Goal: Task Accomplishment & Management: Use online tool/utility

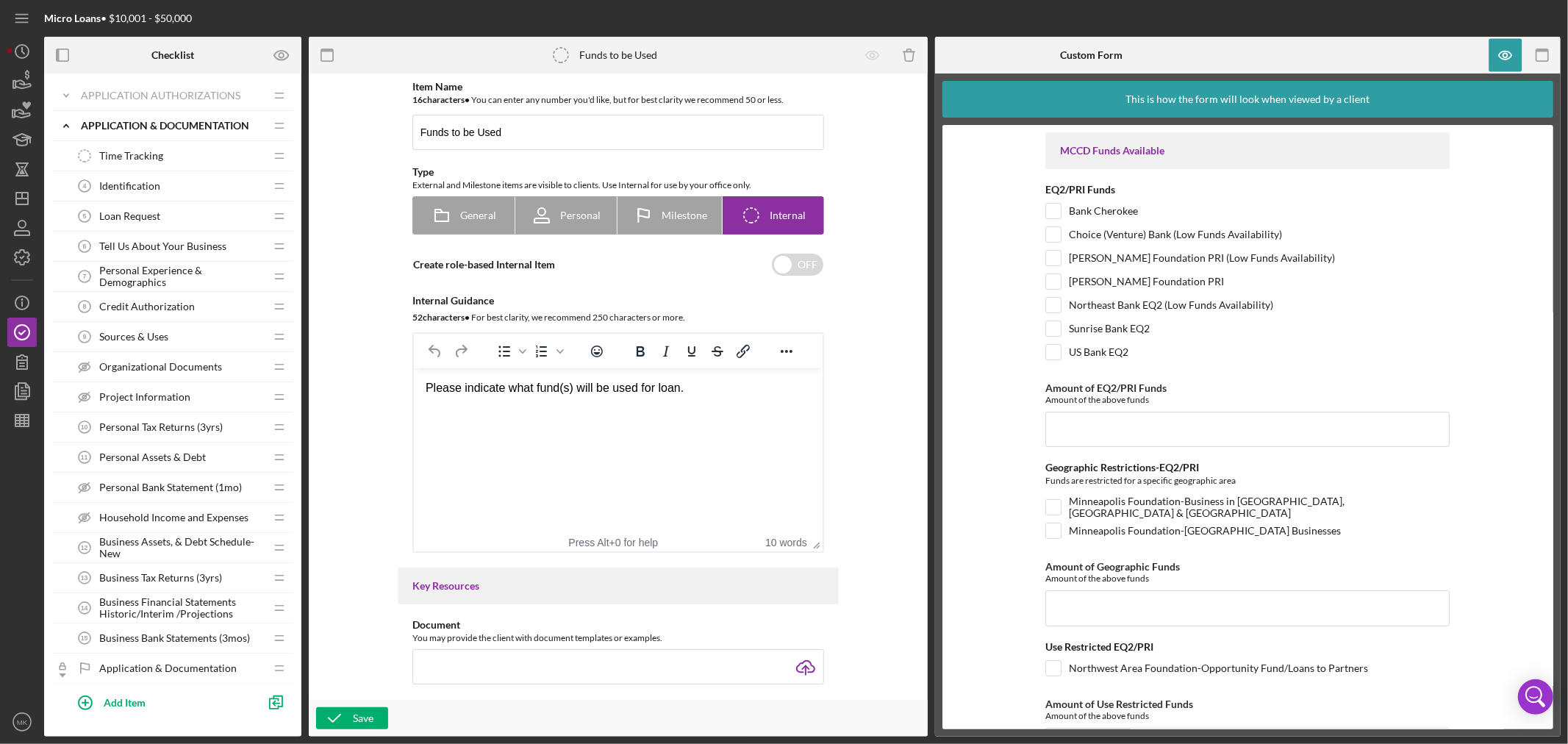
scroll to position [1472, 0]
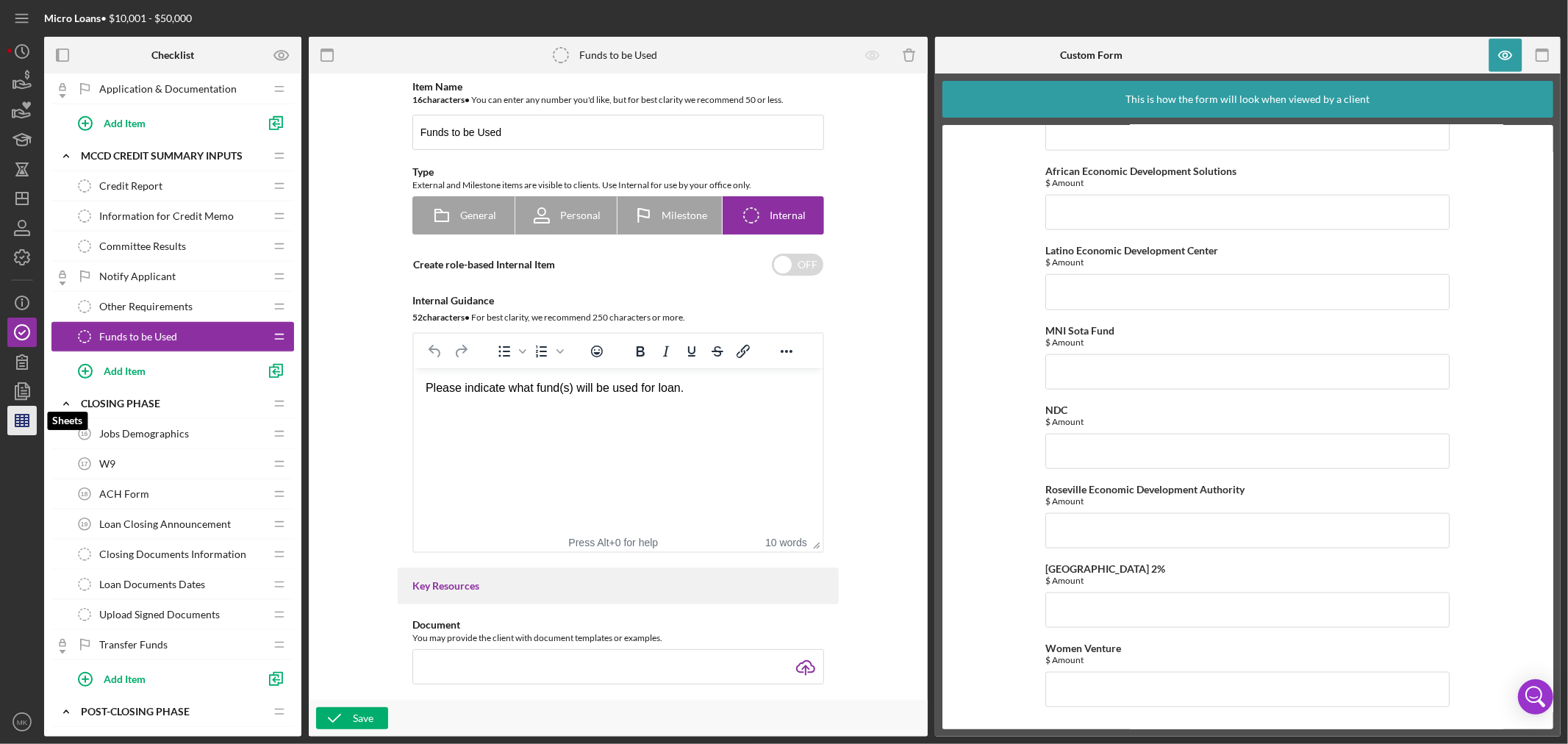
click at [28, 423] on line "button" at bounding box center [22, 423] width 14 height 0
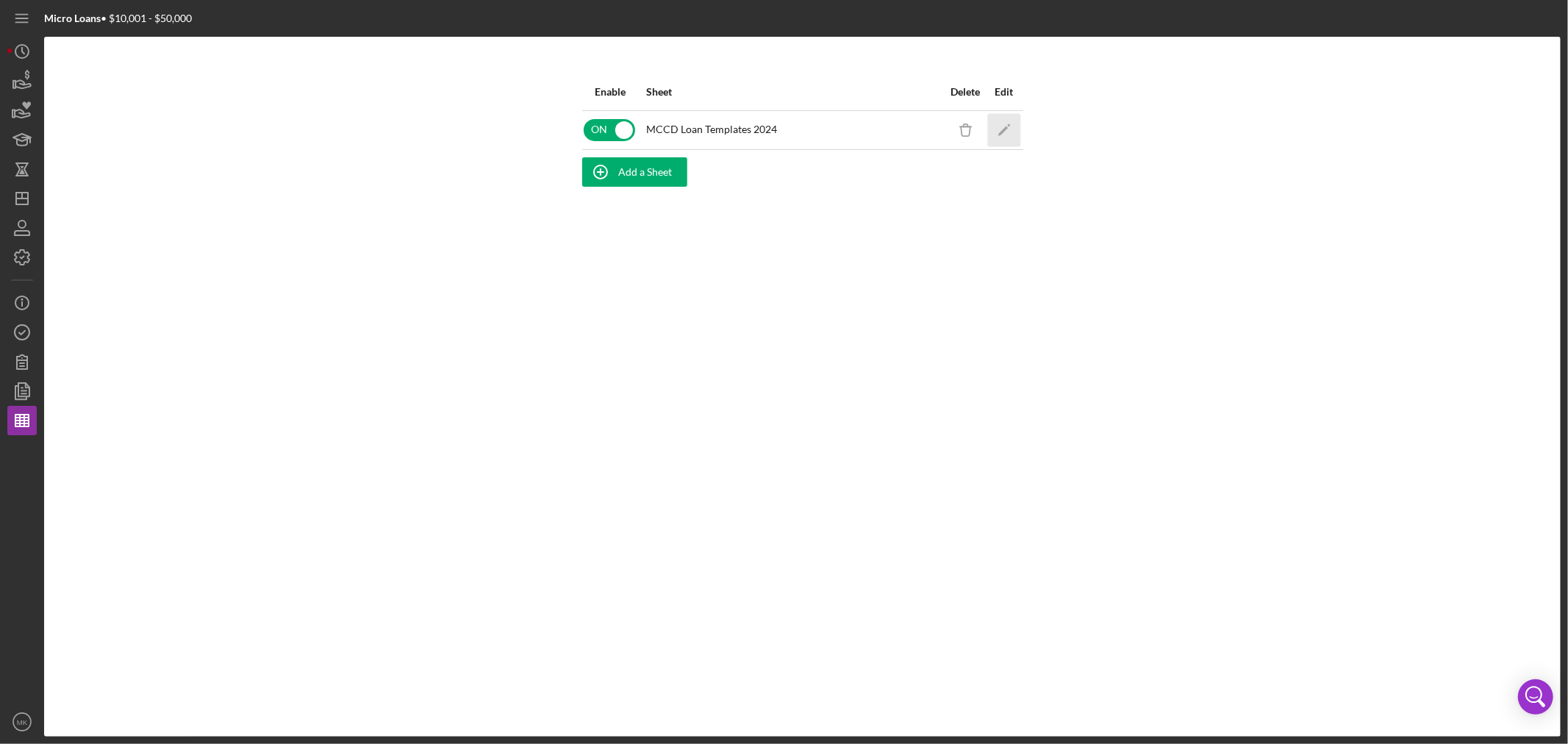
click at [1005, 128] on polygon "button" at bounding box center [1002, 130] width 11 height 11
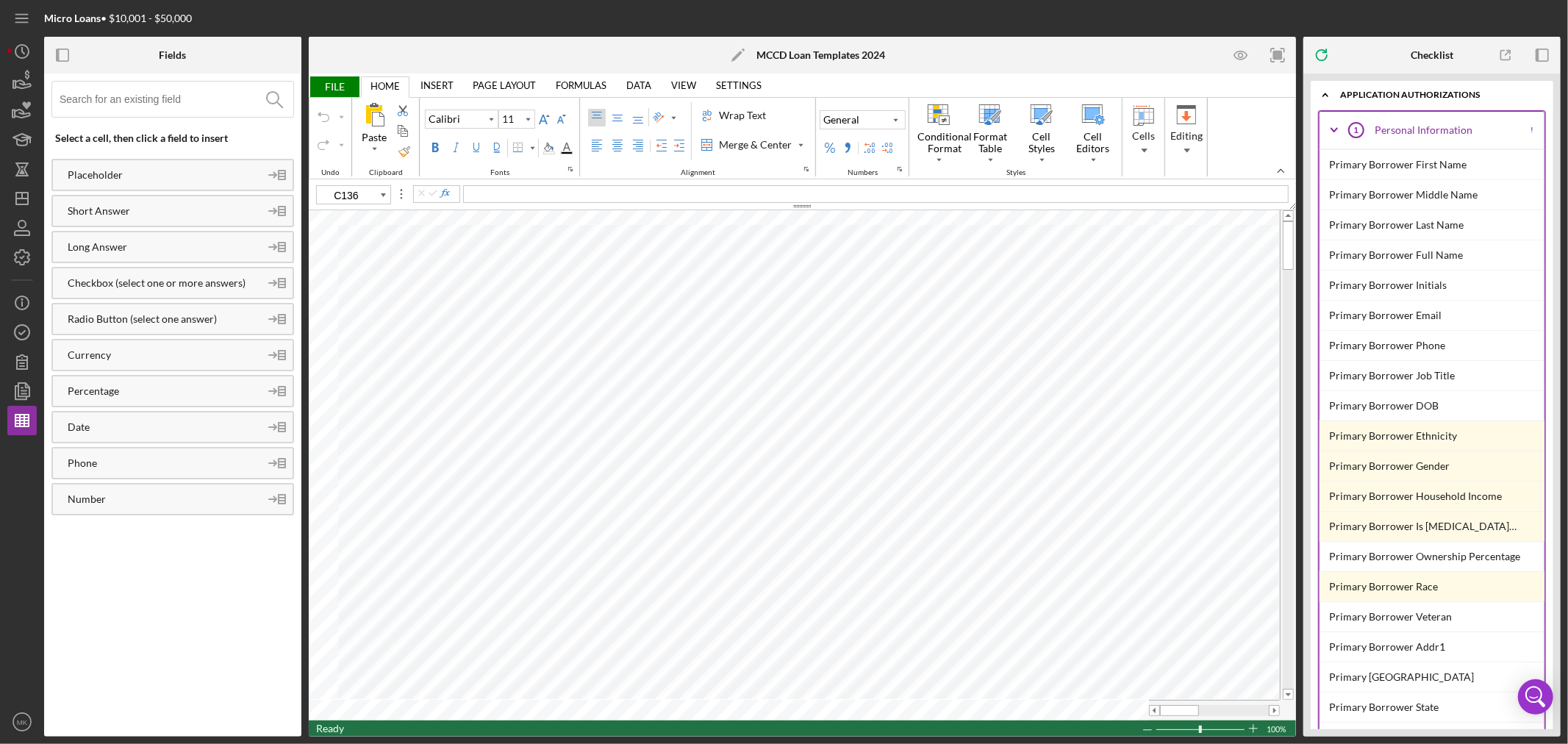
type input "B5"
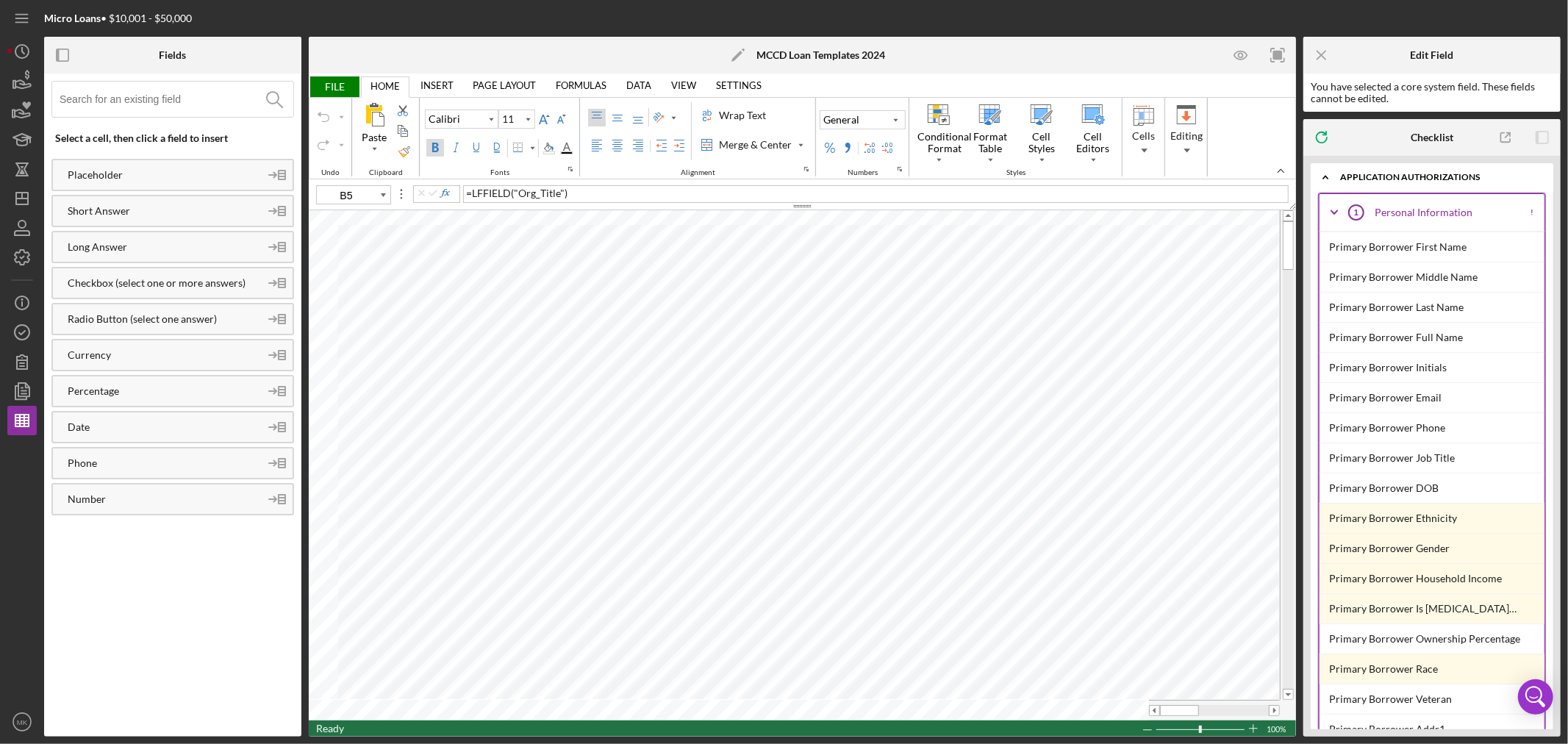
click at [435, 147] on div "Bold" at bounding box center [435, 148] width 12 height 12
click at [527, 118] on icon at bounding box center [528, 119] width 14 height 17
click at [520, 262] on div "14" at bounding box center [516, 265] width 26 height 20
type input "11"
type input "E13"
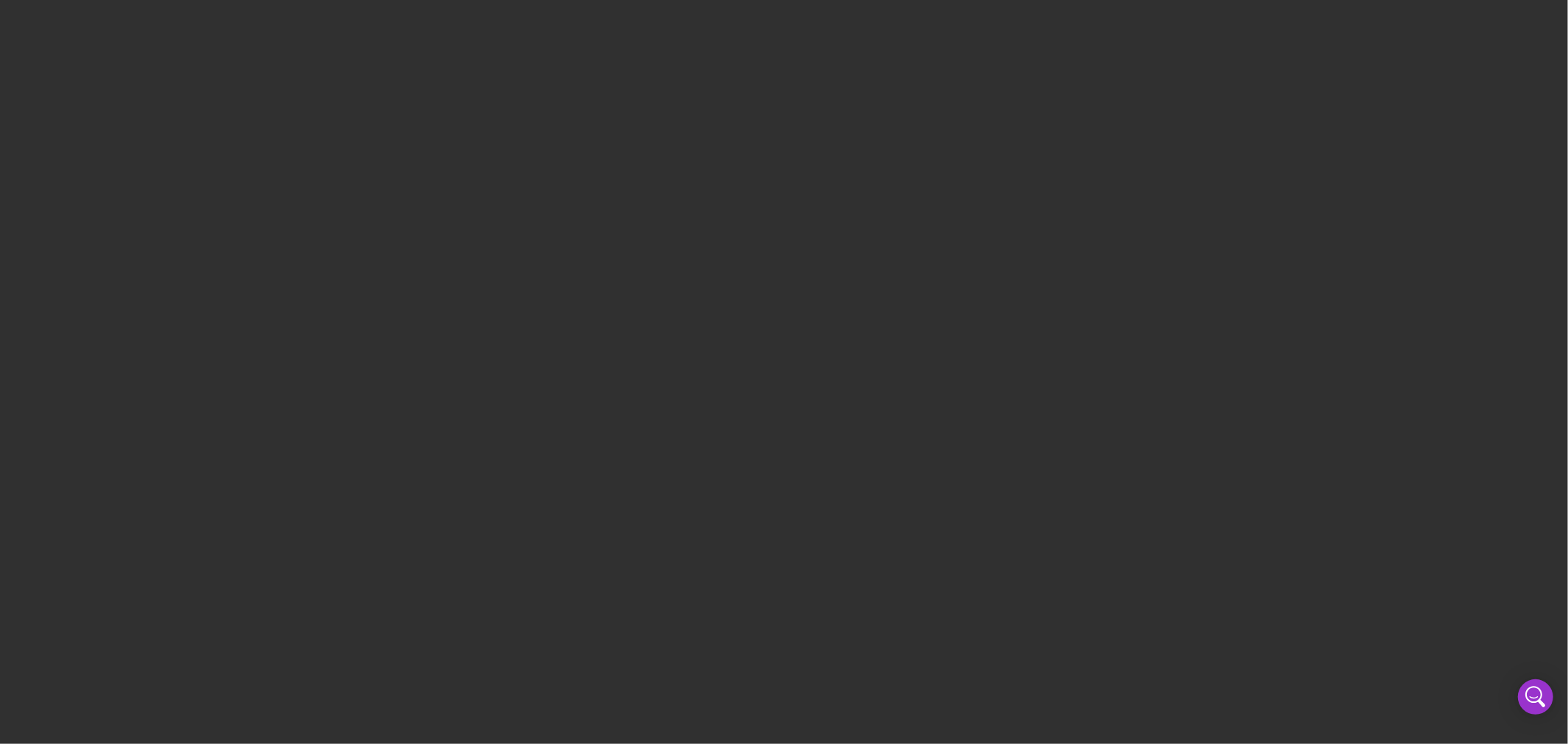
click at [581, 219] on div at bounding box center [784, 372] width 1568 height 744
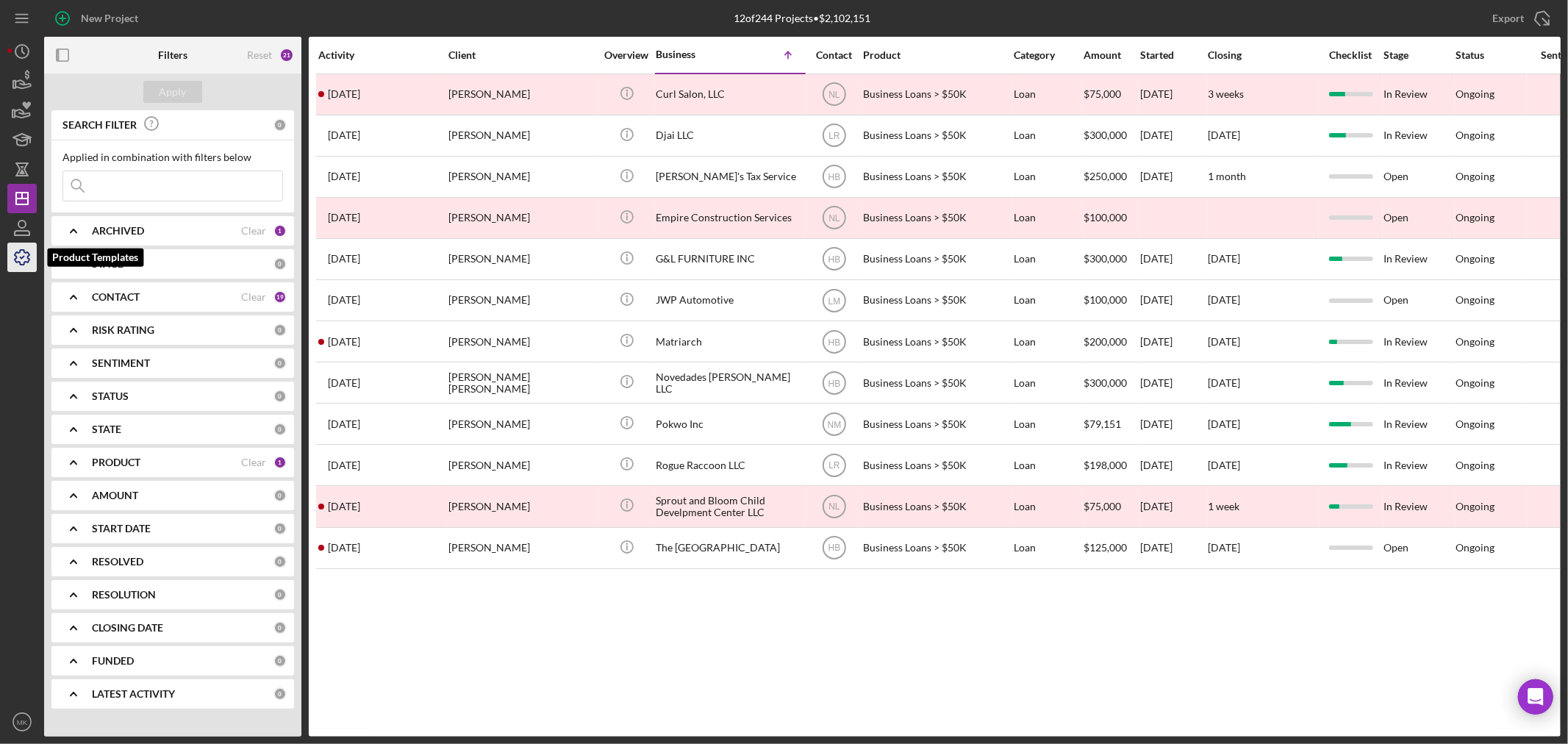
click at [26, 257] on icon "button" at bounding box center [22, 257] width 37 height 37
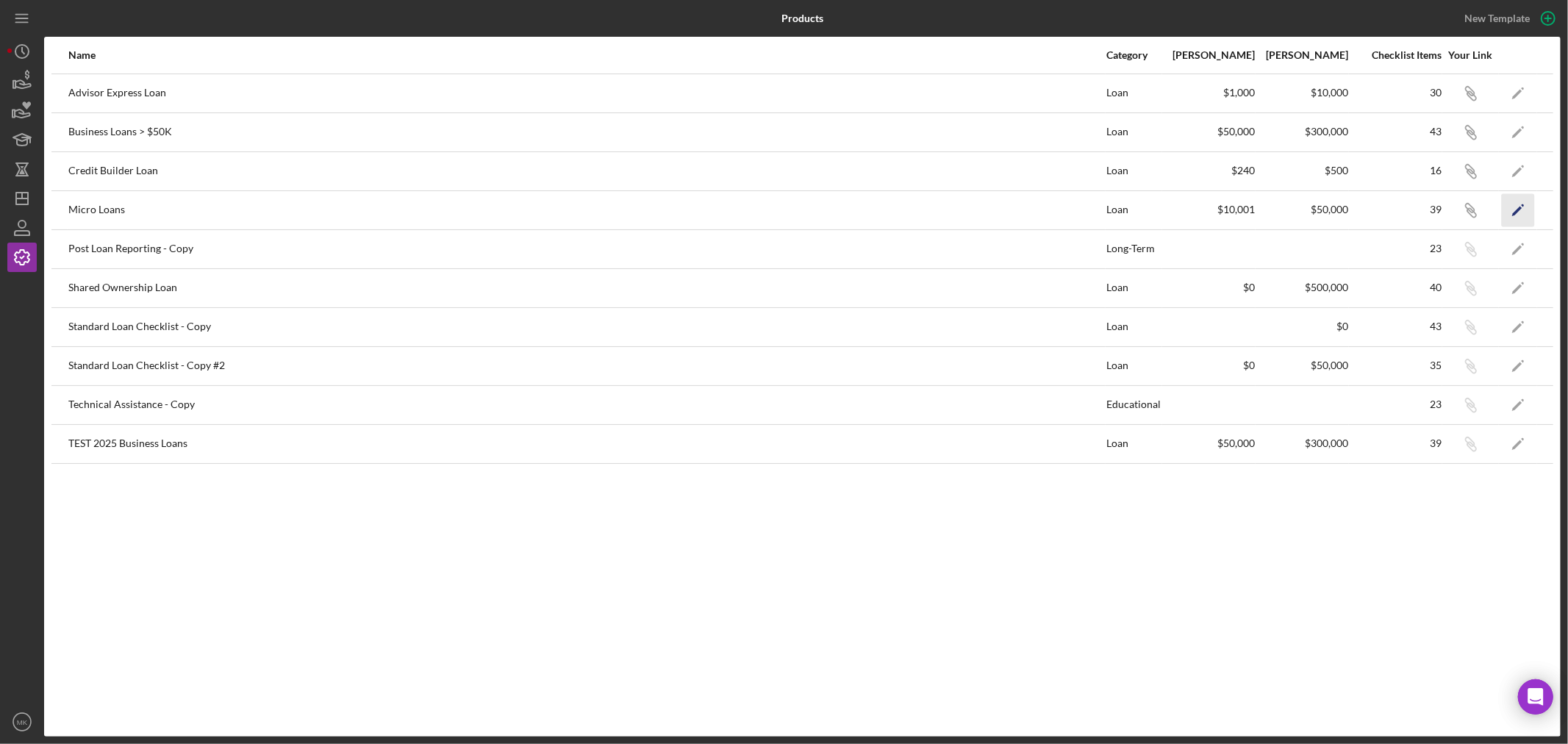
click at [1520, 204] on icon "Icon/Edit" at bounding box center [1519, 210] width 33 height 33
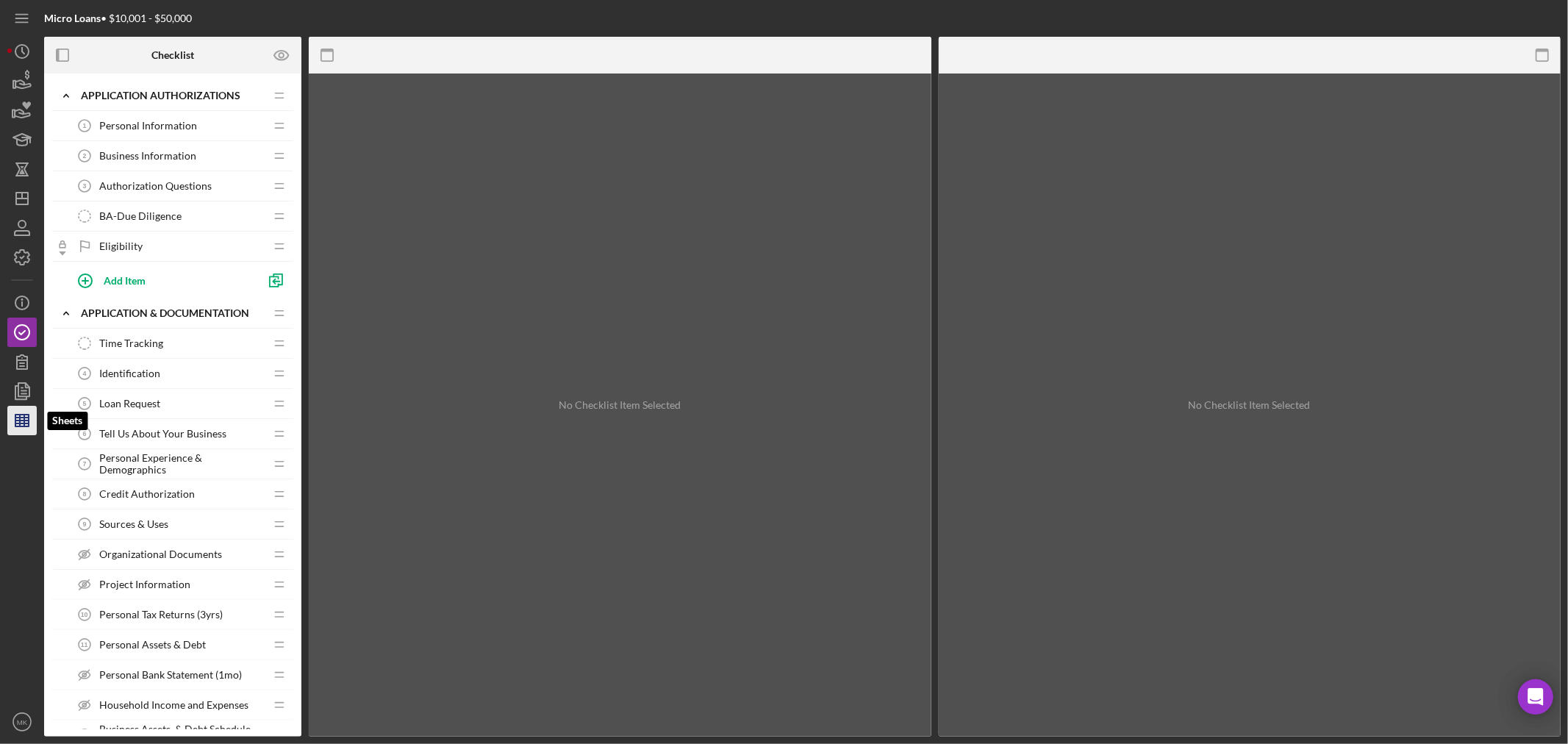
click at [24, 424] on line "button" at bounding box center [24, 420] width 0 height 12
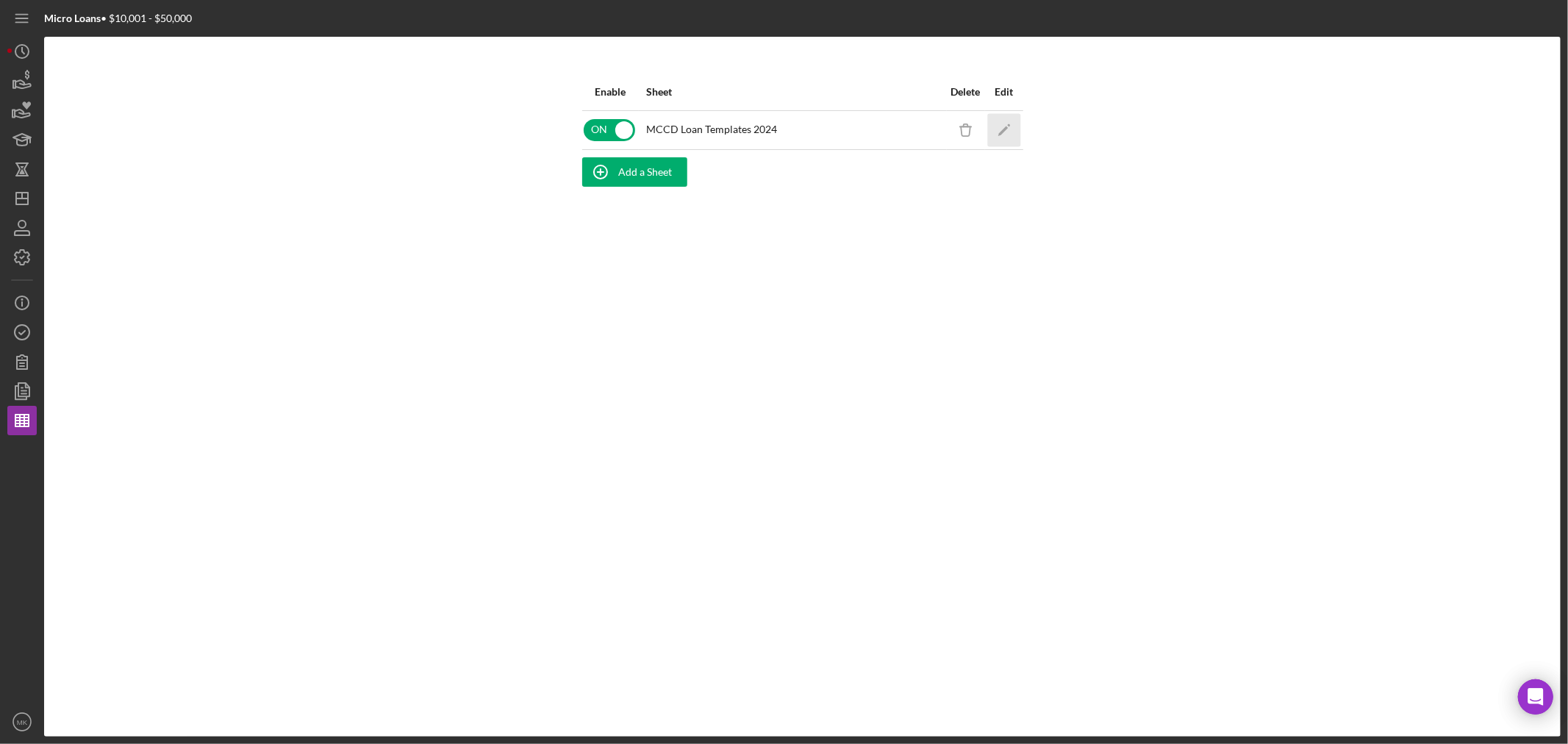
click at [1002, 123] on icon "Icon/Edit" at bounding box center [1003, 129] width 33 height 33
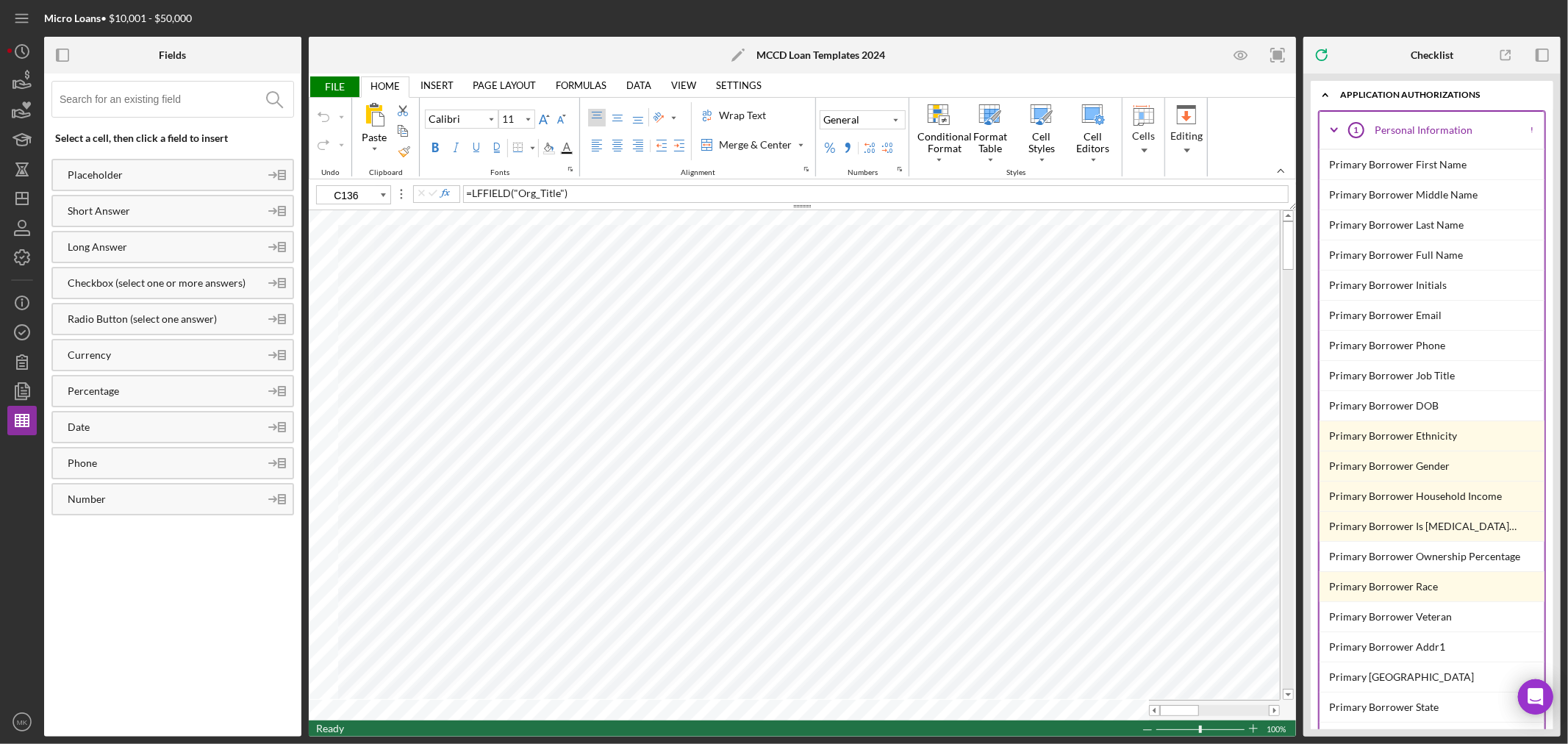
type input "B5"
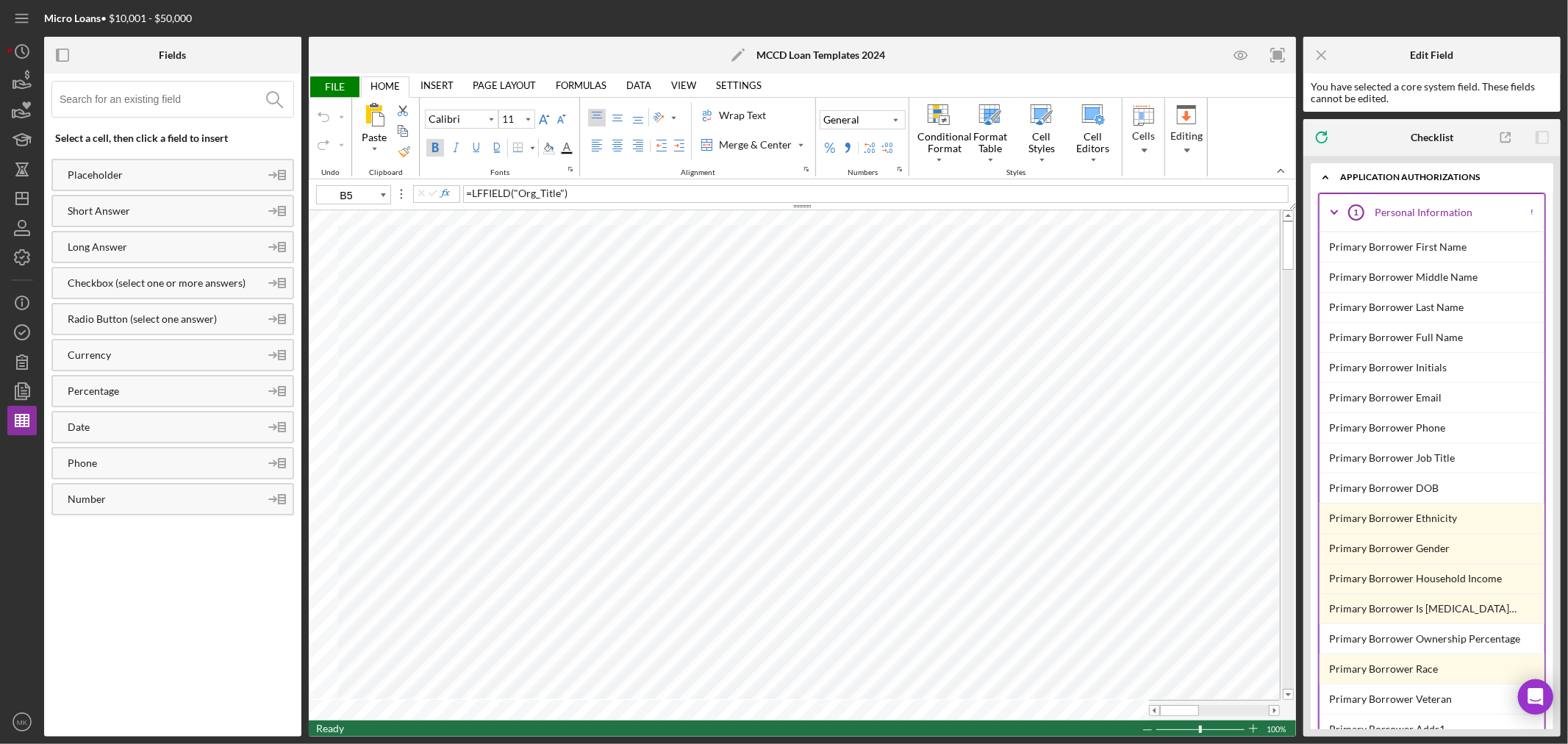
click at [432, 149] on div "Bold" at bounding box center [435, 148] width 12 height 12
click at [527, 118] on icon at bounding box center [528, 119] width 14 height 17
click at [522, 259] on div "14" at bounding box center [516, 265] width 26 height 20
click at [328, 86] on span "FILE" at bounding box center [334, 86] width 50 height 20
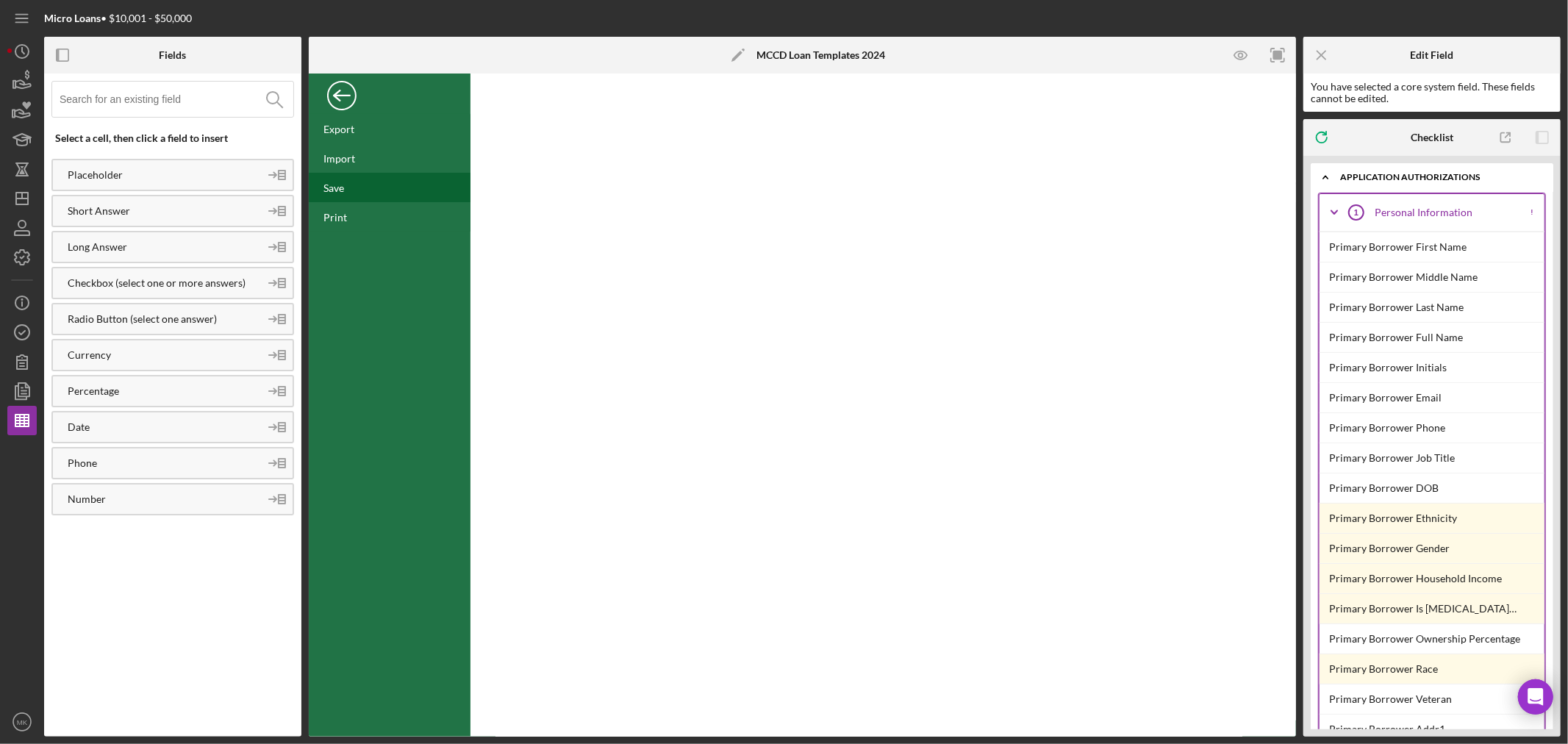
click at [361, 192] on div "Save" at bounding box center [389, 187] width 161 height 29
click at [342, 92] on div "Back" at bounding box center [341, 92] width 29 height 29
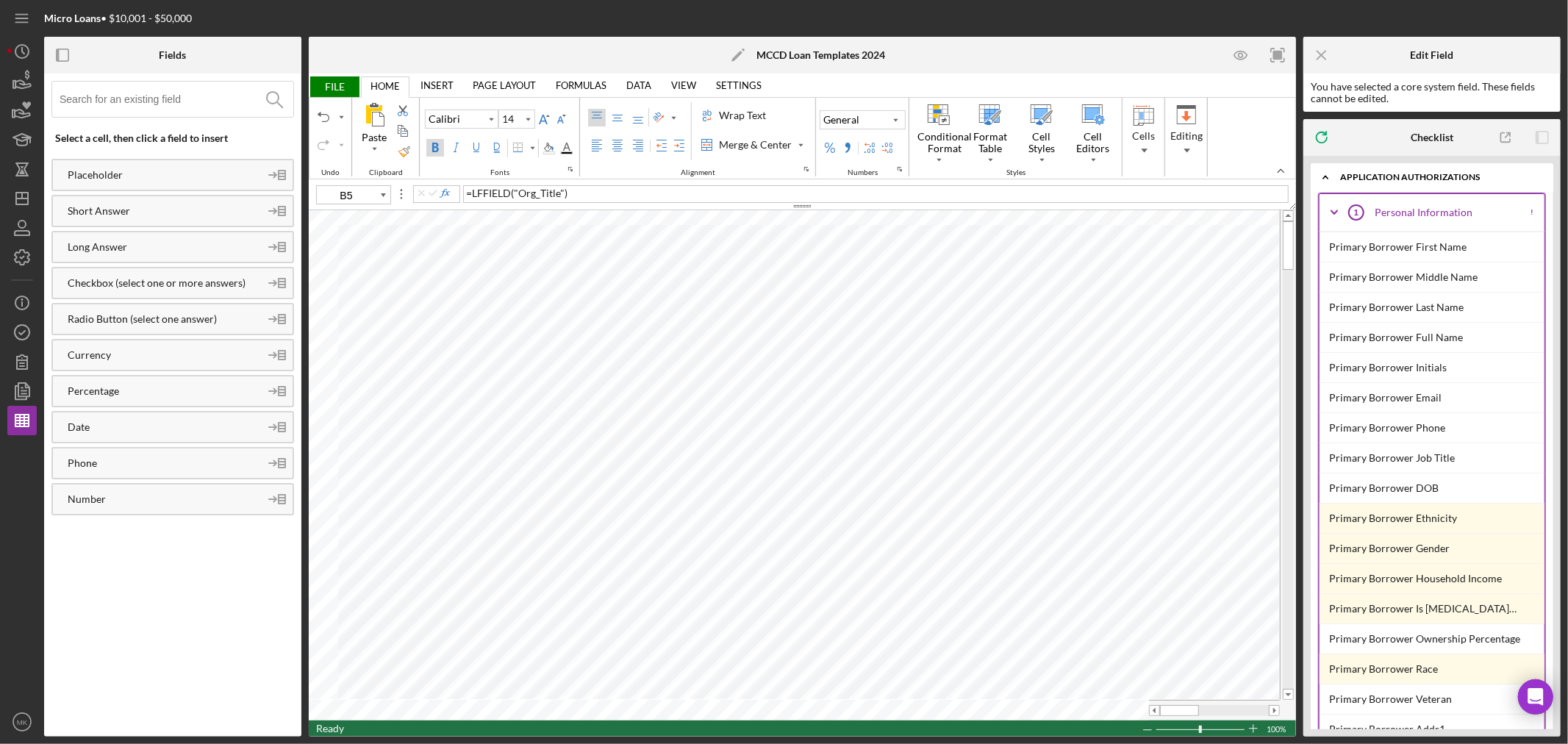
type input "11"
type input "E13"
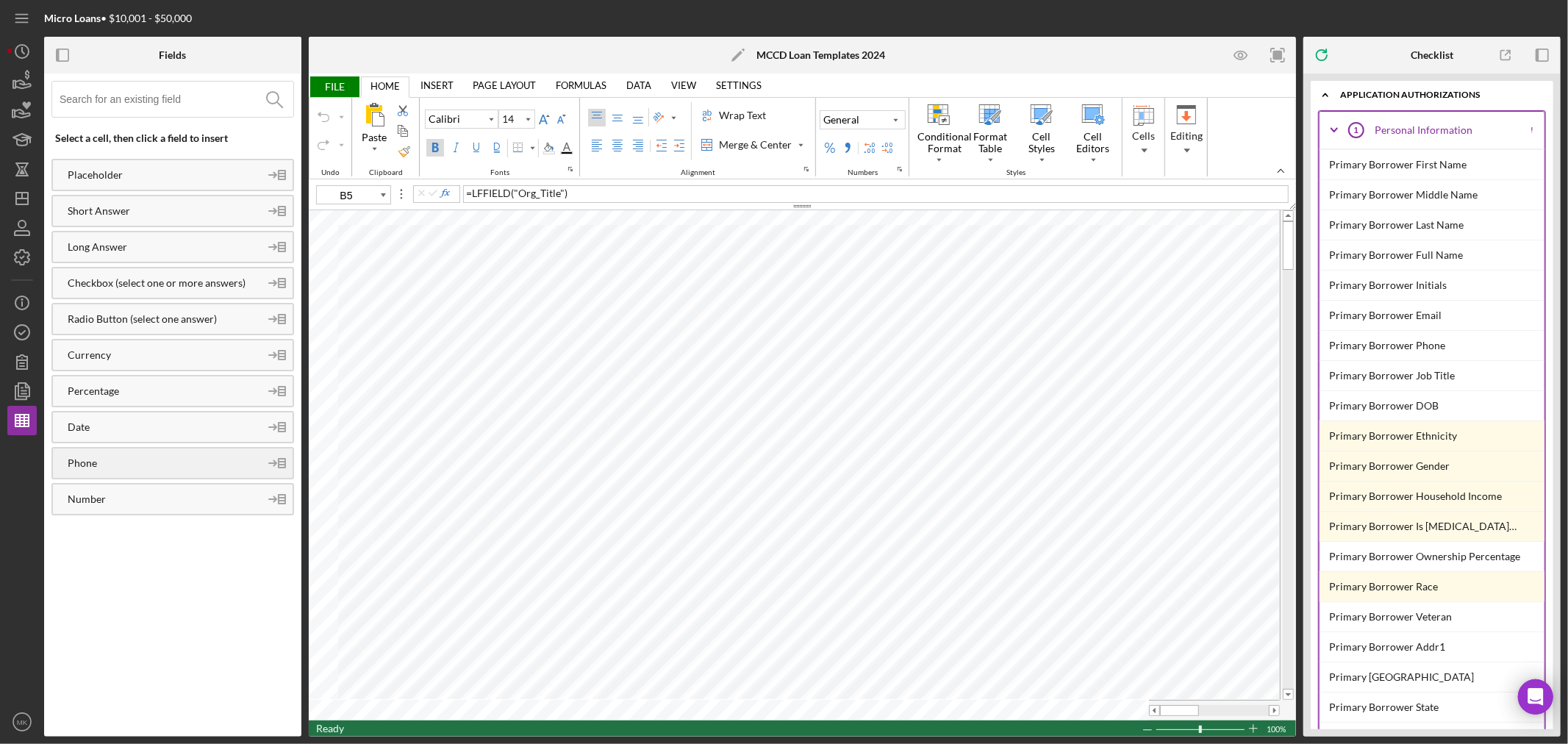
type input "11"
click at [137, 174] on div "Placeholder" at bounding box center [157, 175] width 207 height 12
click at [1337, 130] on icon "Icon/Expander" at bounding box center [1334, 130] width 37 height 37
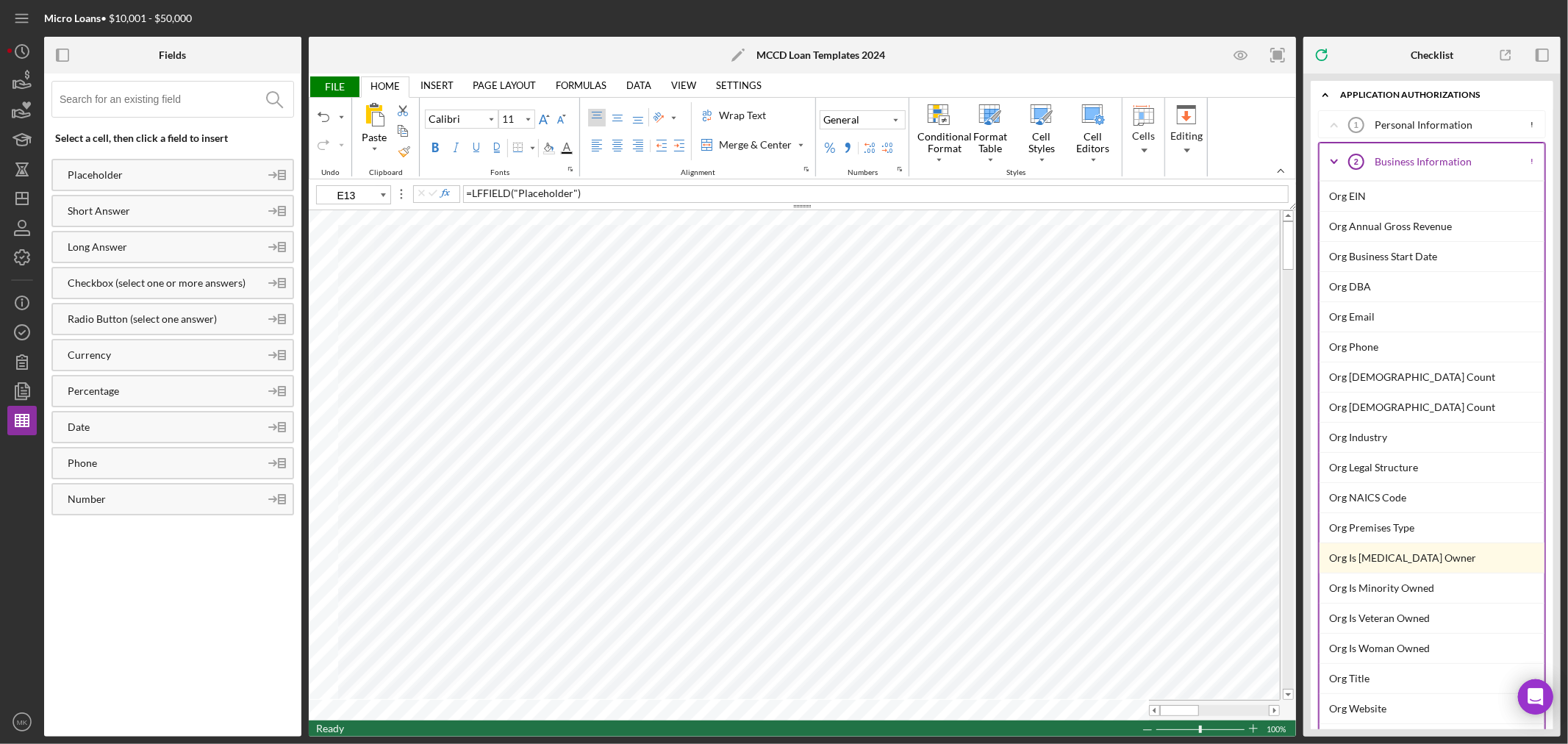
click at [1333, 160] on polyline at bounding box center [1334, 161] width 6 height 3
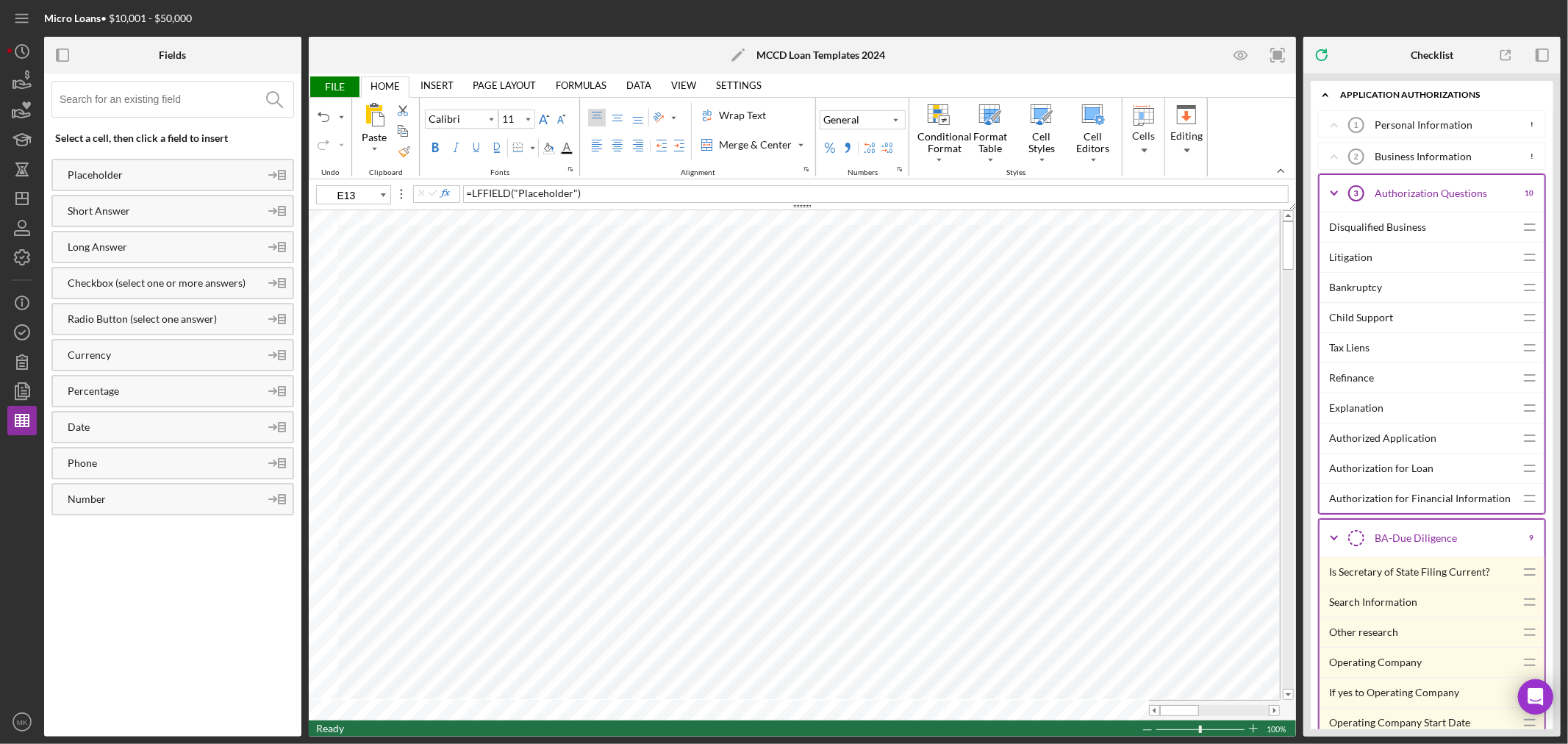
click at [1334, 192] on icon "Icon/Expander" at bounding box center [1334, 193] width 37 height 37
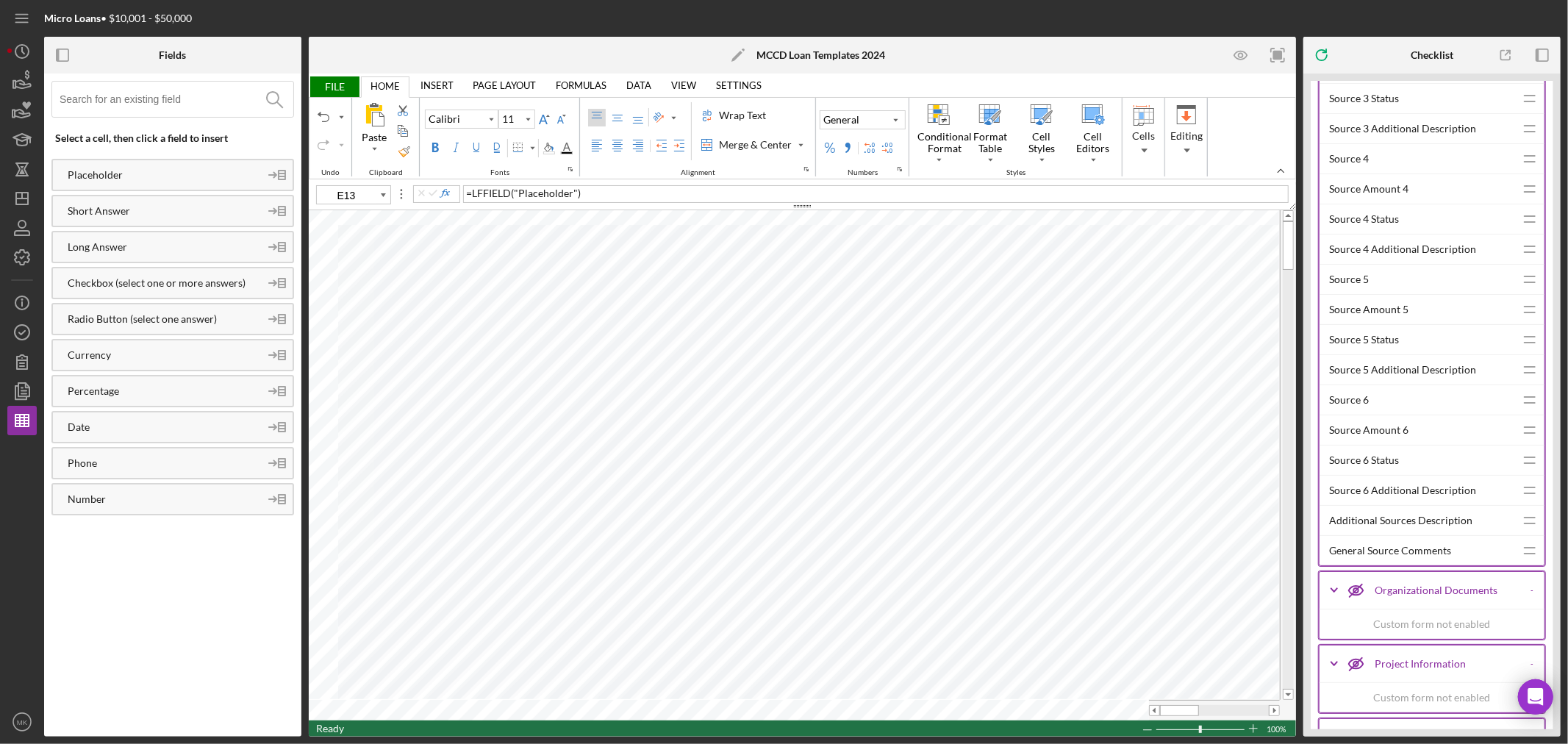
scroll to position [3021, 0]
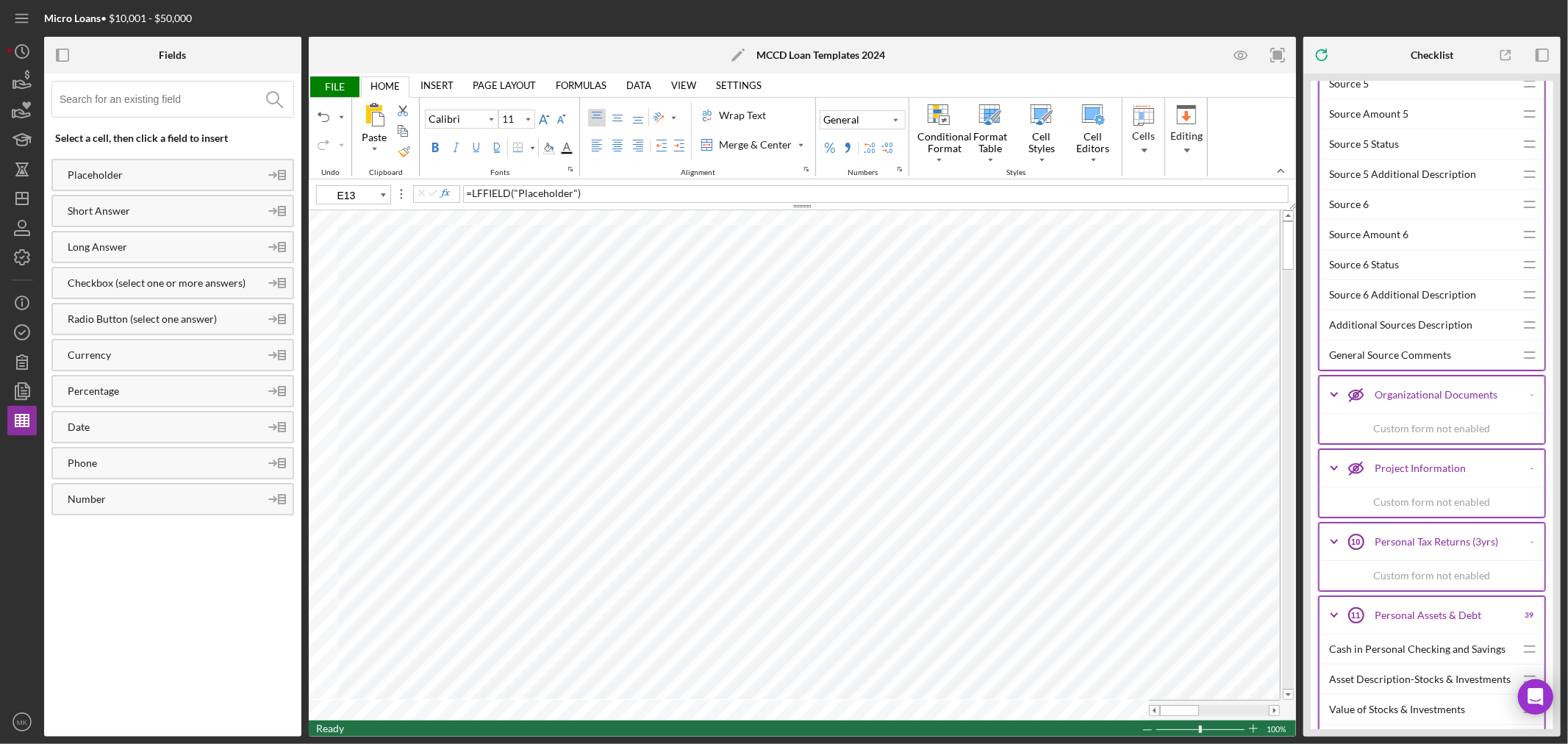
click at [1357, 474] on line at bounding box center [1355, 468] width 13 height 13
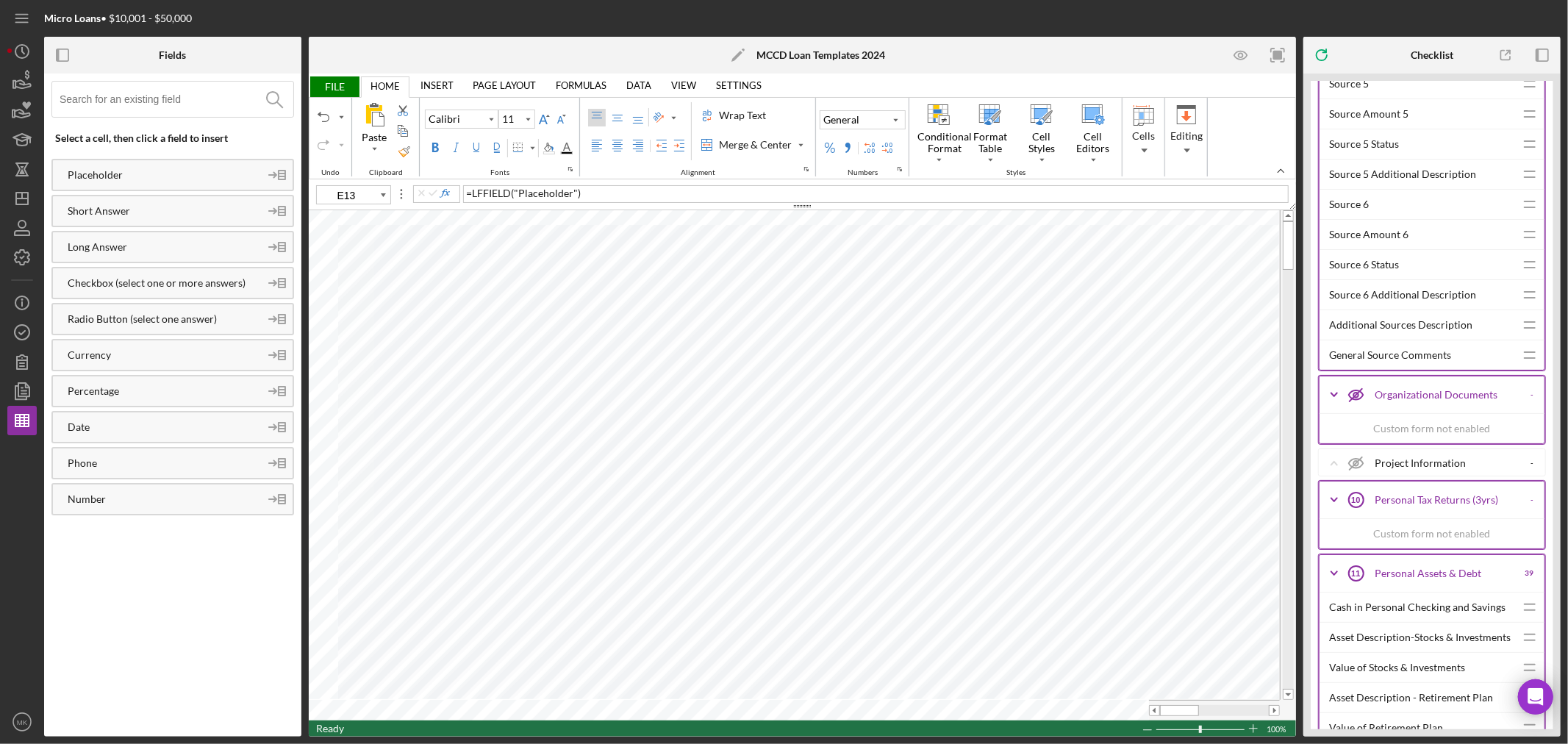
click at [1355, 471] on icon "Project Information" at bounding box center [1356, 463] width 37 height 37
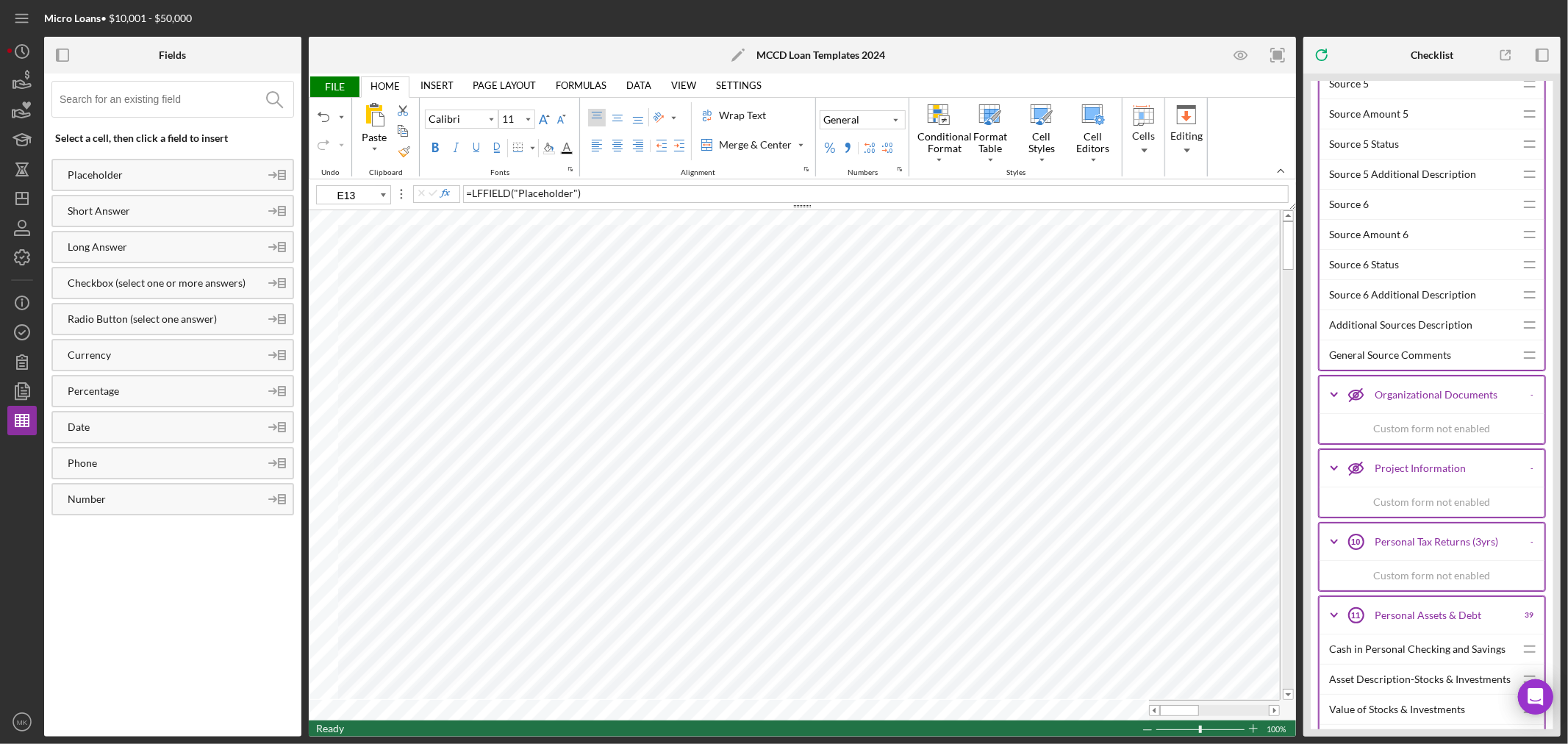
click at [333, 84] on span "FILE" at bounding box center [334, 86] width 50 height 20
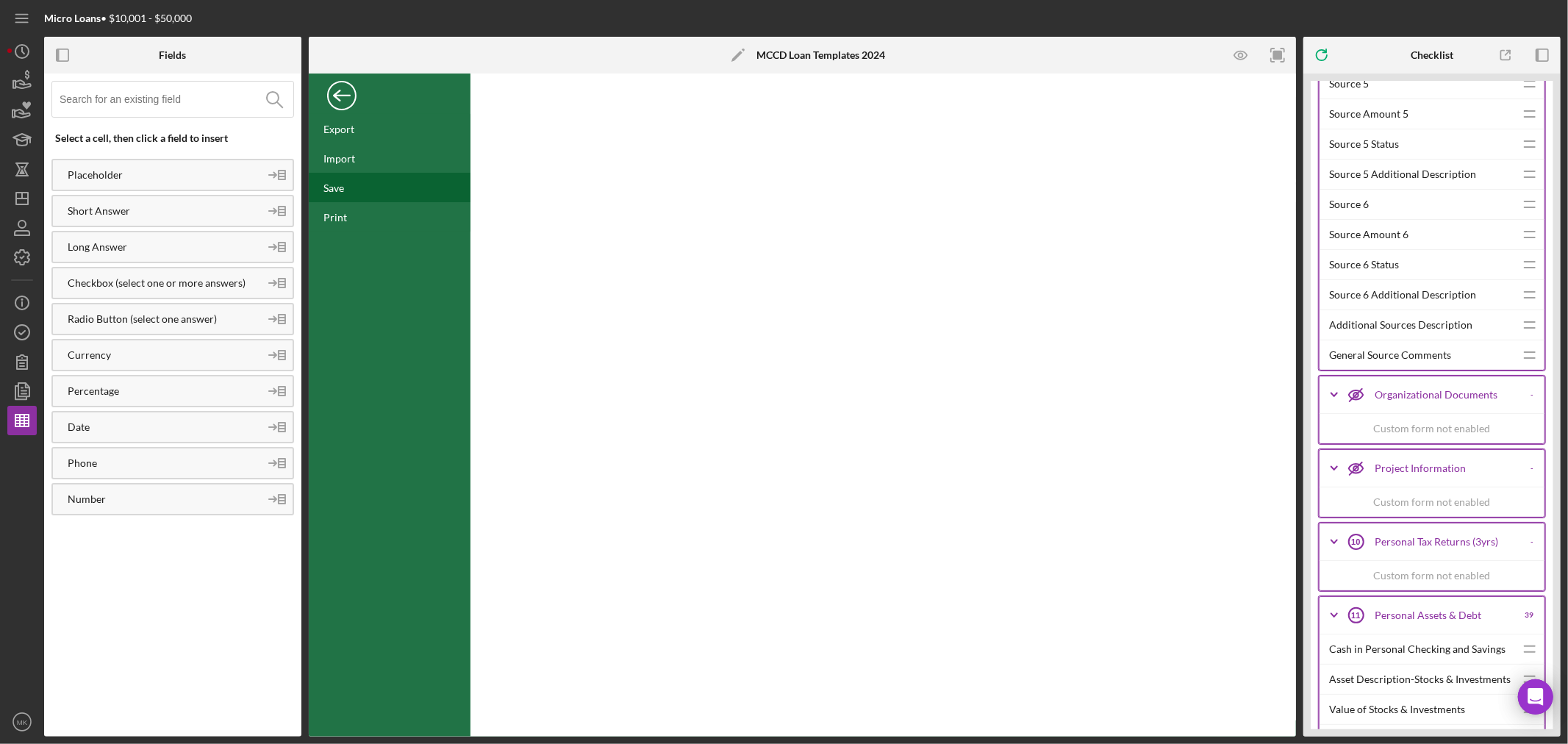
click at [336, 187] on div "Save" at bounding box center [334, 187] width 20 height 13
click at [344, 188] on div "Save" at bounding box center [389, 187] width 161 height 29
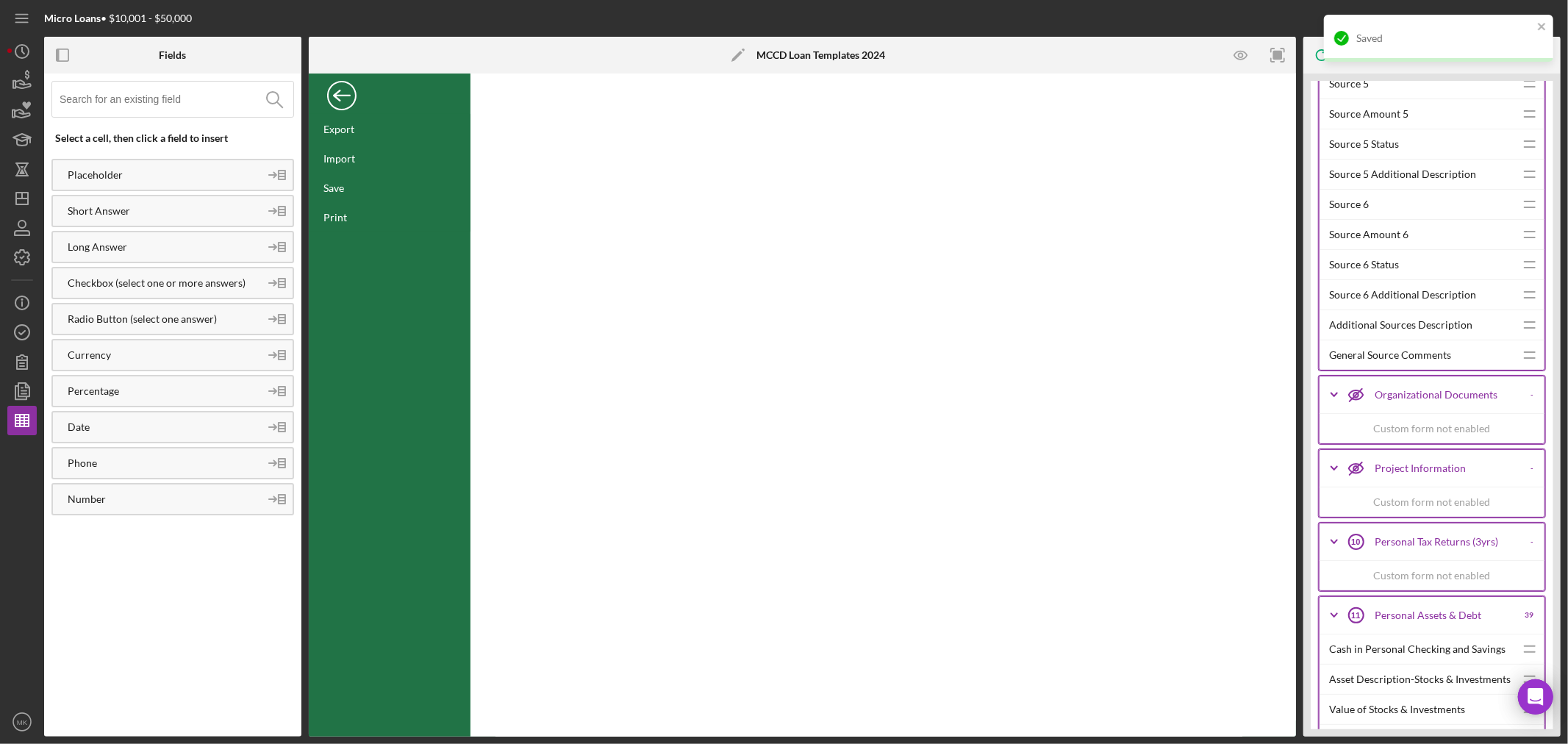
click at [341, 93] on div "Back" at bounding box center [341, 92] width 29 height 29
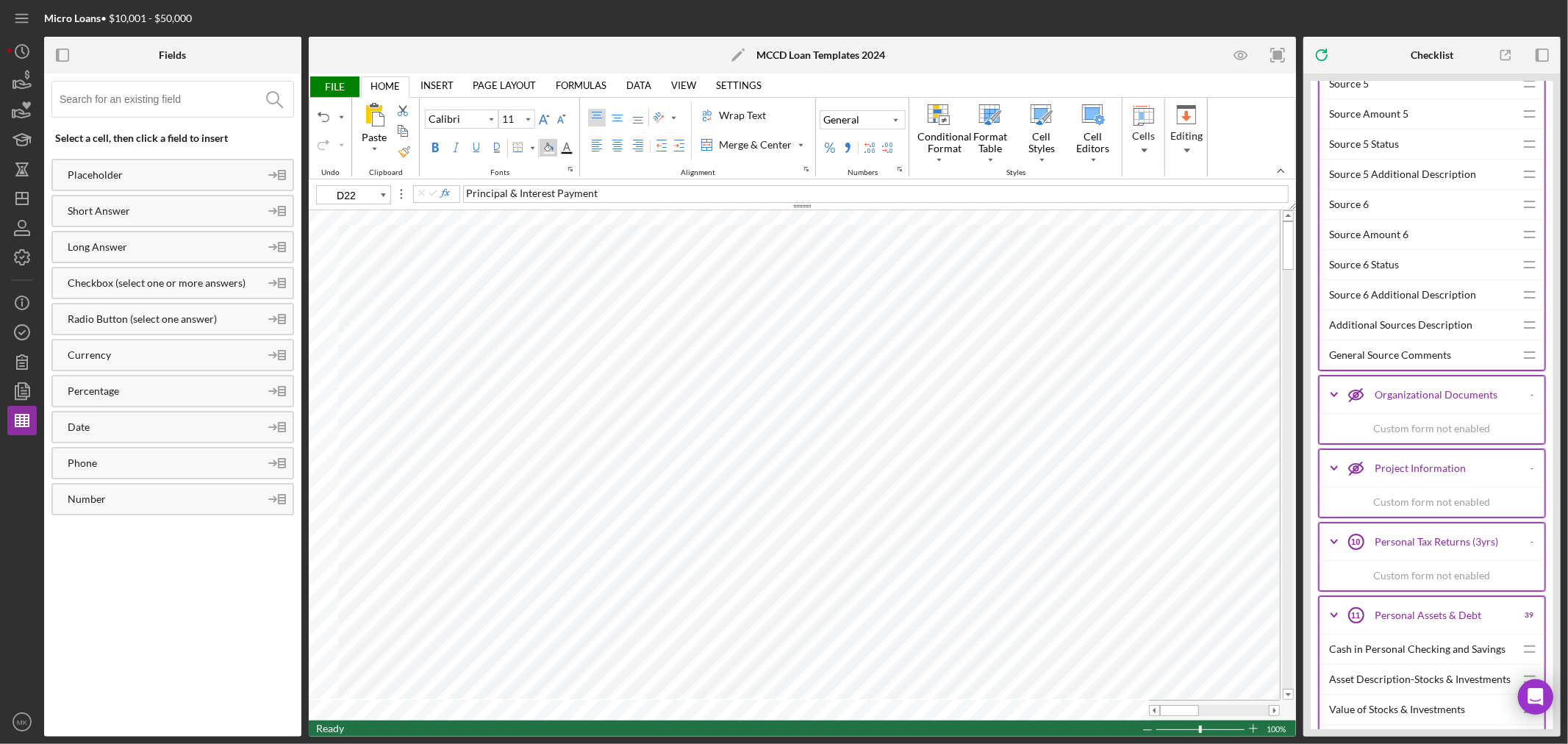
type input "E22"
click at [15, 386] on polyline "button" at bounding box center [20, 392] width 11 height 14
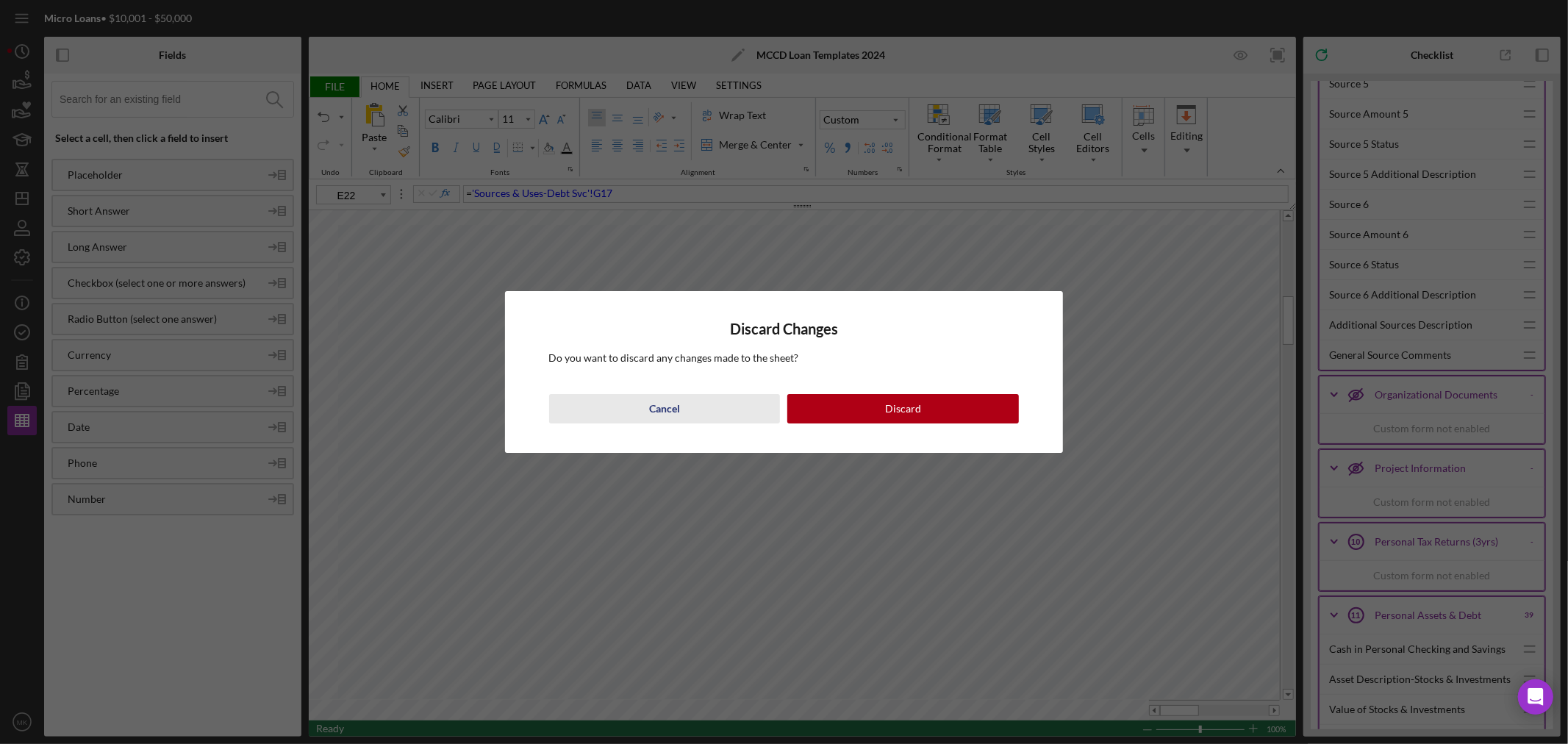
click at [664, 406] on div "Cancel" at bounding box center [665, 409] width 31 height 29
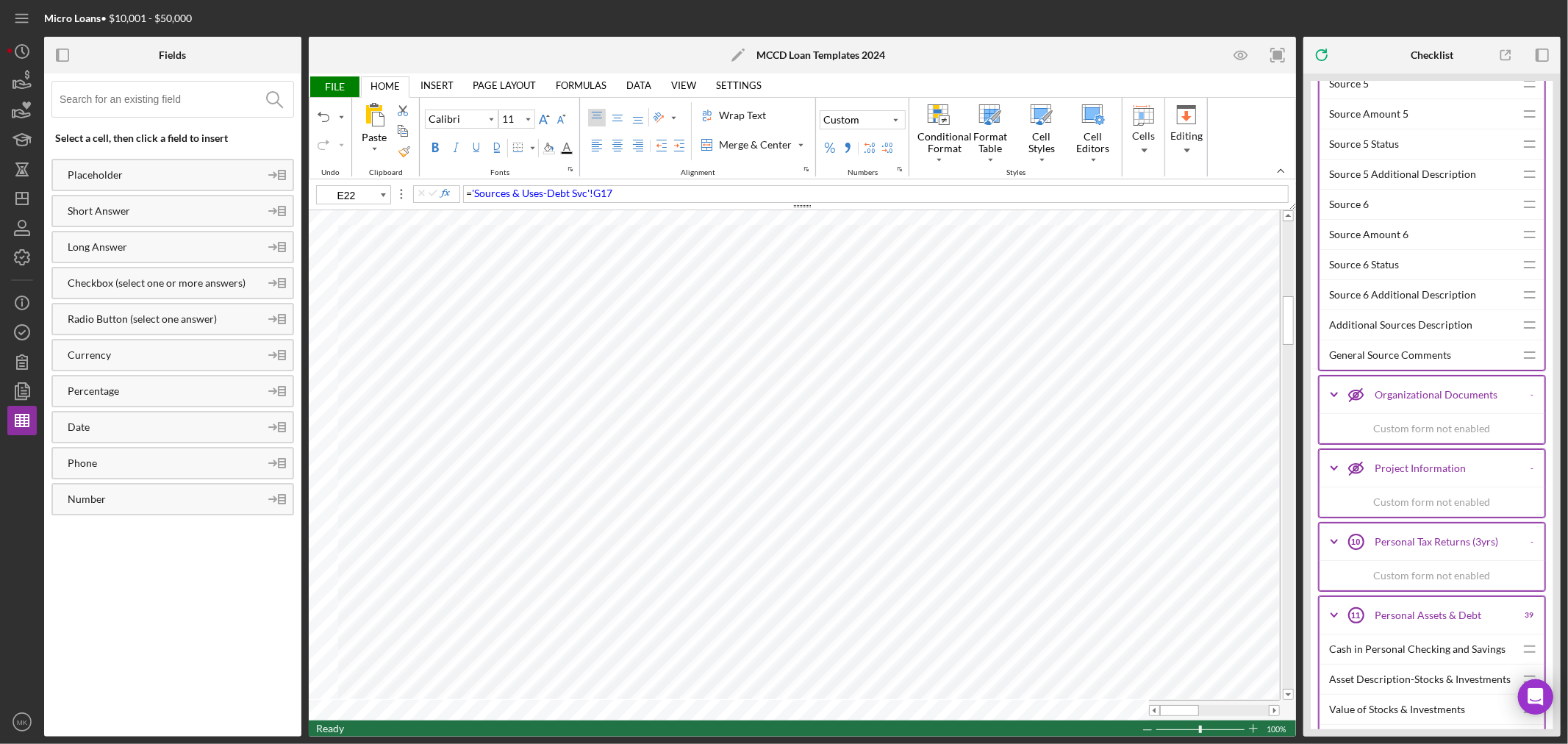
click at [336, 87] on span "FILE" at bounding box center [334, 86] width 50 height 20
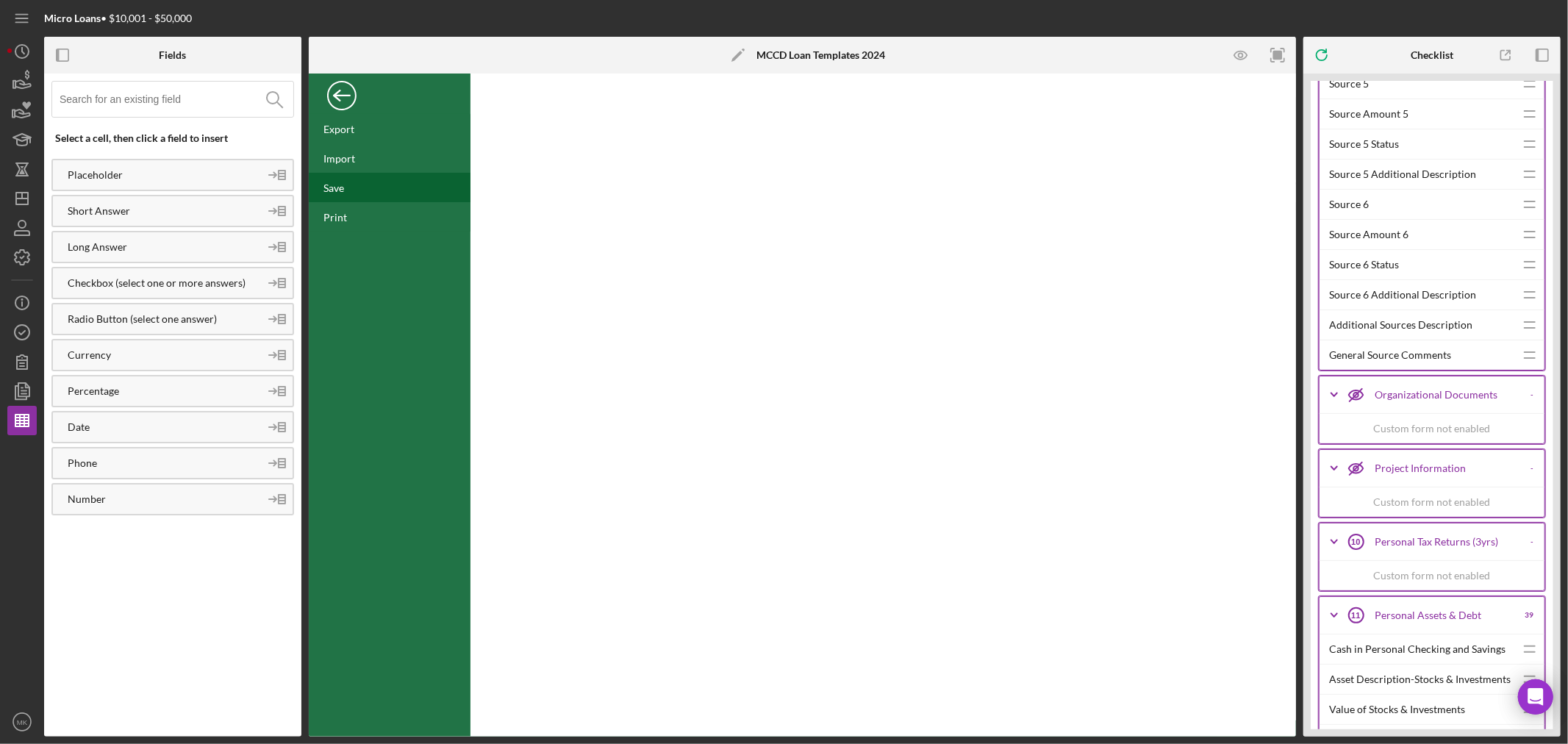
click at [346, 189] on div "Save" at bounding box center [389, 187] width 161 height 29
click at [26, 393] on icon "button" at bounding box center [23, 391] width 5 height 6
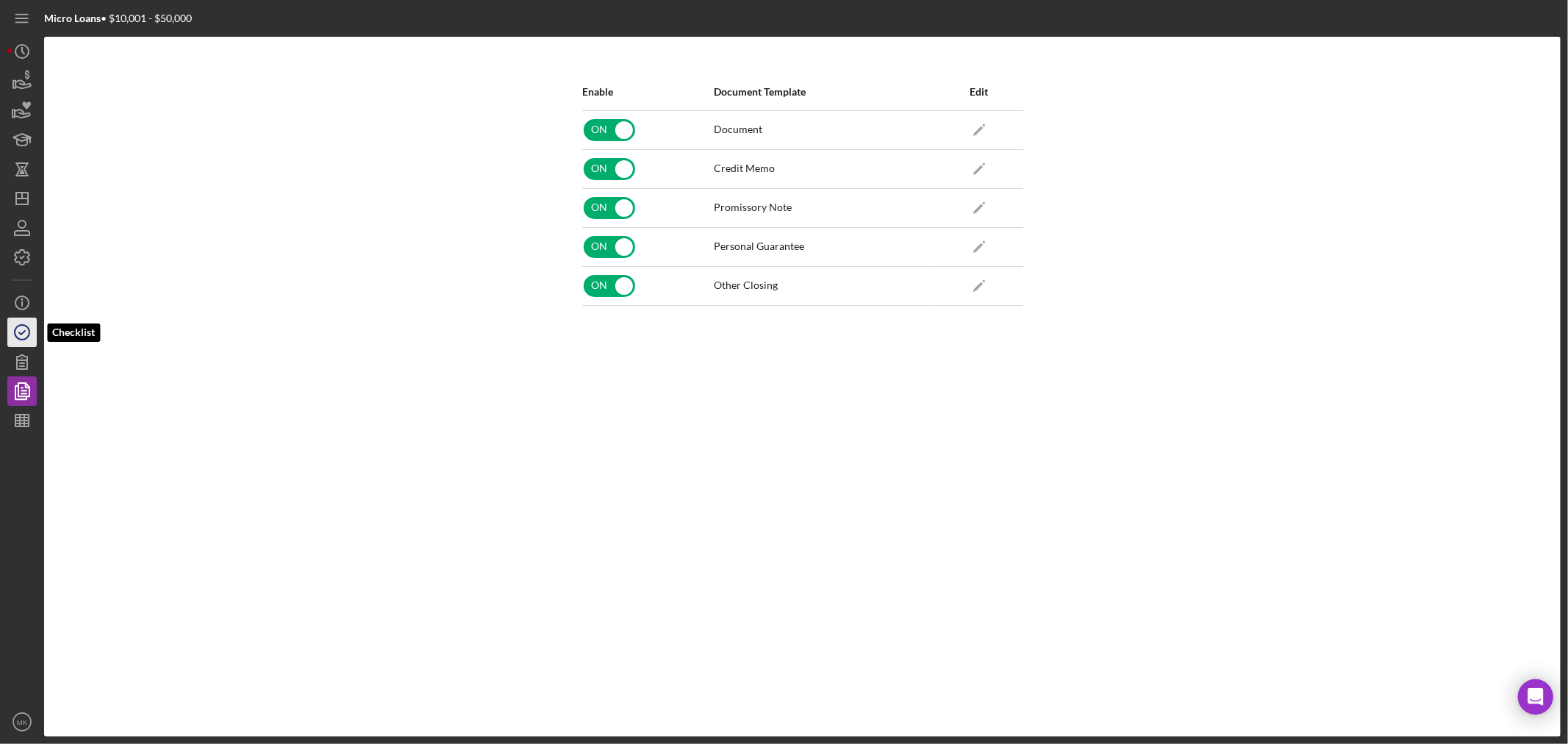
click at [17, 329] on icon "button" at bounding box center [22, 332] width 37 height 37
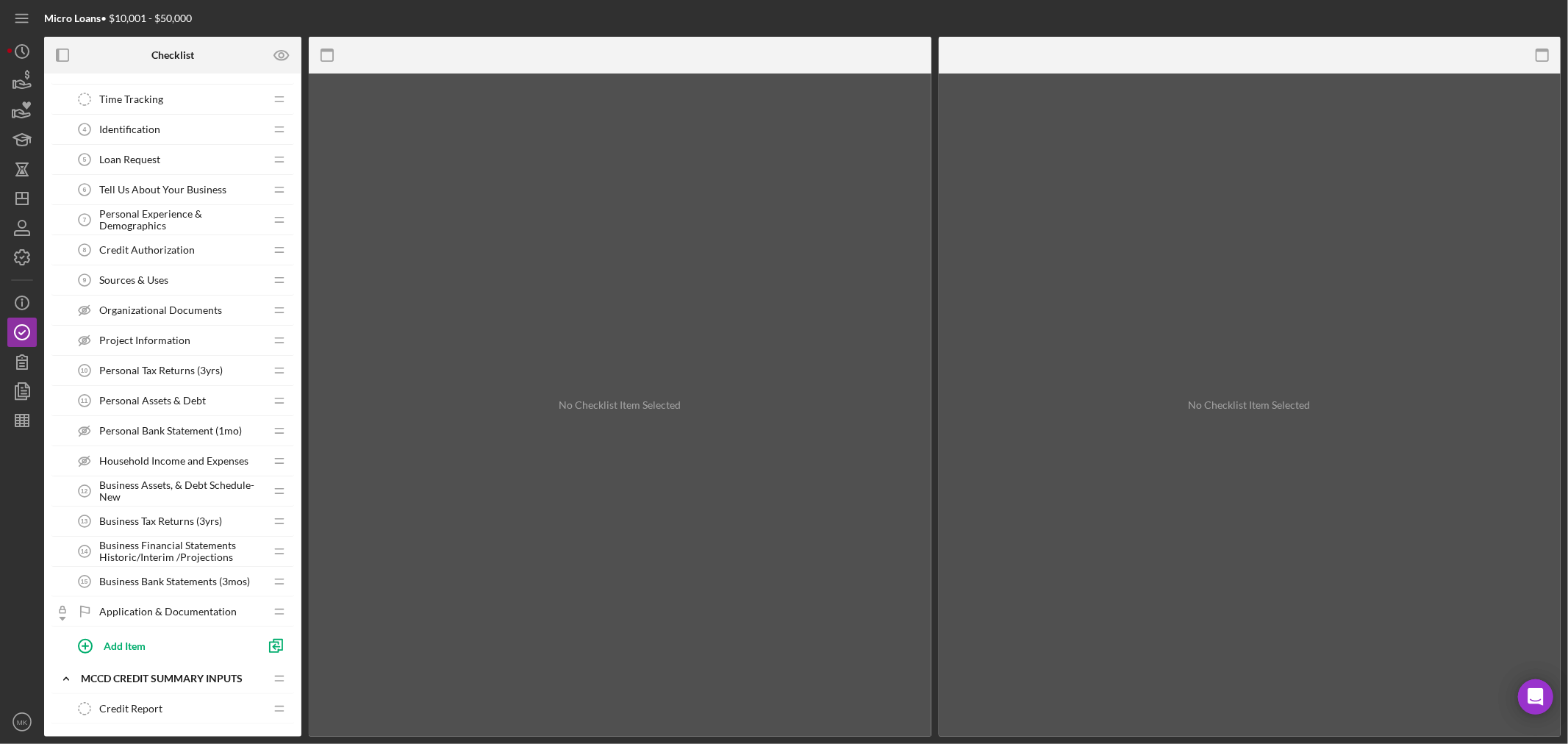
scroll to position [244, 0]
click at [181, 340] on span "Project Information" at bounding box center [145, 339] width 91 height 12
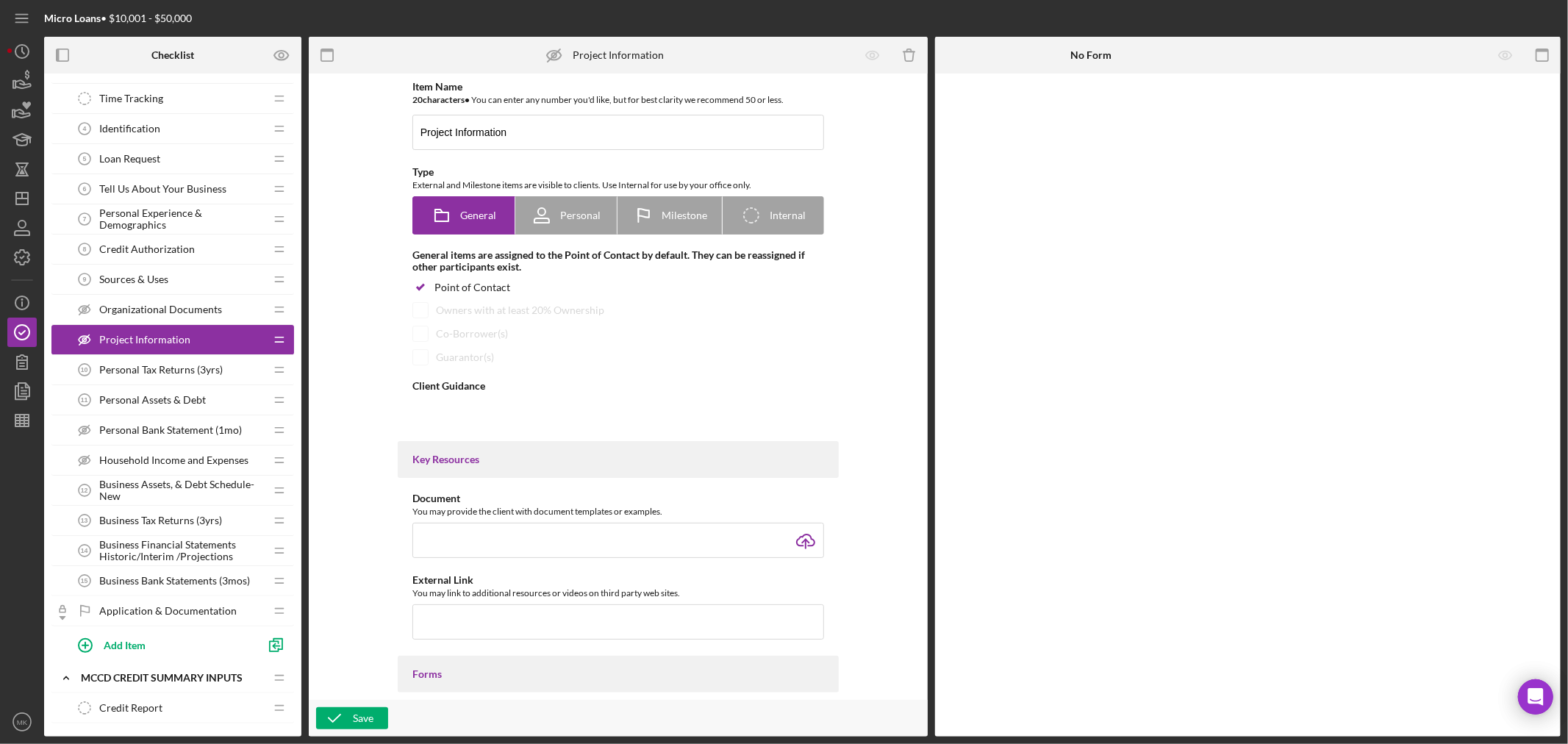
type textarea "<div>Additional Project Information needed.&nbsp;</div>"
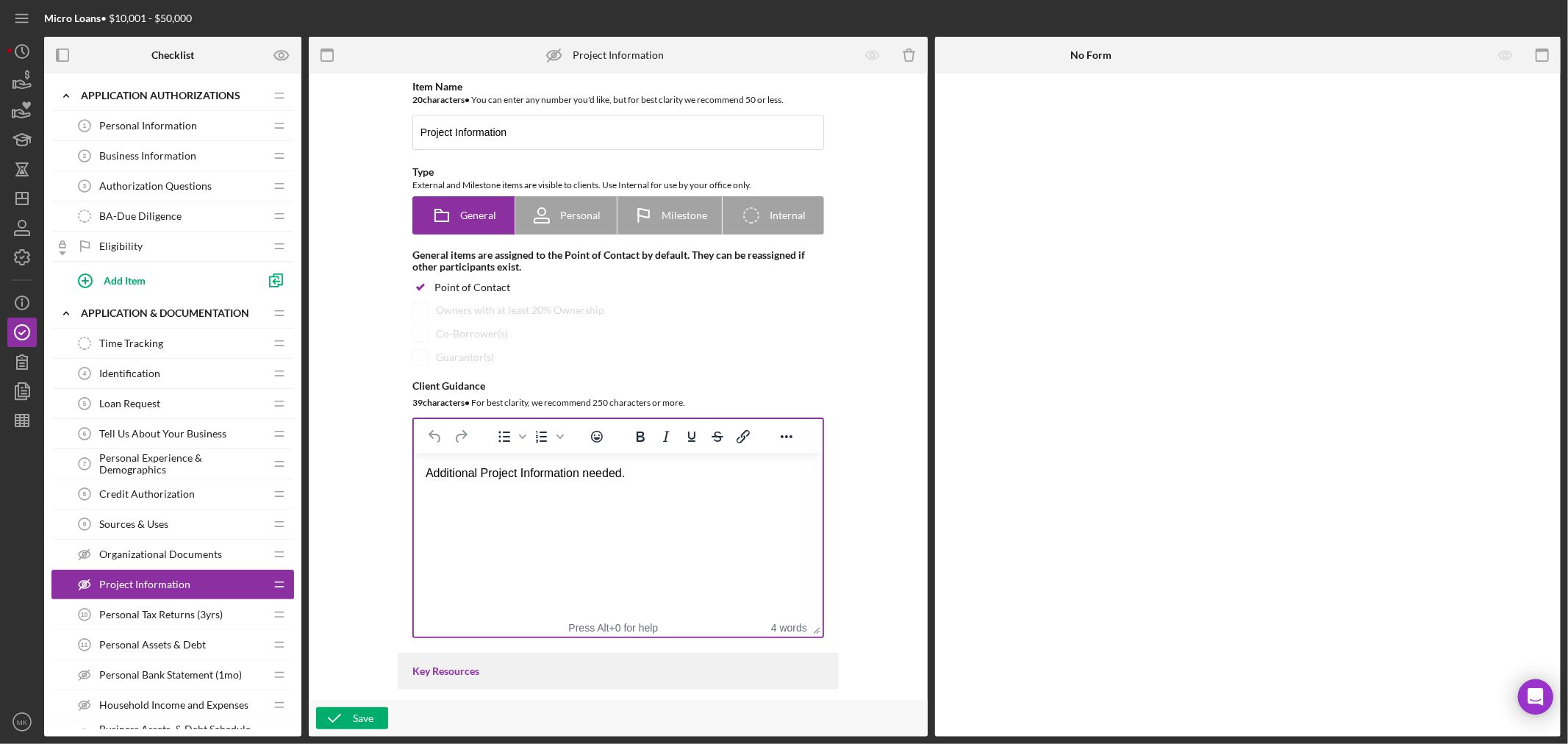
click at [661, 474] on div "Additional Project Information needed." at bounding box center [618, 472] width 386 height 16
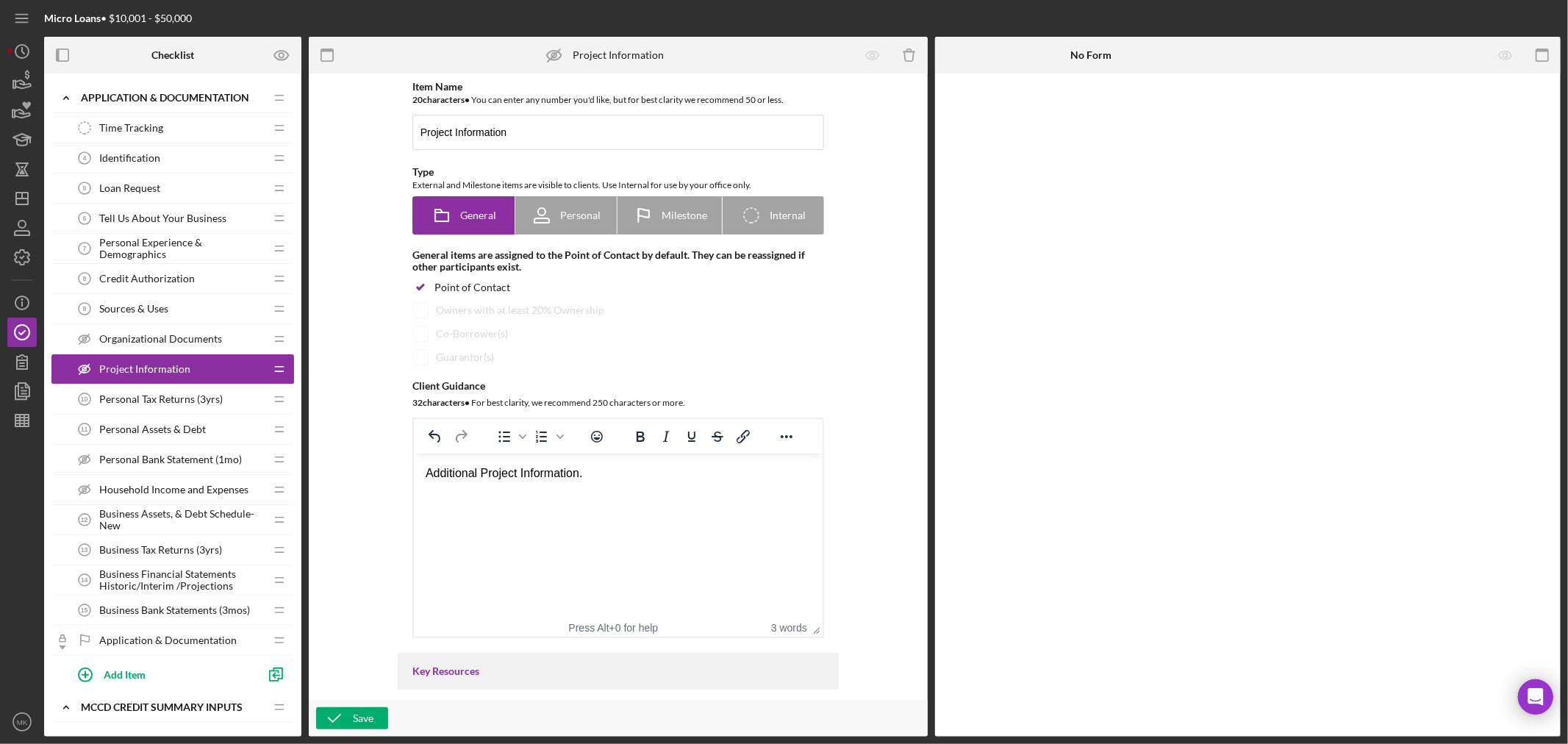
scroll to position [244, 0]
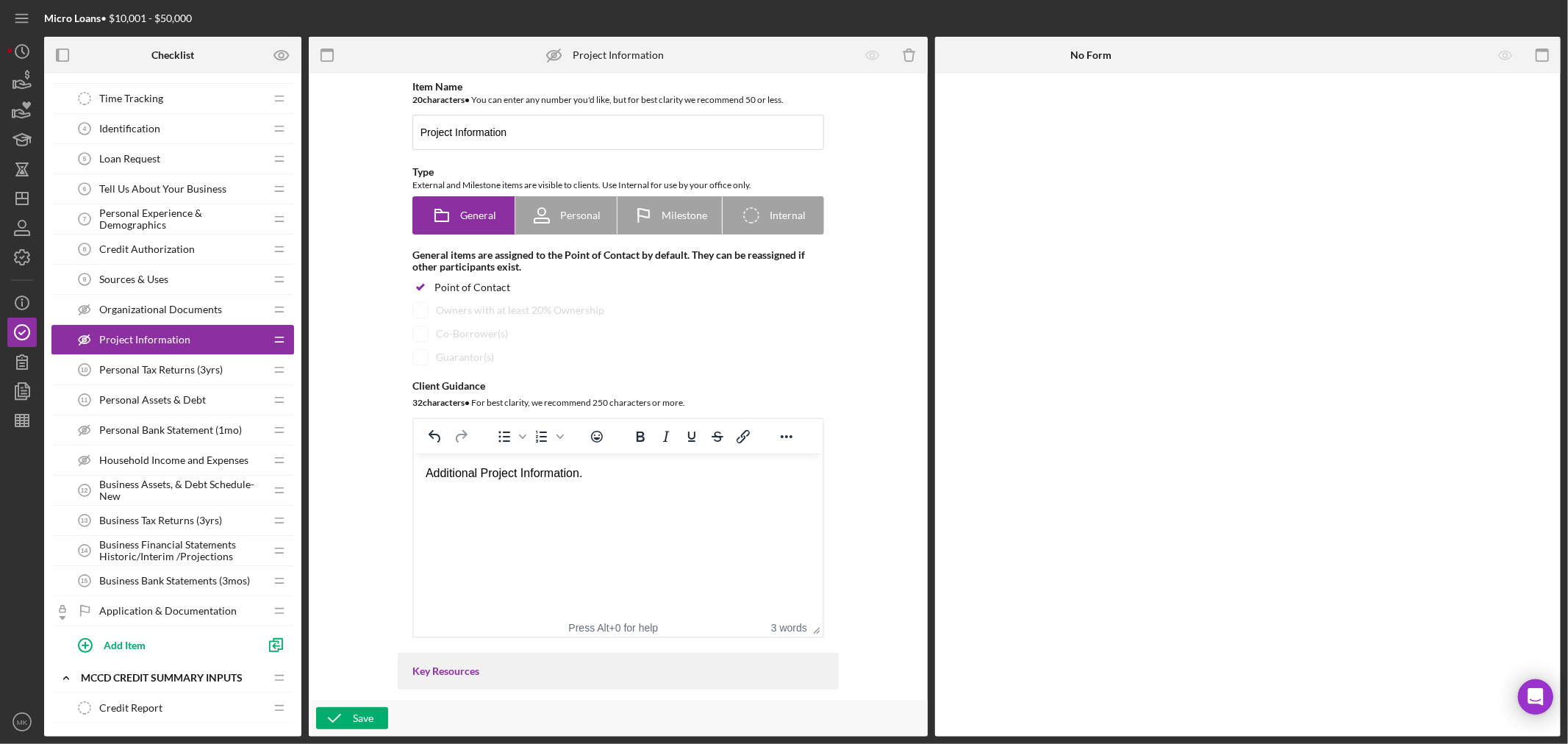
drag, startPoint x: 592, startPoint y: 475, endPoint x: 413, endPoint y: 484, distance: 179.2
click at [413, 484] on html "Additional Project Information." at bounding box center [617, 472] width 409 height 40
click at [428, 473] on body "Rich Text Area. Press ALT-0 for help." at bounding box center [618, 472] width 386 height 16
click at [361, 713] on div "Save" at bounding box center [363, 718] width 20 height 22
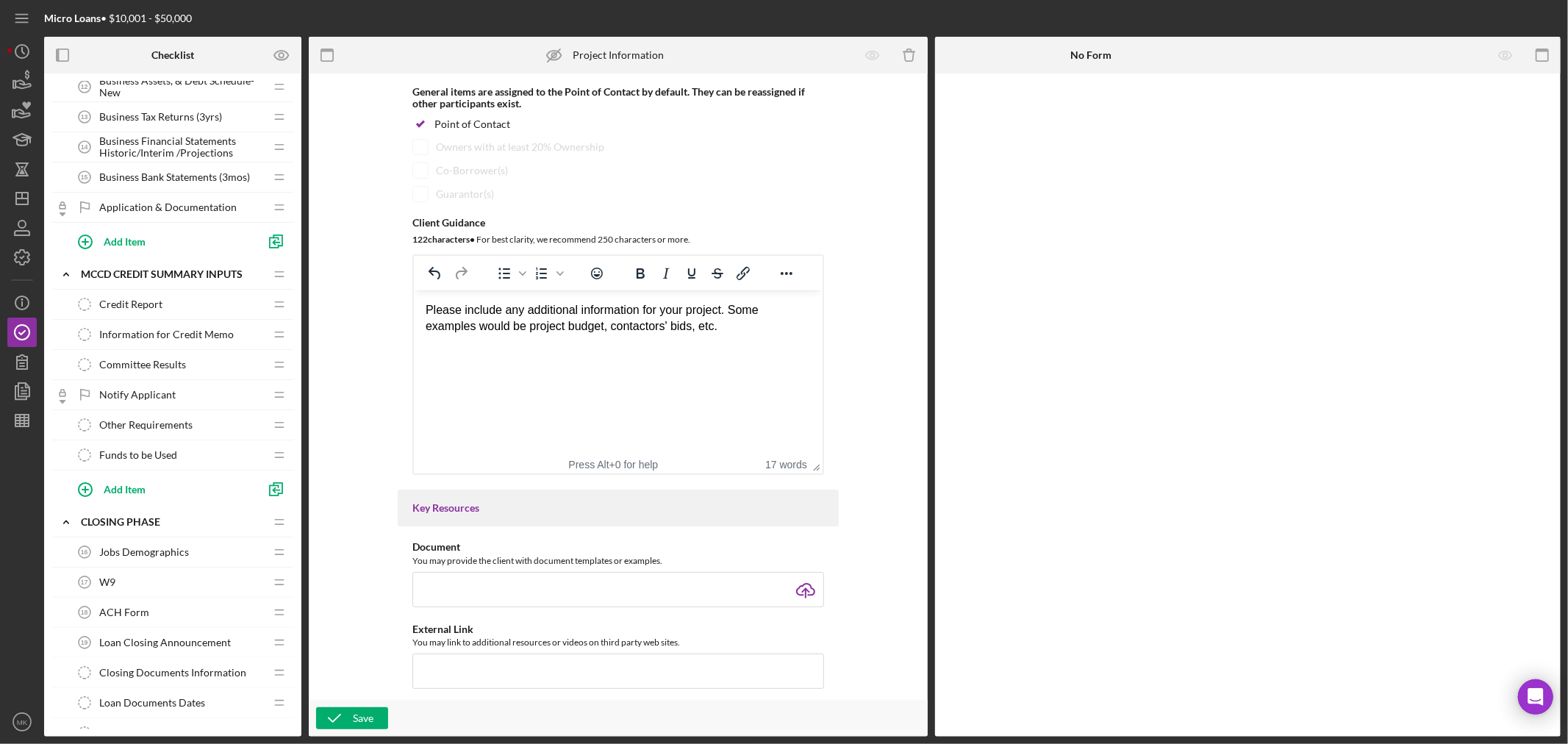
scroll to position [571, 0]
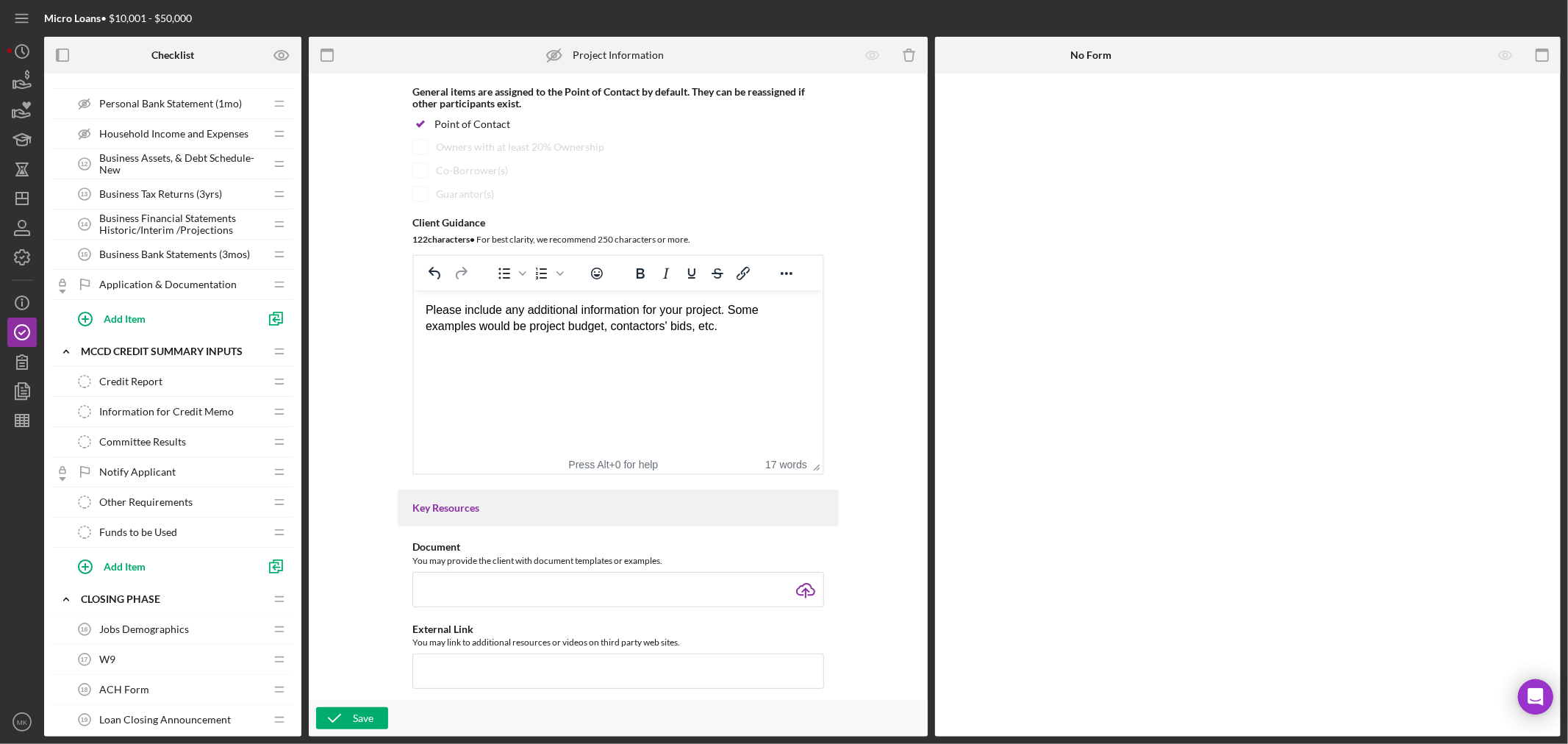
click at [201, 409] on span "Information for Credit Memo" at bounding box center [166, 412] width 134 height 12
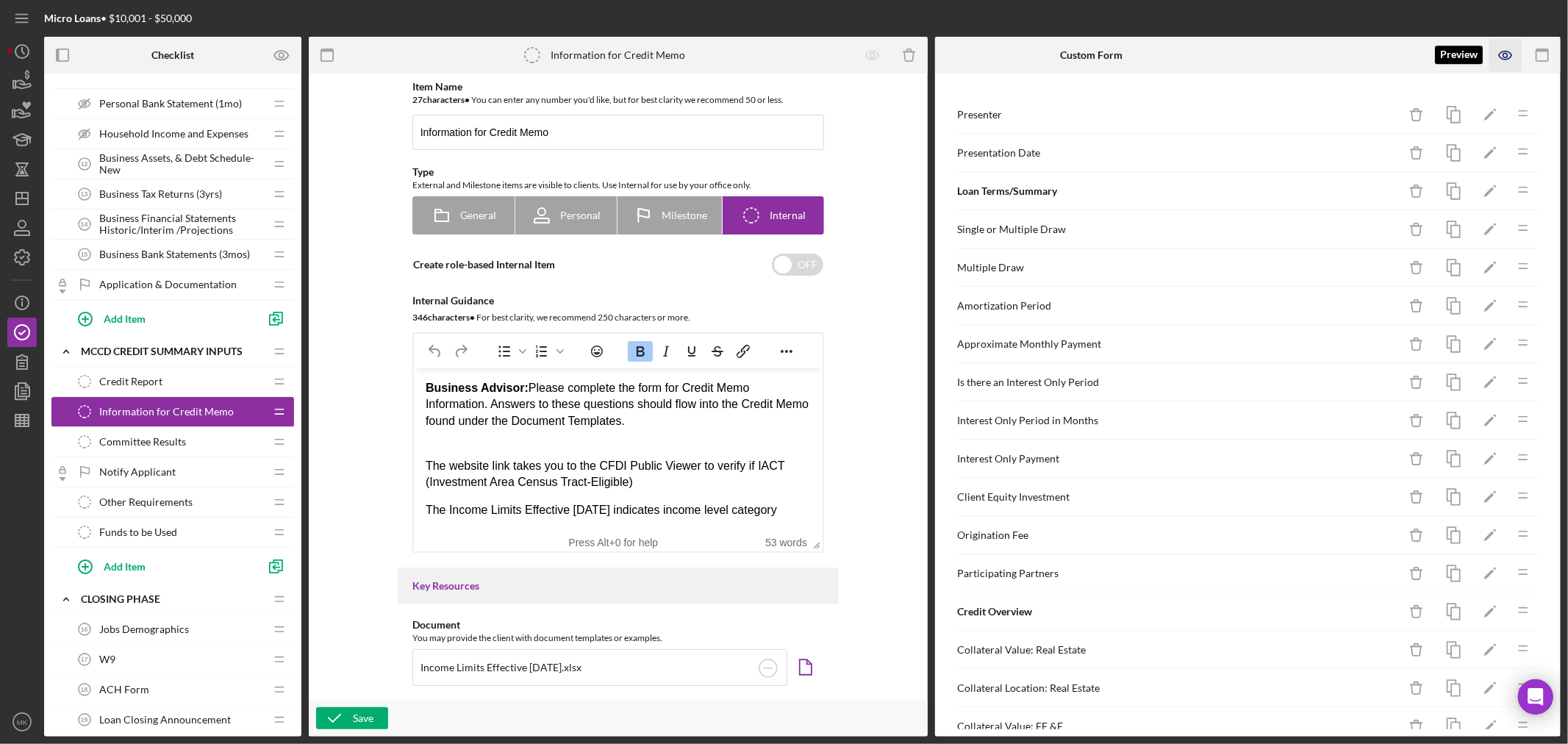
click at [1506, 49] on icon "button" at bounding box center [1506, 55] width 33 height 33
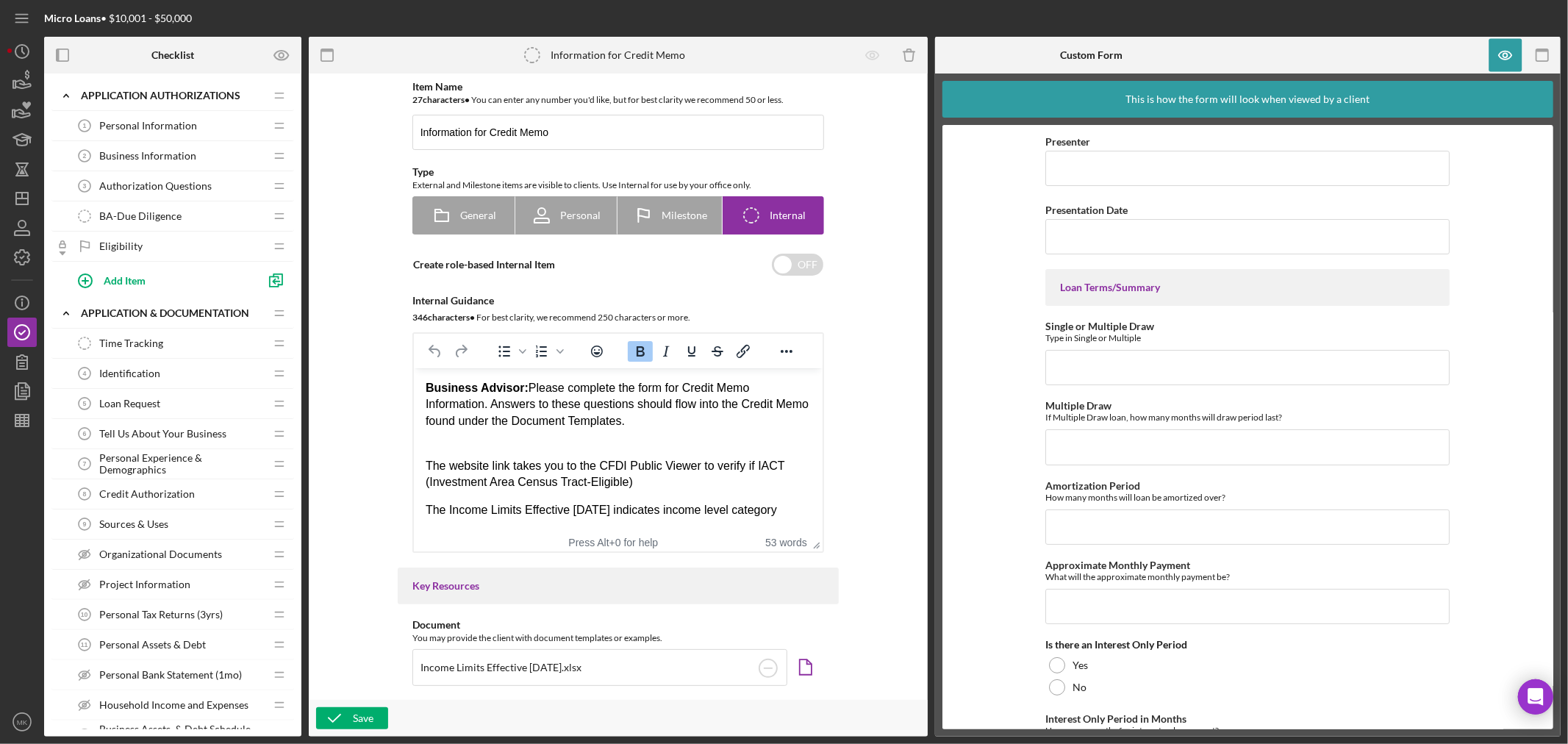
click at [159, 214] on span "BA-Due Diligence" at bounding box center [140, 216] width 82 height 12
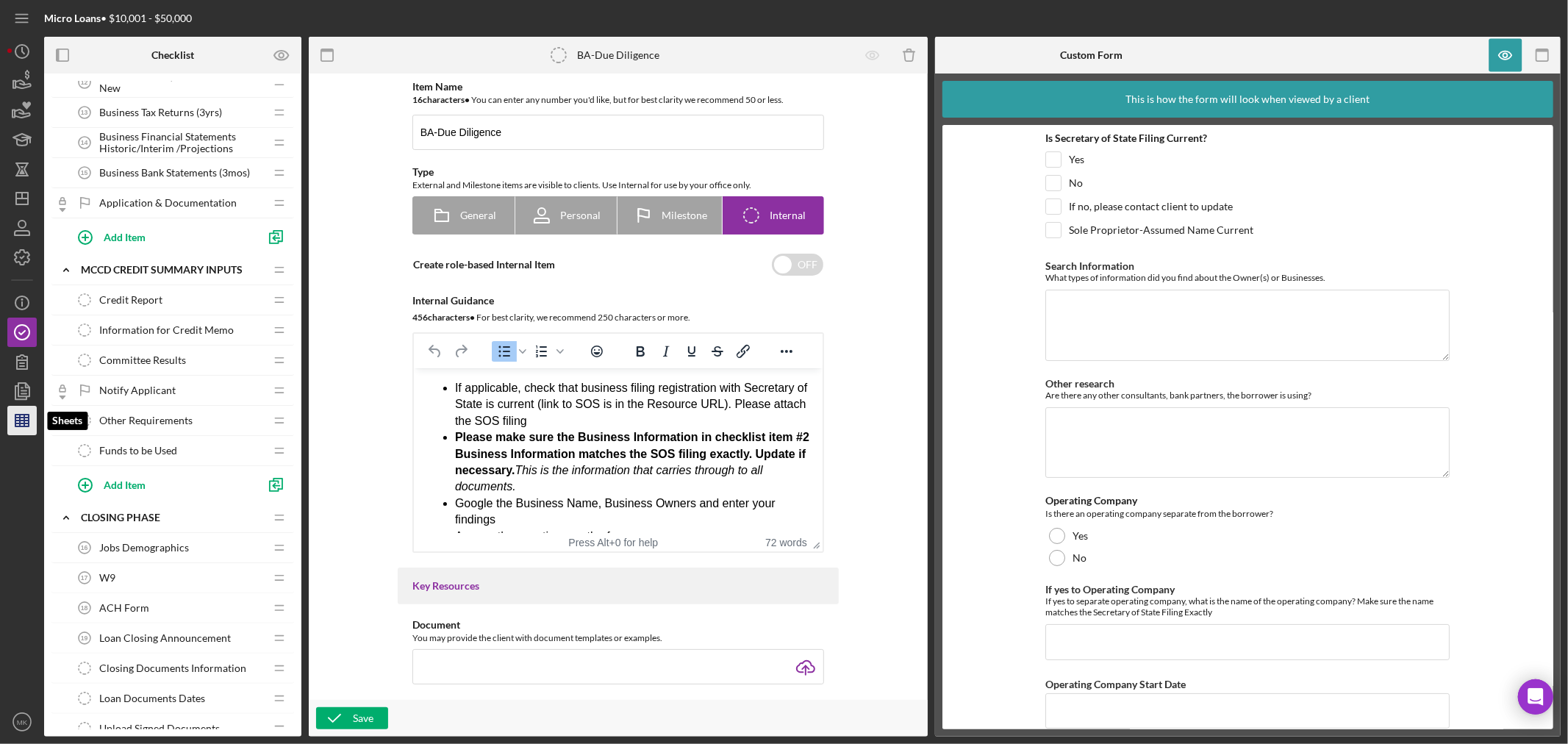
click at [18, 423] on line "button" at bounding box center [22, 423] width 14 height 0
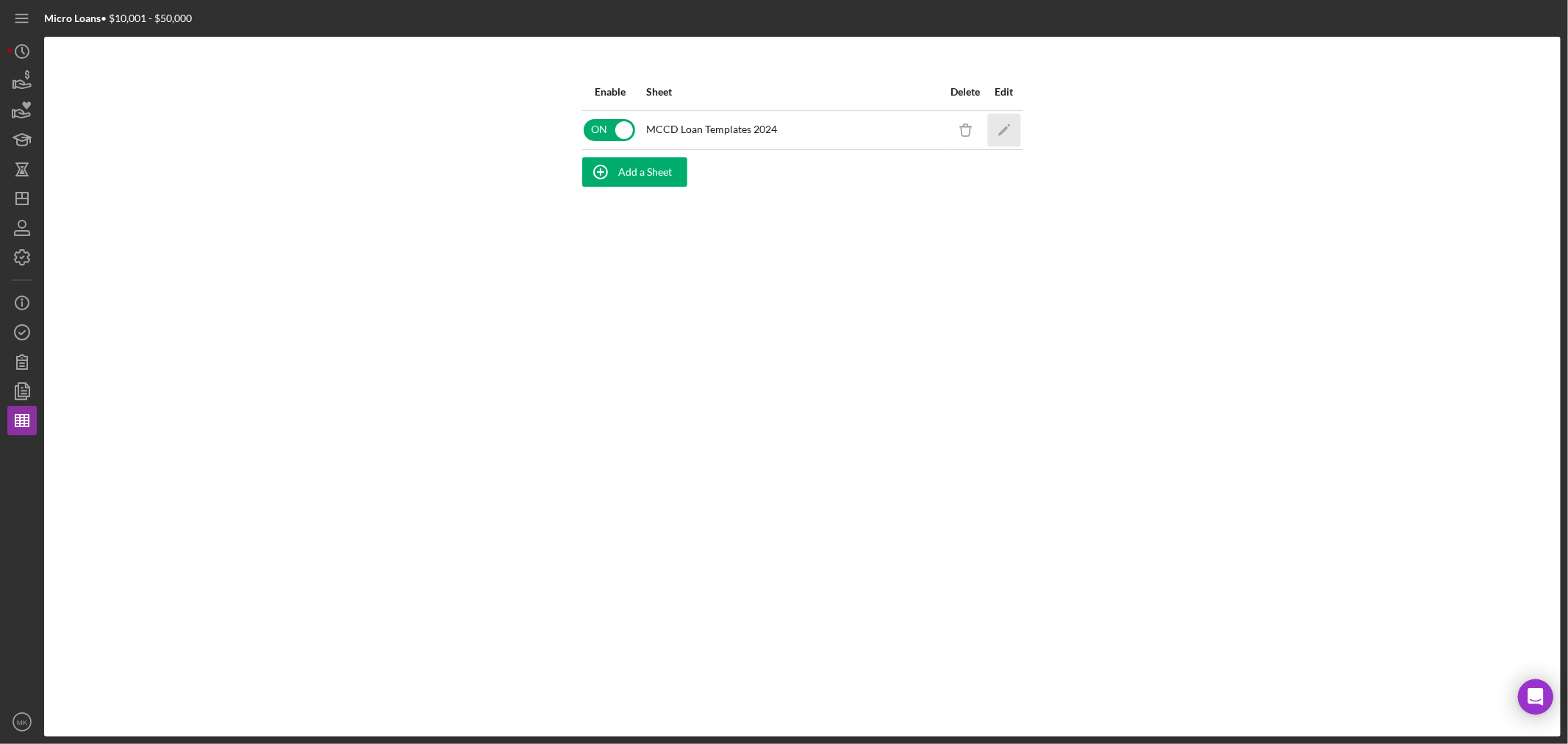
click at [1004, 123] on icon "Icon/Edit" at bounding box center [1003, 129] width 33 height 33
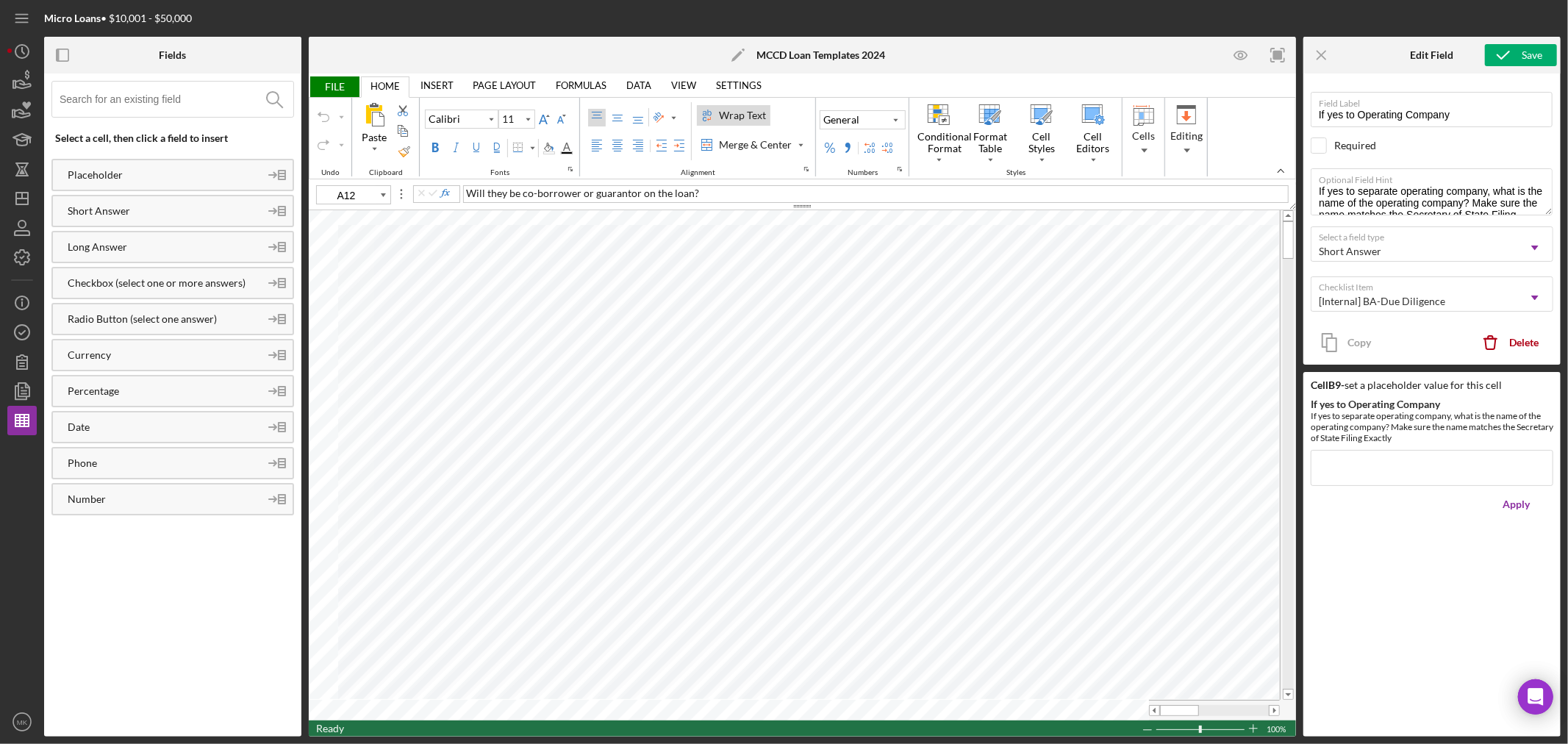
click at [745, 115] on div "Wrap Text" at bounding box center [742, 115] width 53 height 14
type input "B12"
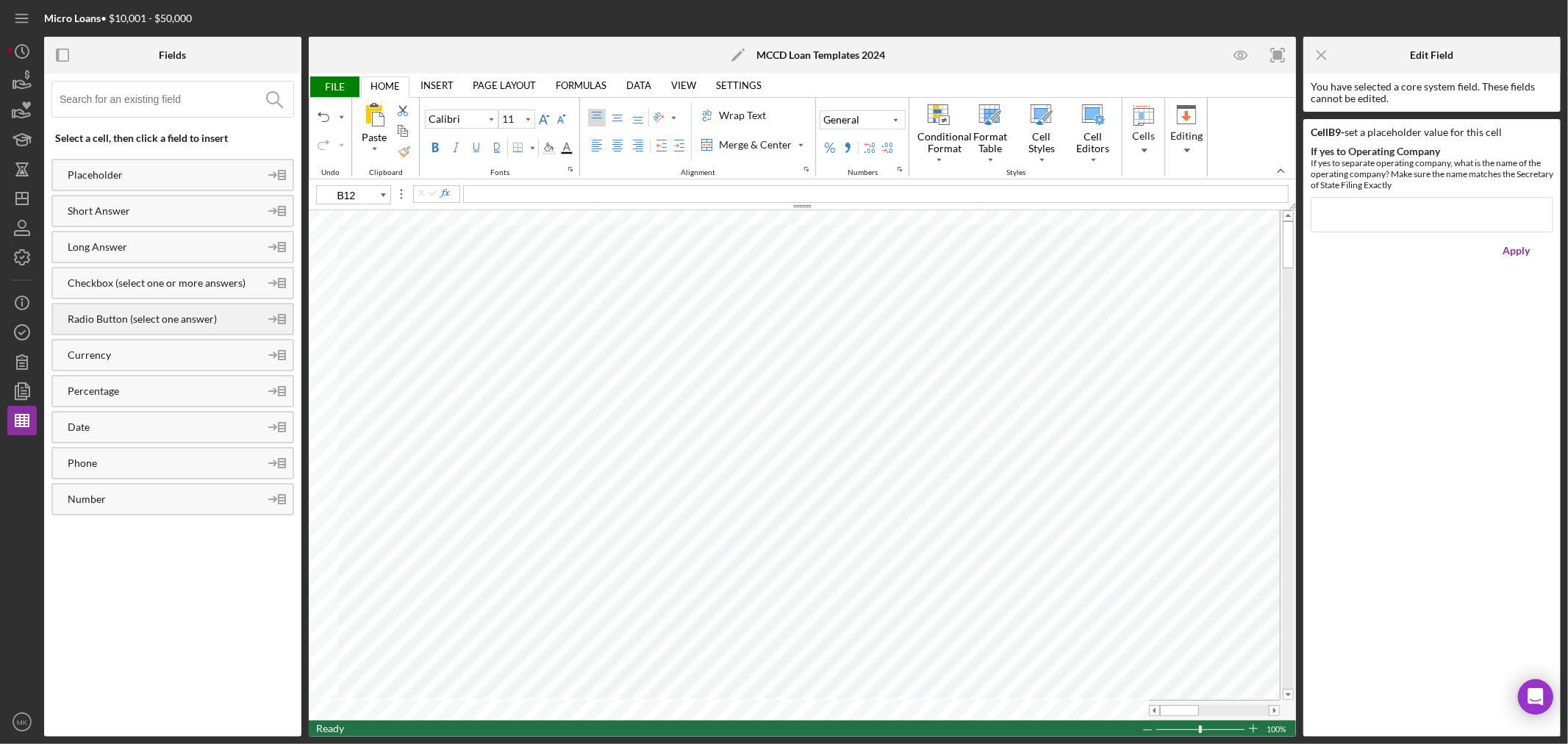
click at [160, 313] on div "Radio Button (select one answer)" at bounding box center [157, 319] width 207 height 12
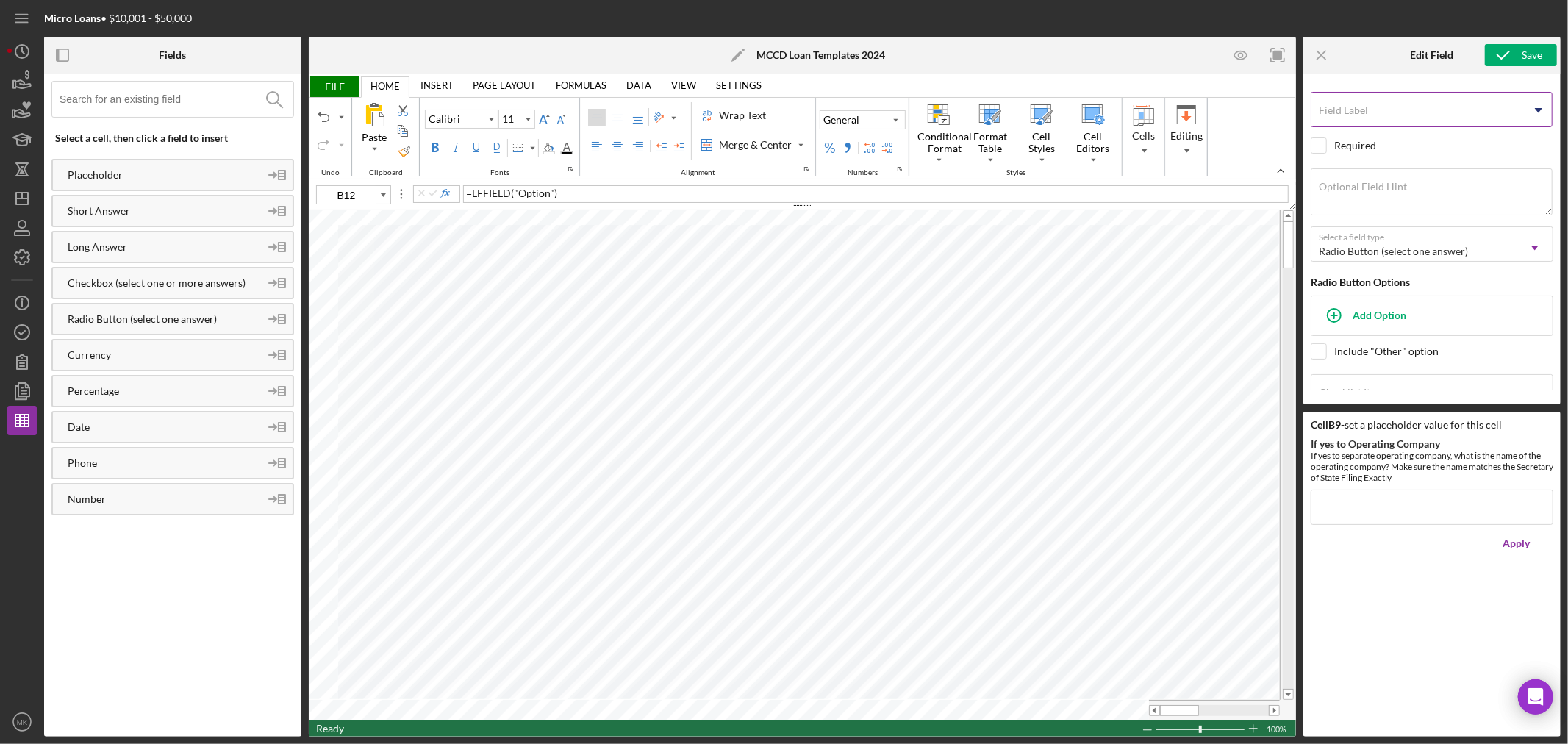
click at [1537, 109] on use at bounding box center [1539, 110] width 8 height 5
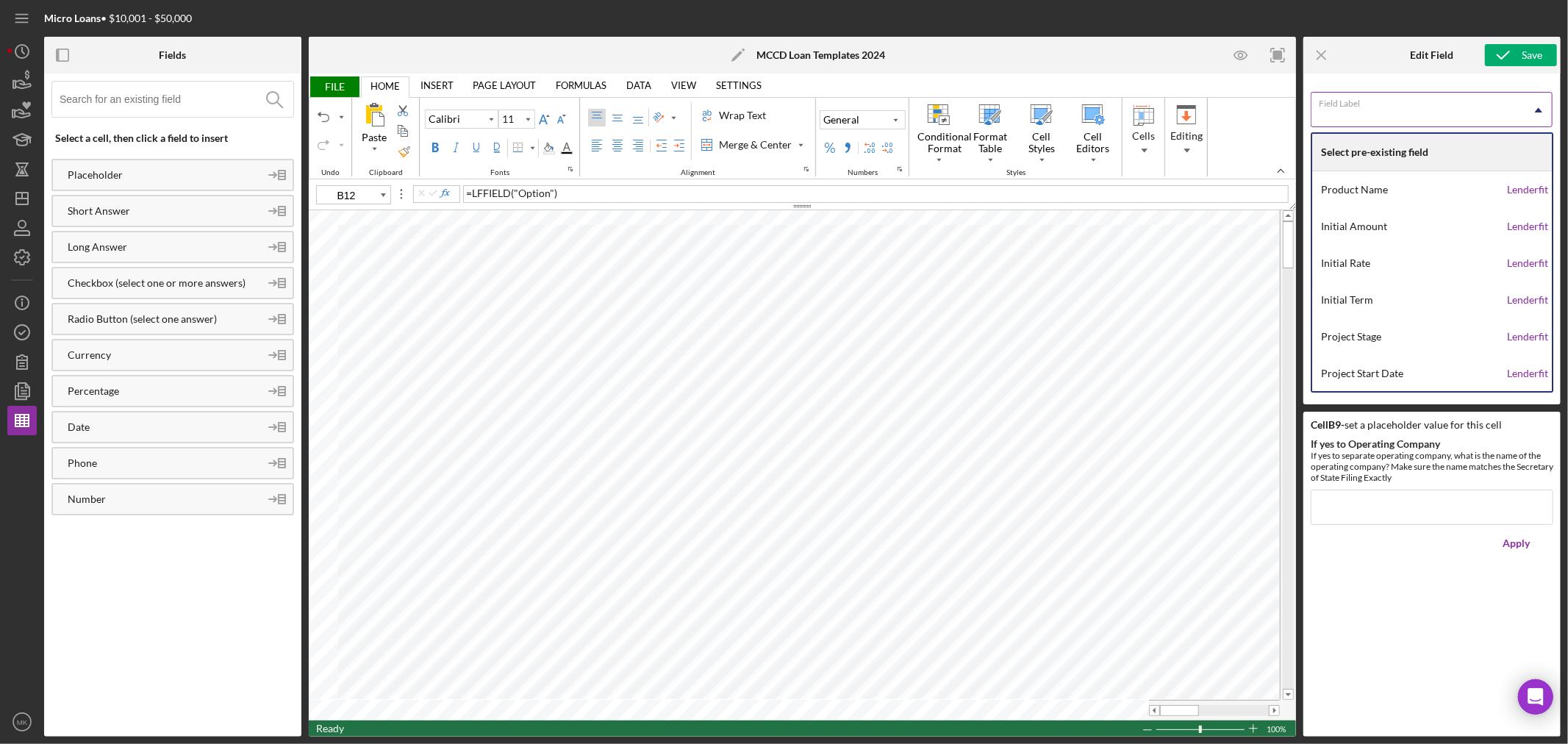
click at [1423, 110] on input "Field Label" at bounding box center [1432, 109] width 242 height 36
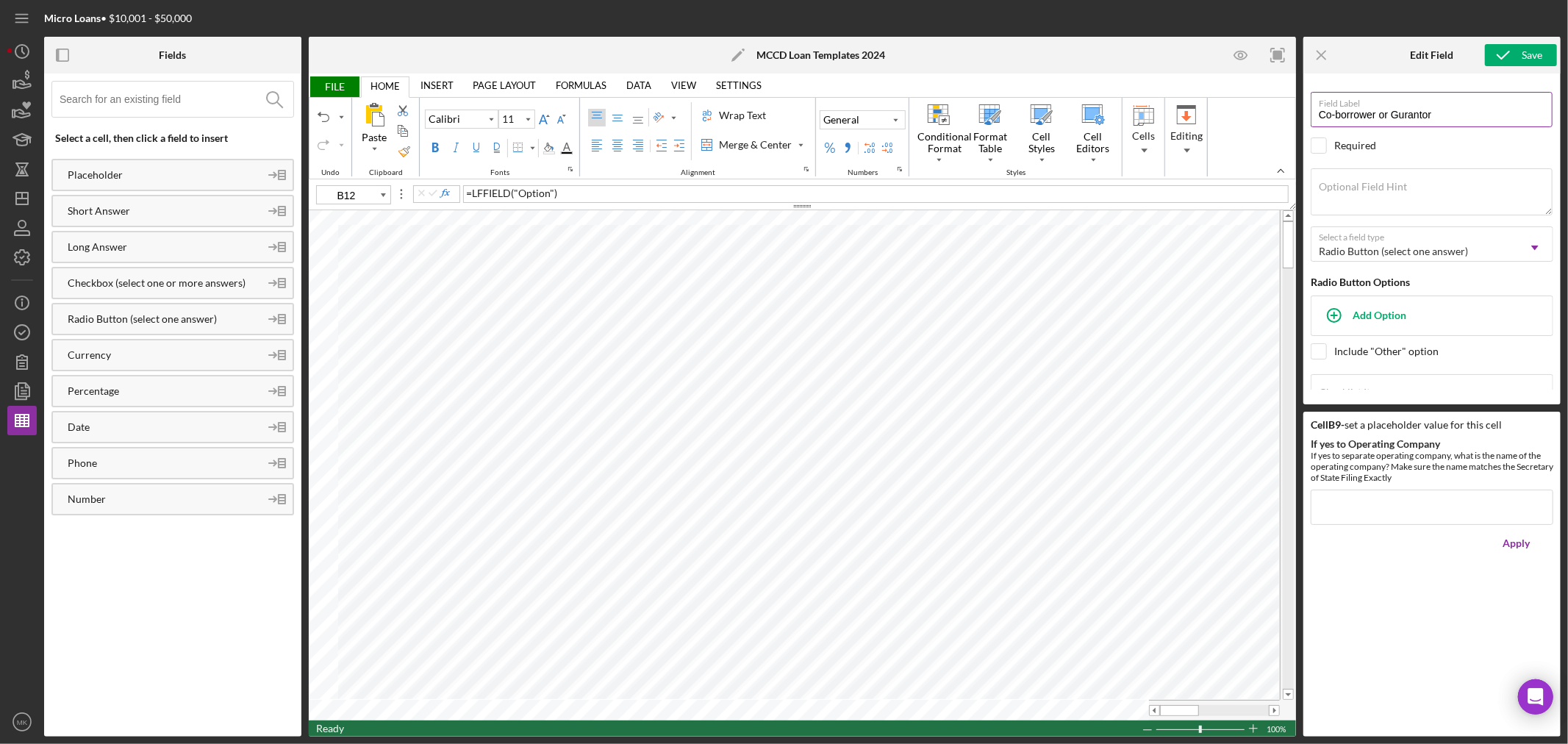
click at [1407, 113] on input "Co-borrower or Gurantor" at bounding box center [1432, 109] width 242 height 36
type input "Co-borrower or Guarantor"
click at [1429, 186] on textarea "Optional Field Hint" at bounding box center [1432, 191] width 242 height 47
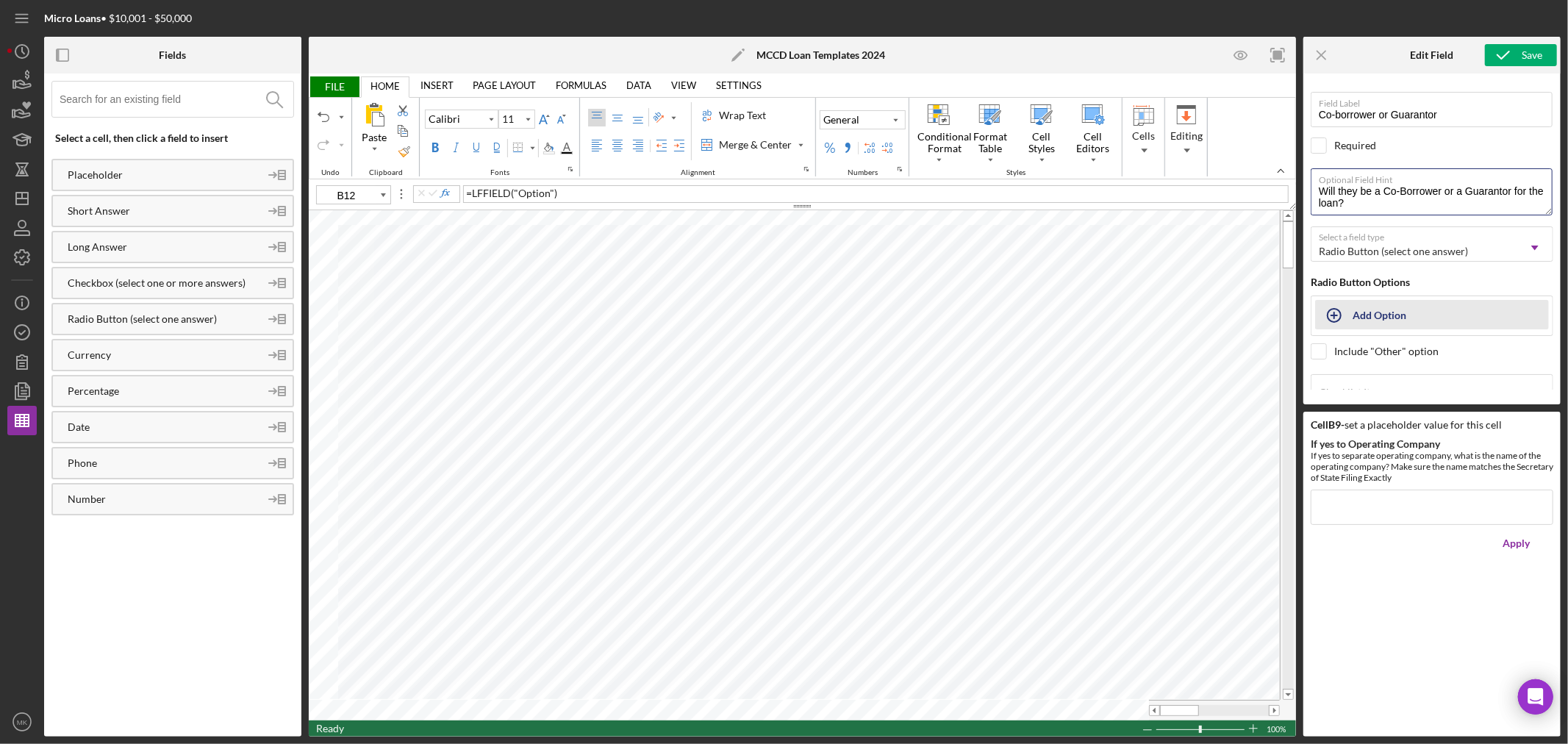
type textarea "Will they be a Co-Borrower or a Guarantor for the loan?"
click at [1379, 313] on div "Add Option" at bounding box center [1379, 314] width 54 height 28
type input "Co-Borrower"
click at [1335, 355] on div "Add" at bounding box center [1332, 355] width 19 height 22
type input "Guarantor"
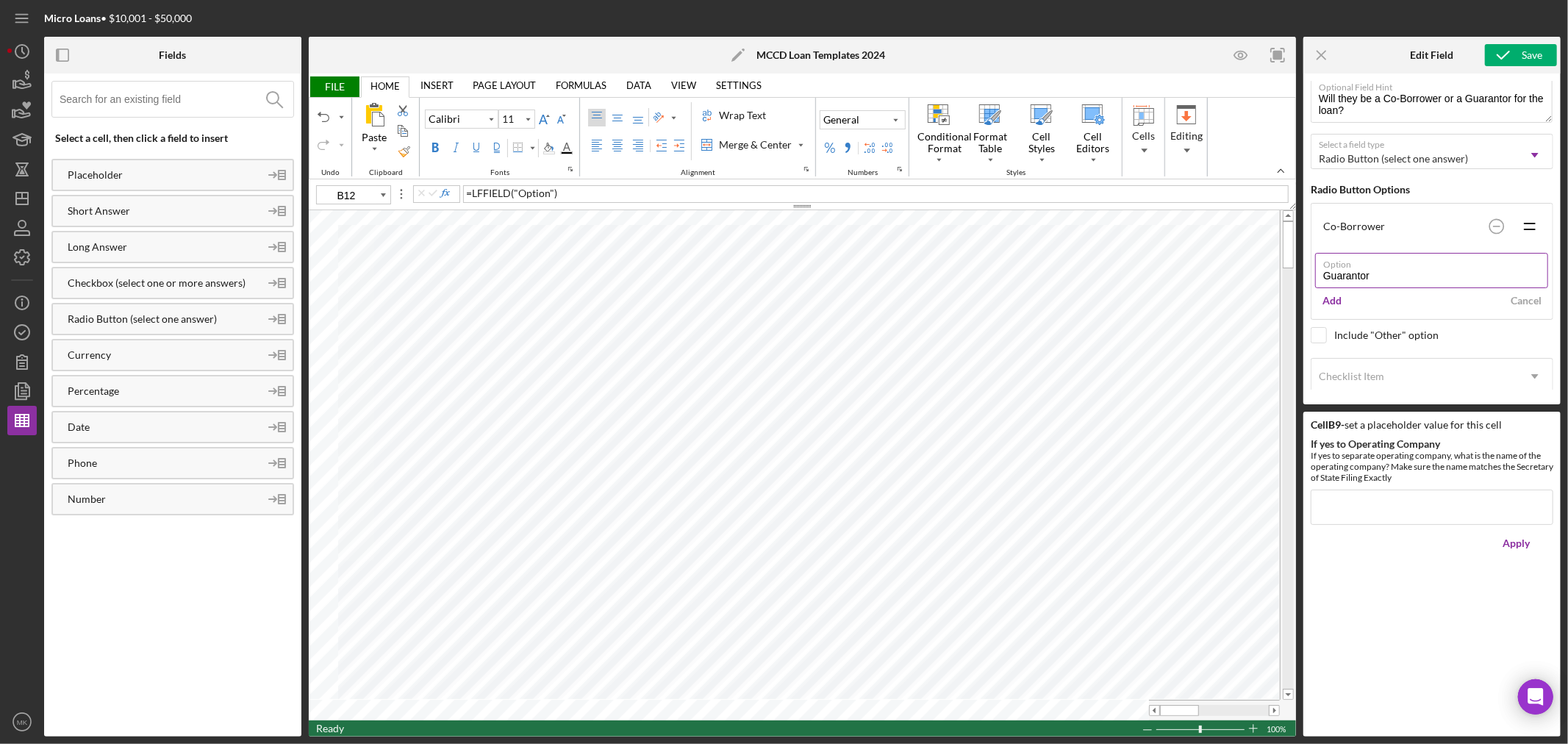
scroll to position [106, 0]
click at [1337, 290] on div "Add" at bounding box center [1332, 288] width 19 height 22
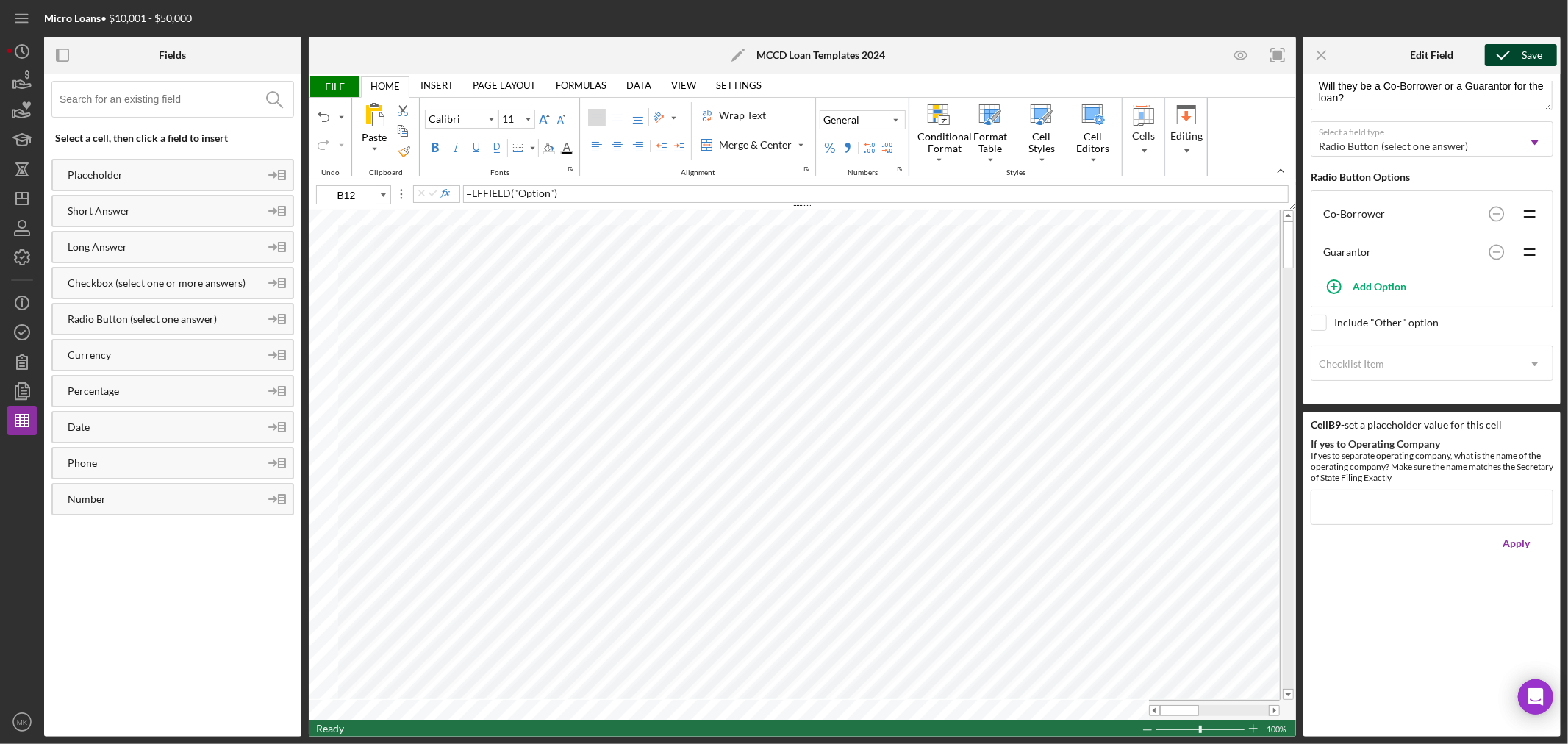
click at [1524, 56] on div "Save" at bounding box center [1531, 55] width 20 height 22
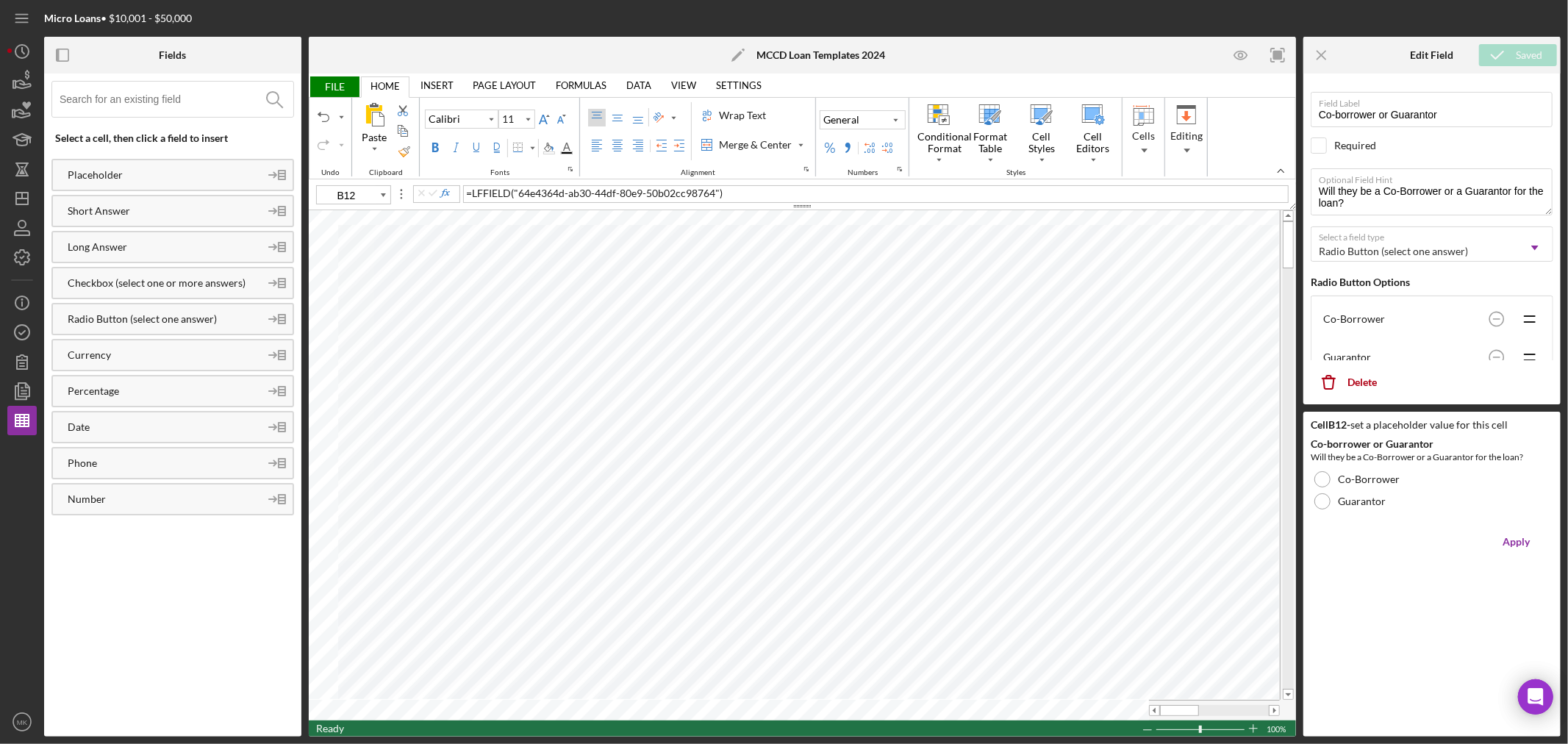
click at [333, 86] on span "FILE" at bounding box center [334, 86] width 50 height 20
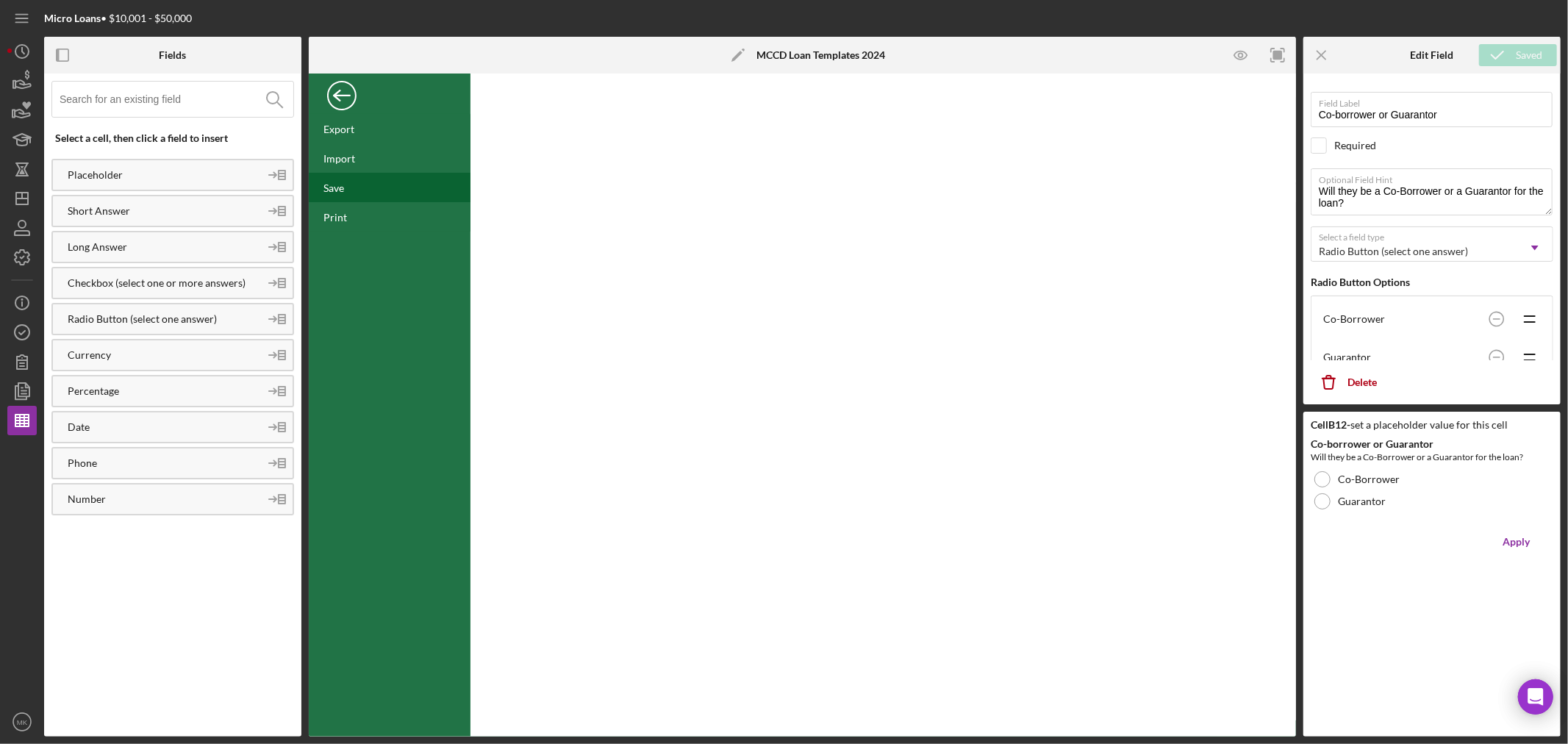
click at [338, 186] on div "Save" at bounding box center [334, 187] width 20 height 13
click at [23, 333] on icon "button" at bounding box center [22, 332] width 37 height 37
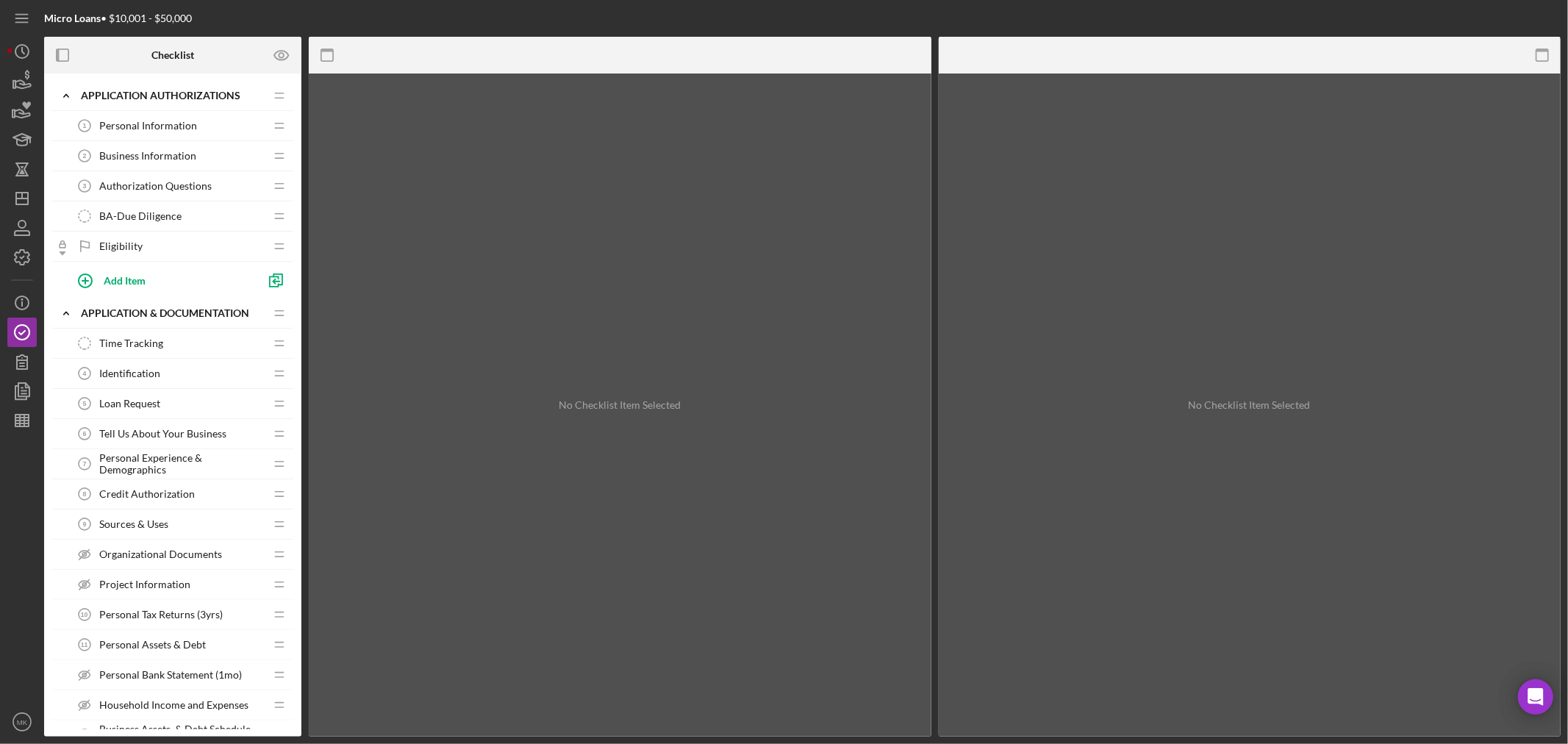
click at [171, 215] on span "BA-Due Diligence" at bounding box center [140, 216] width 82 height 12
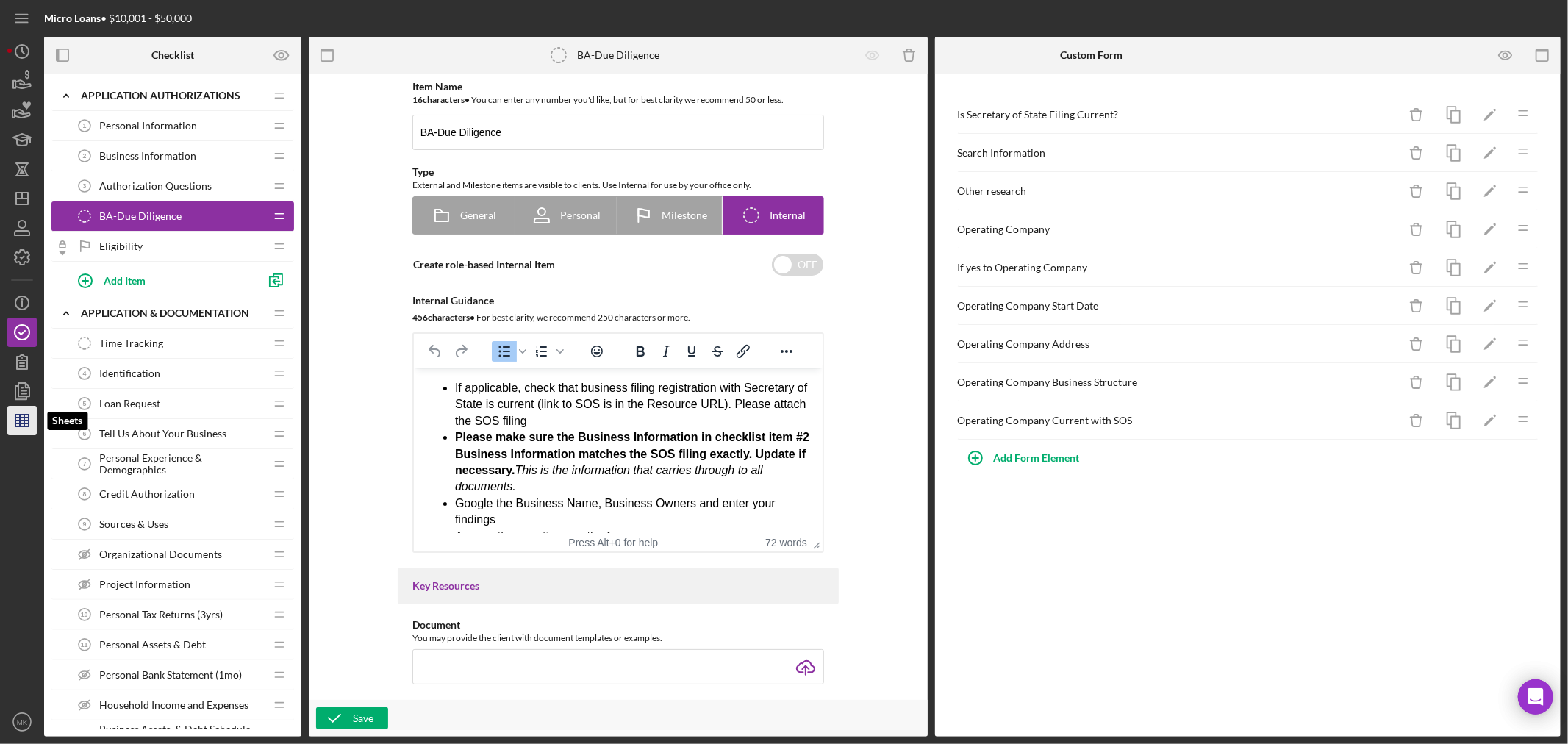
click at [24, 419] on line "button" at bounding box center [24, 420] width 0 height 12
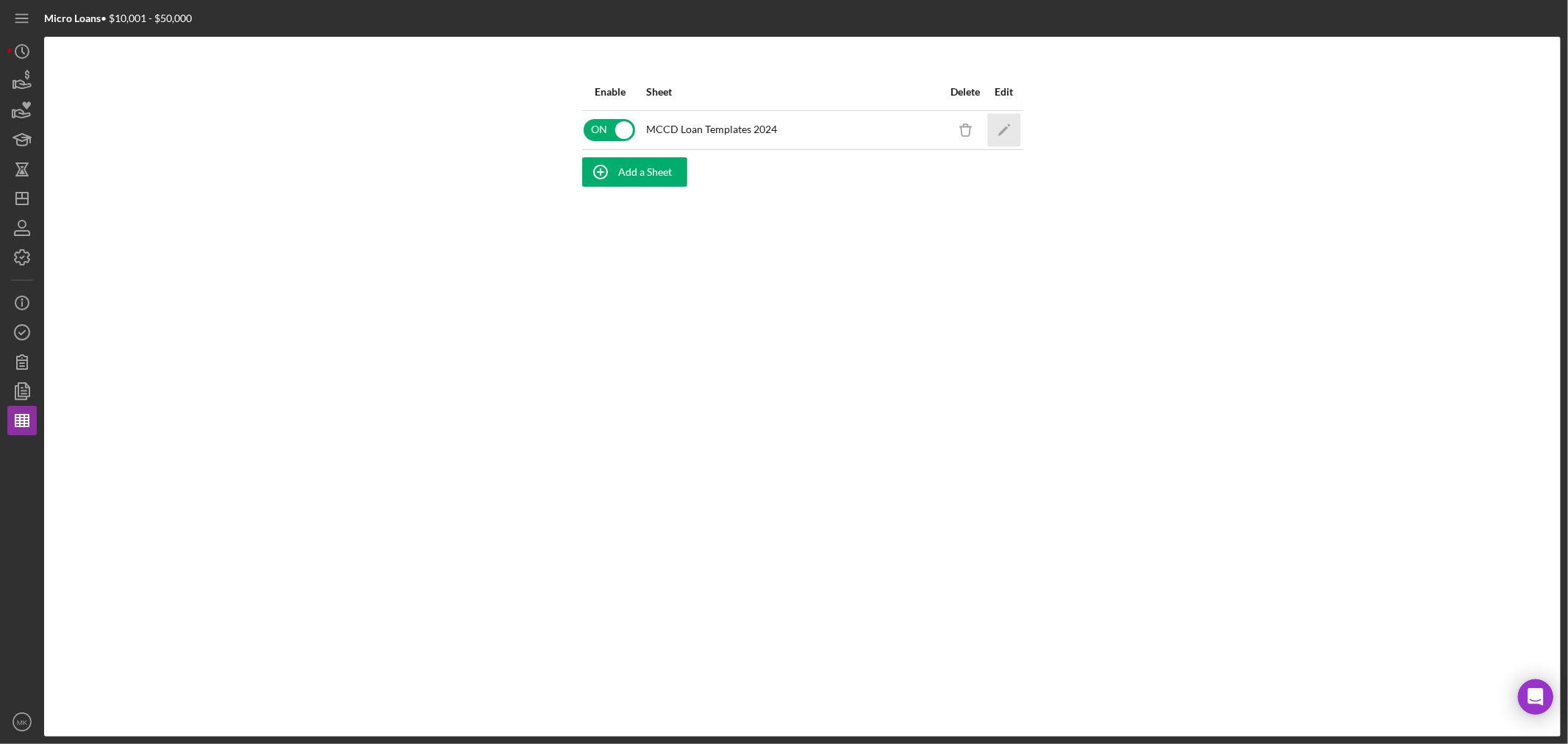
click at [1005, 128] on polygon "button" at bounding box center [1002, 130] width 11 height 11
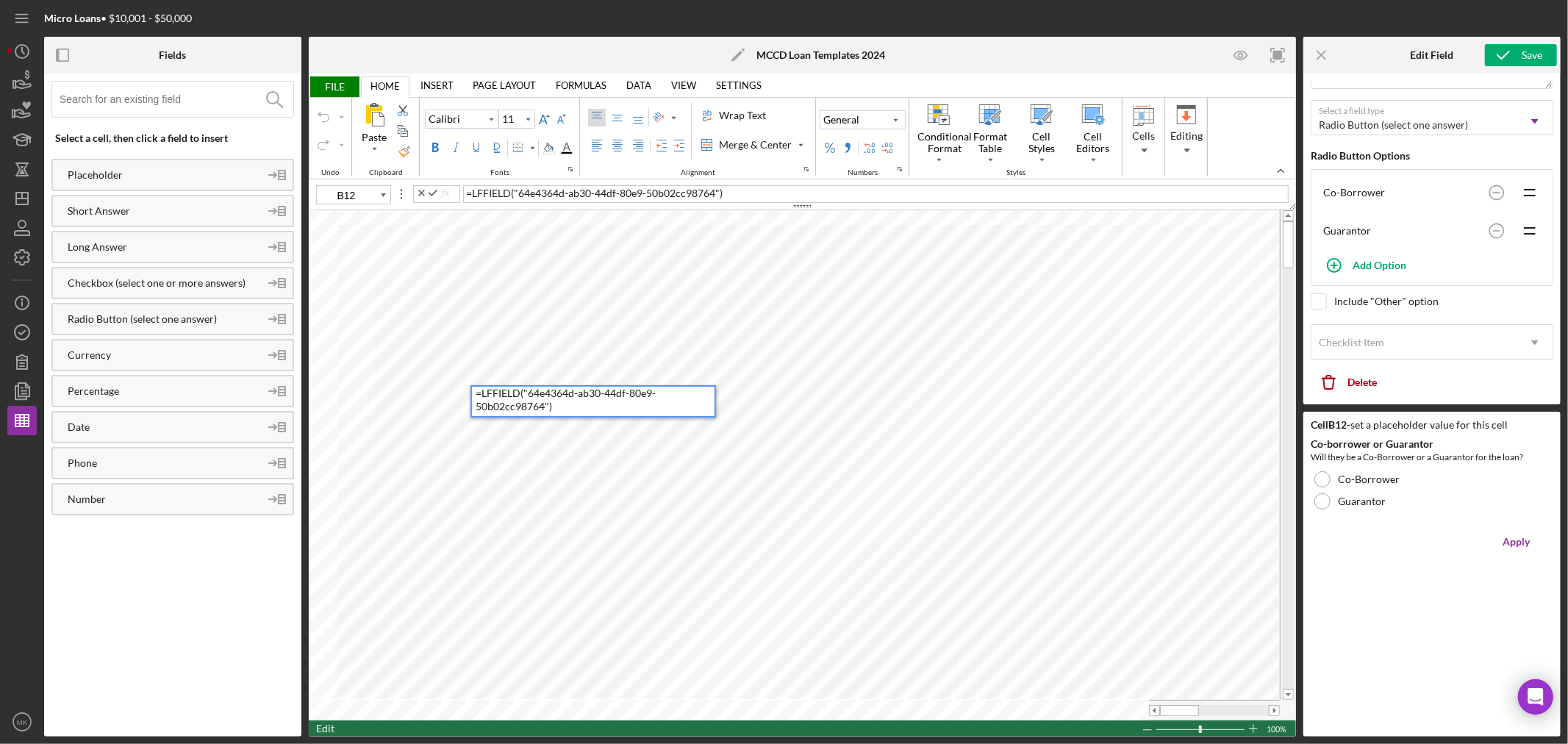
scroll to position [136, 0]
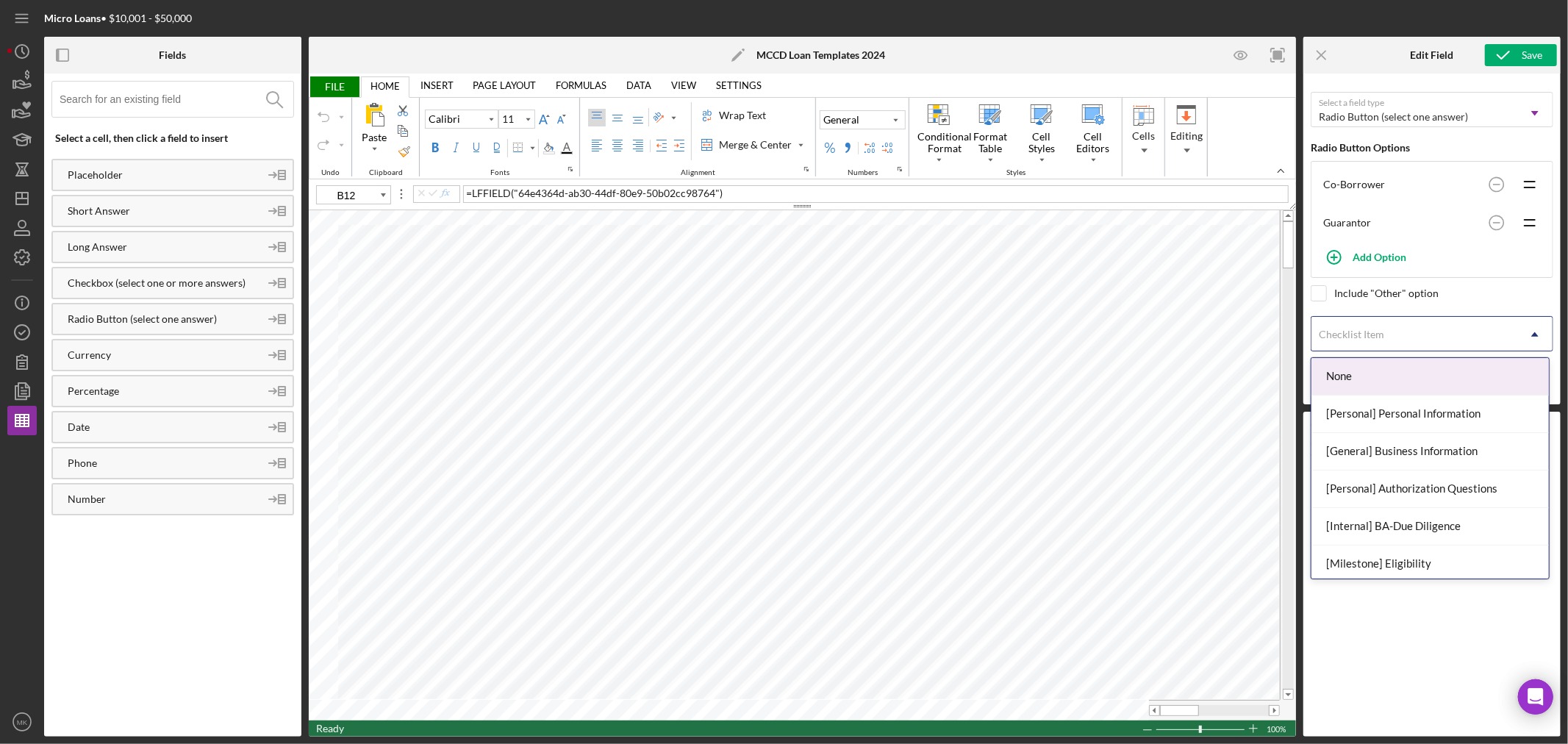
click at [1530, 331] on icon "Icon/Dropdown Arrow" at bounding box center [1535, 334] width 36 height 36
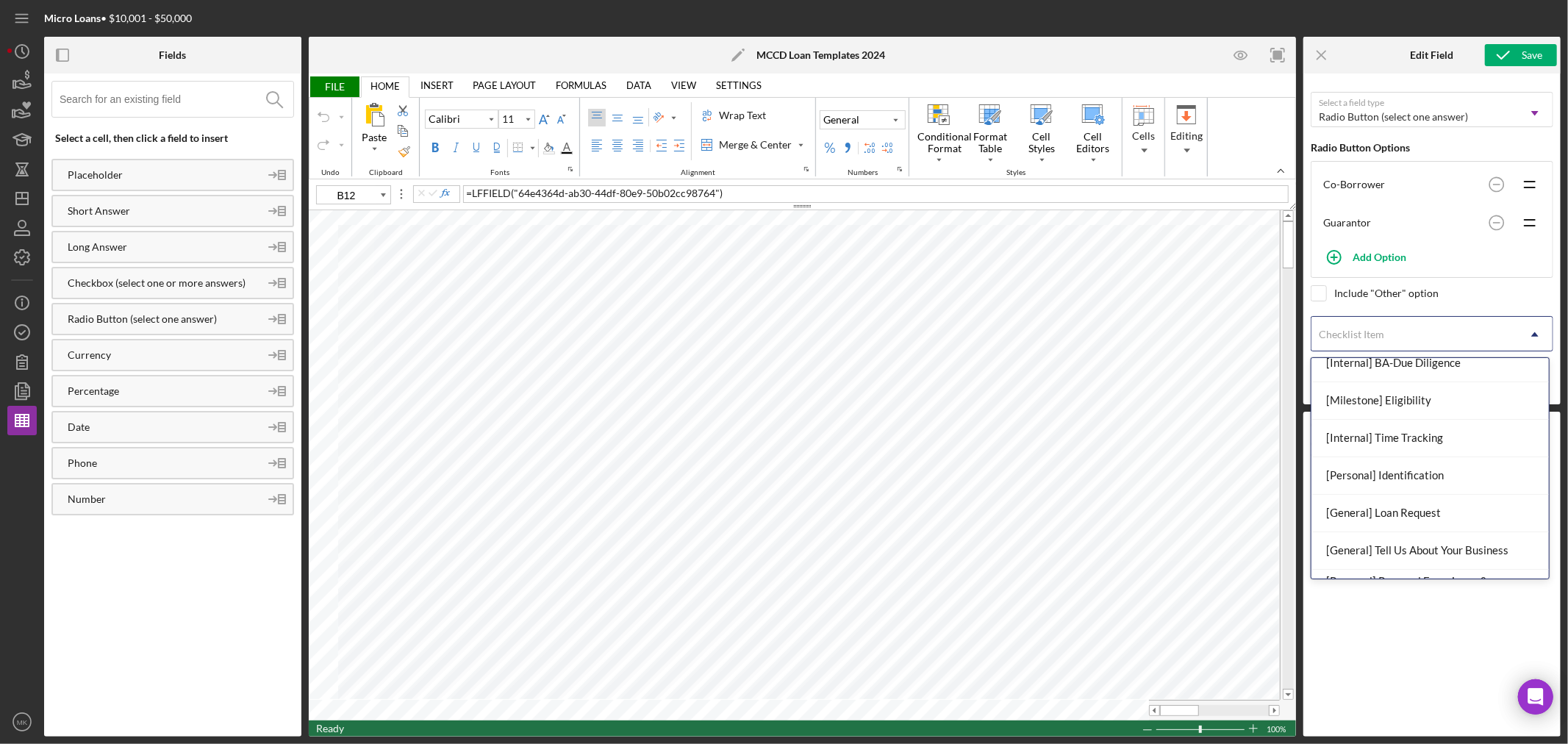
scroll to position [81, 0]
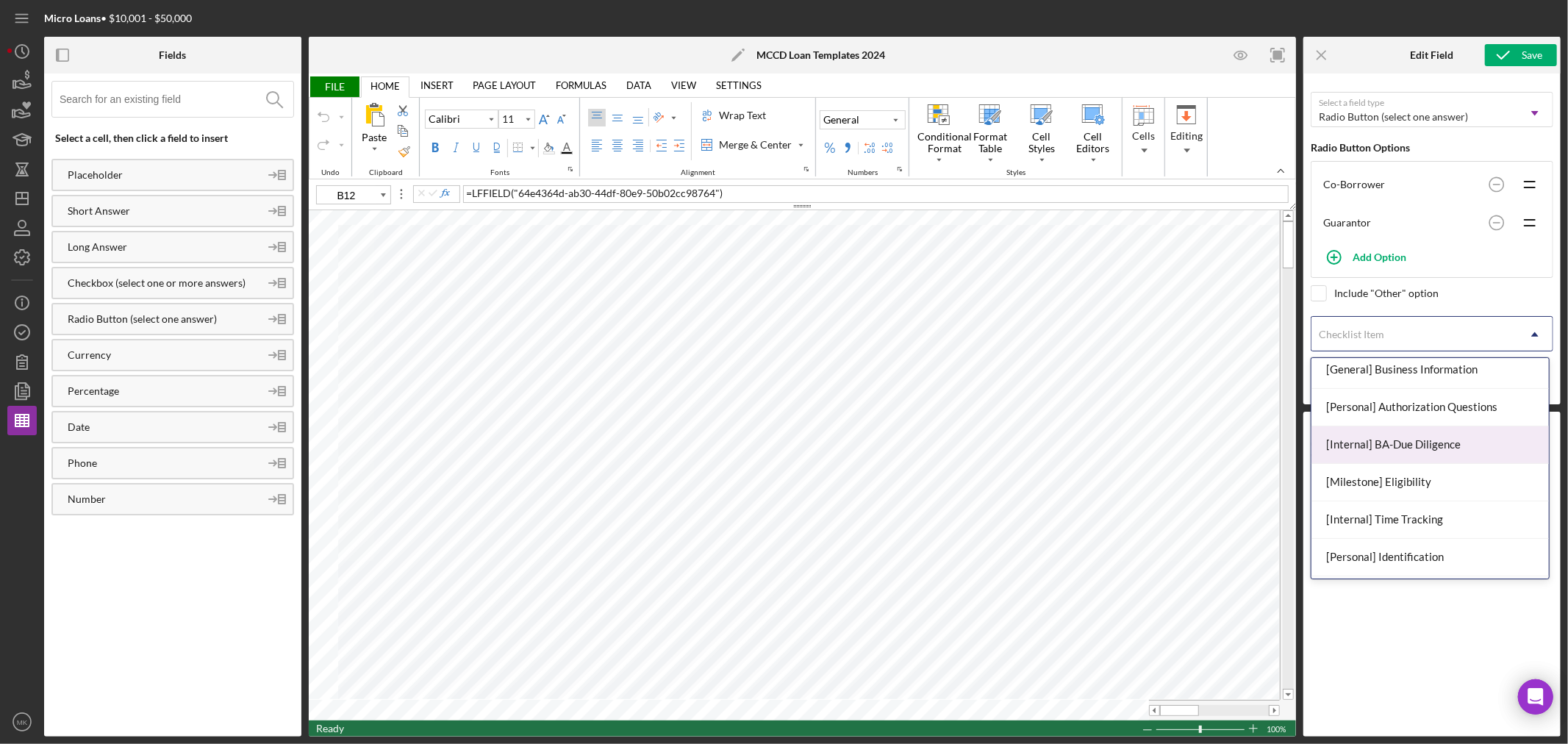
click at [1454, 444] on div "[Internal] BA-Due Diligence" at bounding box center [1430, 444] width 237 height 38
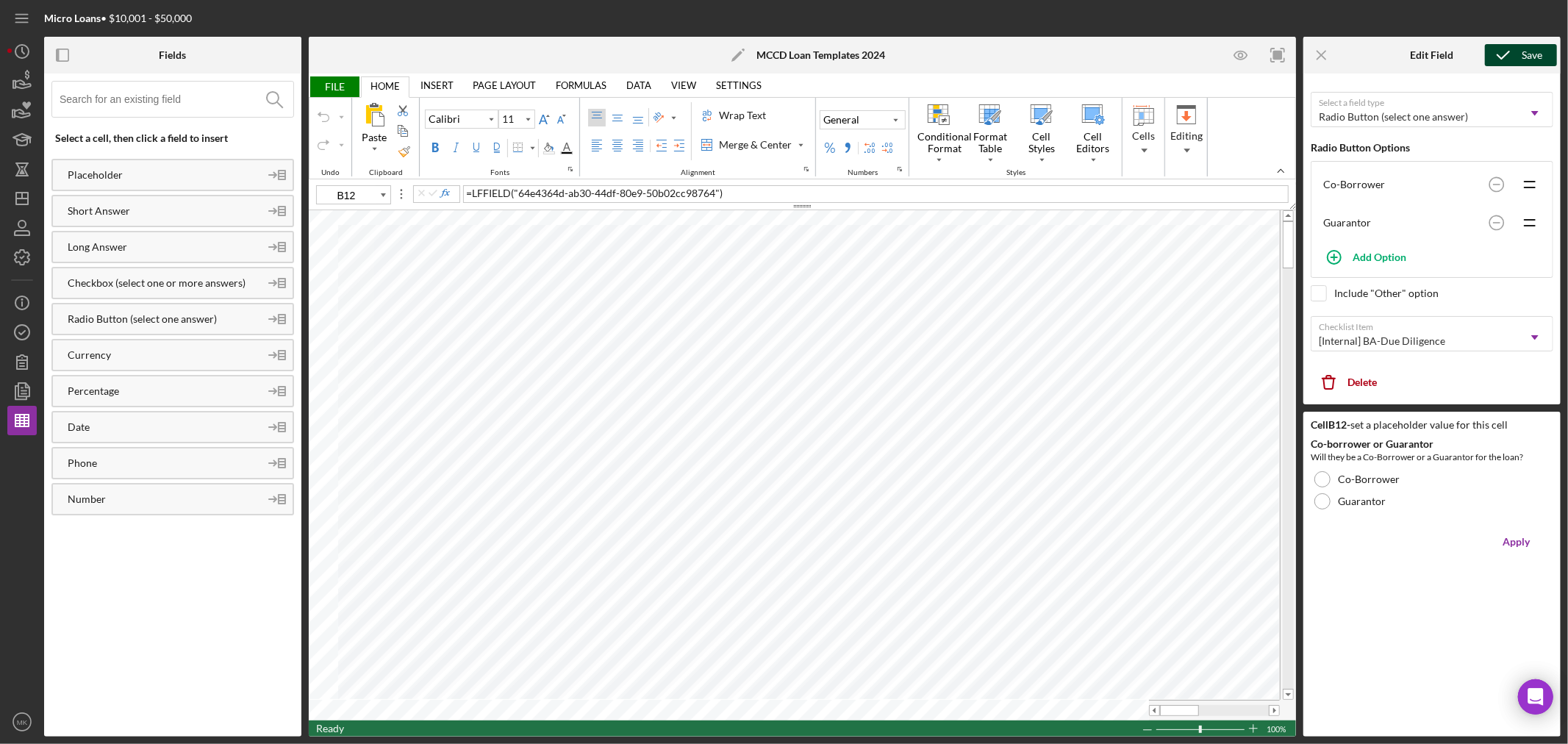
click at [1520, 52] on icon "submit" at bounding box center [1503, 55] width 37 height 37
click at [22, 329] on icon "button" at bounding box center [22, 332] width 37 height 37
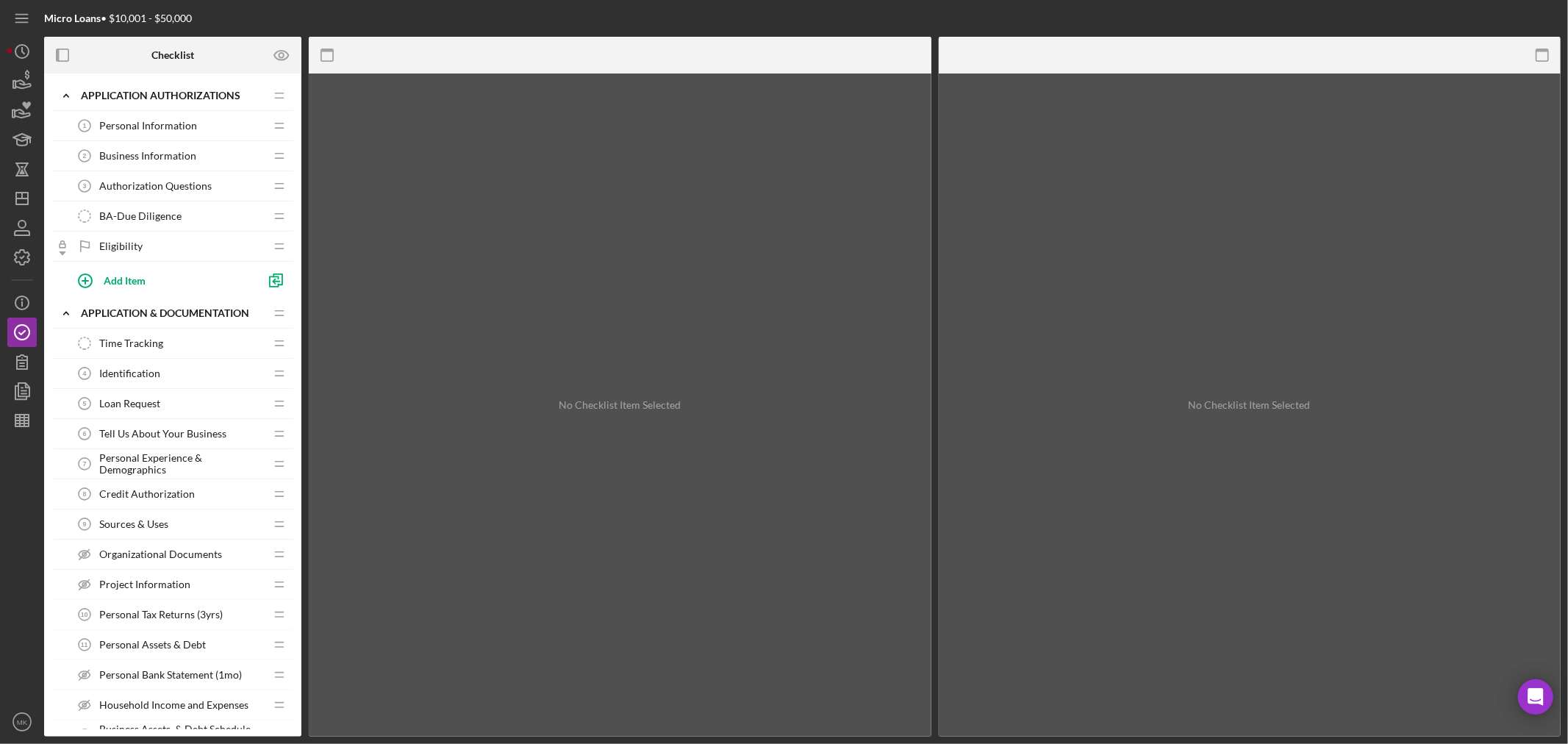
click at [164, 215] on span "BA-Due Diligence" at bounding box center [140, 216] width 82 height 12
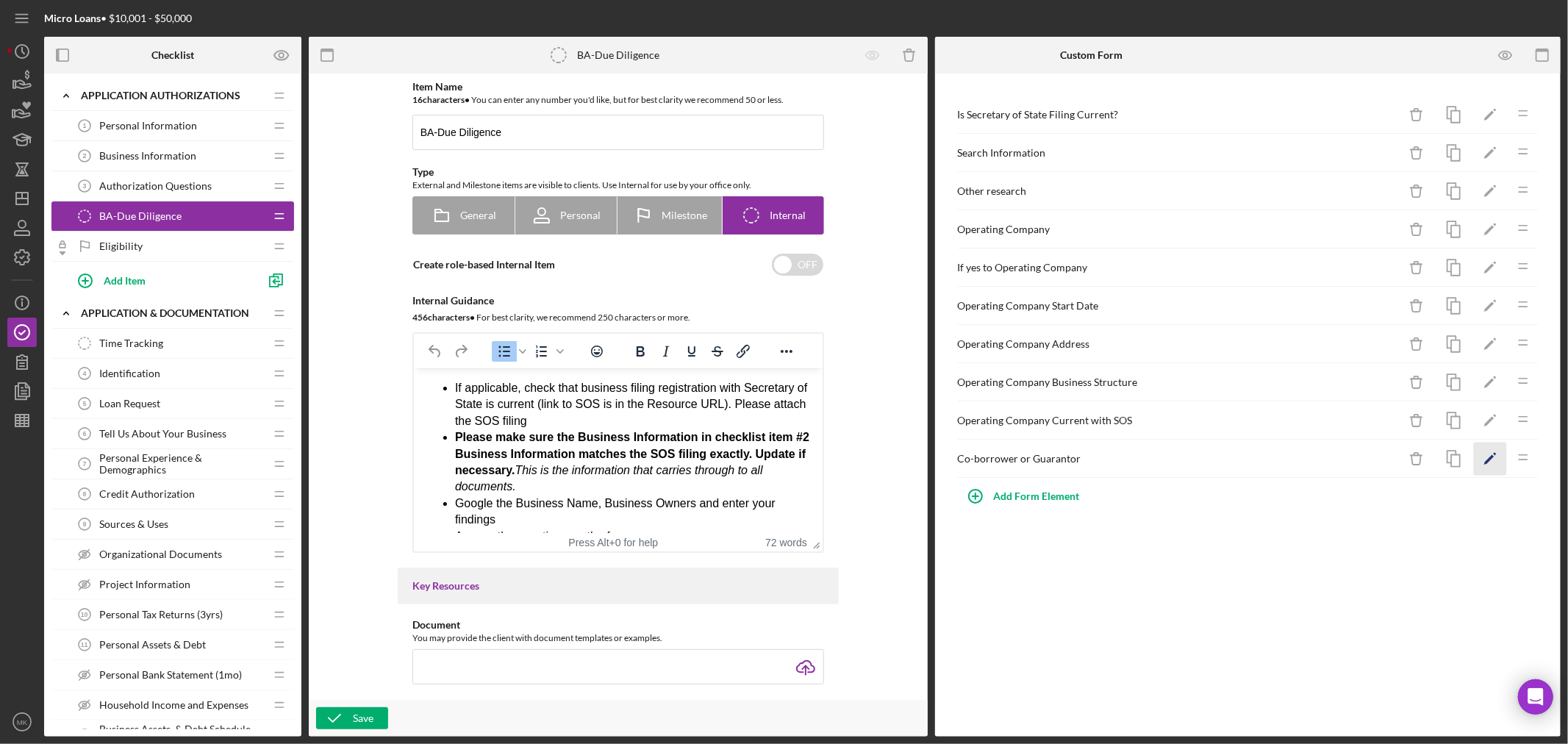
click at [1491, 458] on polygon "button" at bounding box center [1490, 460] width 11 height 11
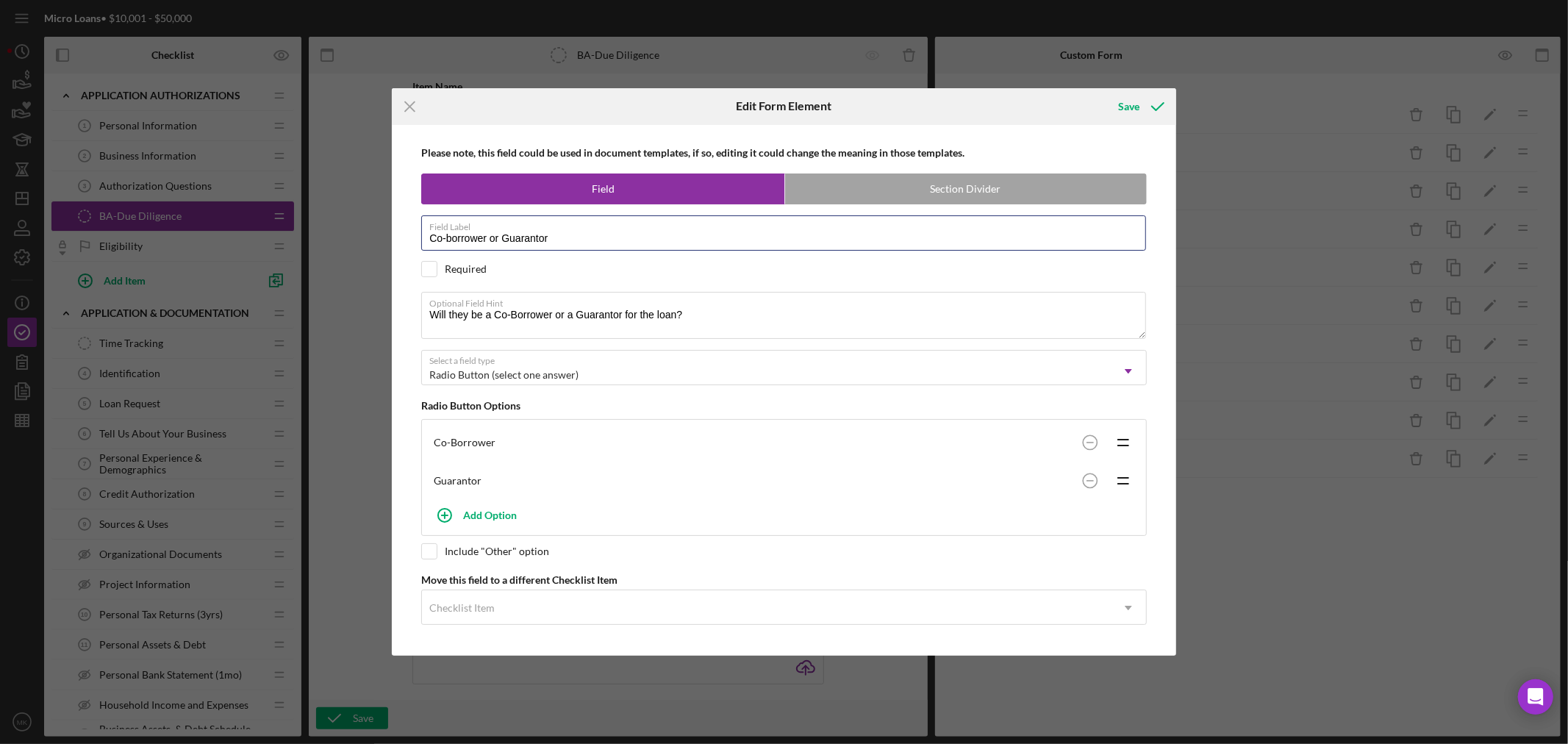
drag, startPoint x: 561, startPoint y: 234, endPoint x: 296, endPoint y: 232, distance: 265.0
click at [296, 232] on div "Icon/Menu Close Edit Form Element Save Please note, this field could be used in…" at bounding box center [784, 372] width 1568 height 744
drag, startPoint x: 693, startPoint y: 317, endPoint x: 397, endPoint y: 333, distance: 296.4
click at [397, 333] on div "Please note, this field could be used in document templates, if so, editing it …" at bounding box center [784, 390] width 785 height 531
click at [1149, 101] on icon "submit" at bounding box center [1158, 106] width 37 height 37
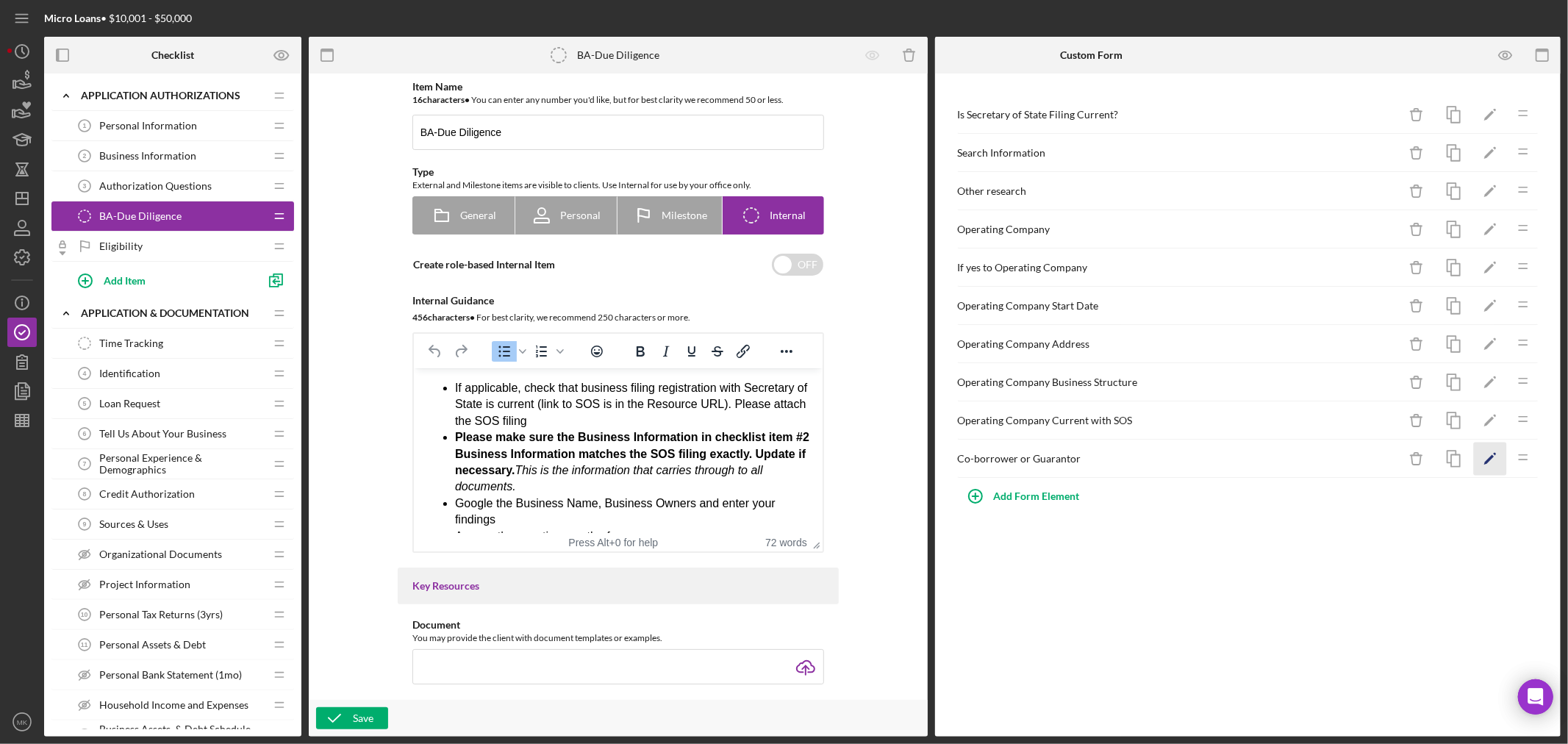
click at [1493, 459] on polygon "button" at bounding box center [1490, 460] width 11 height 11
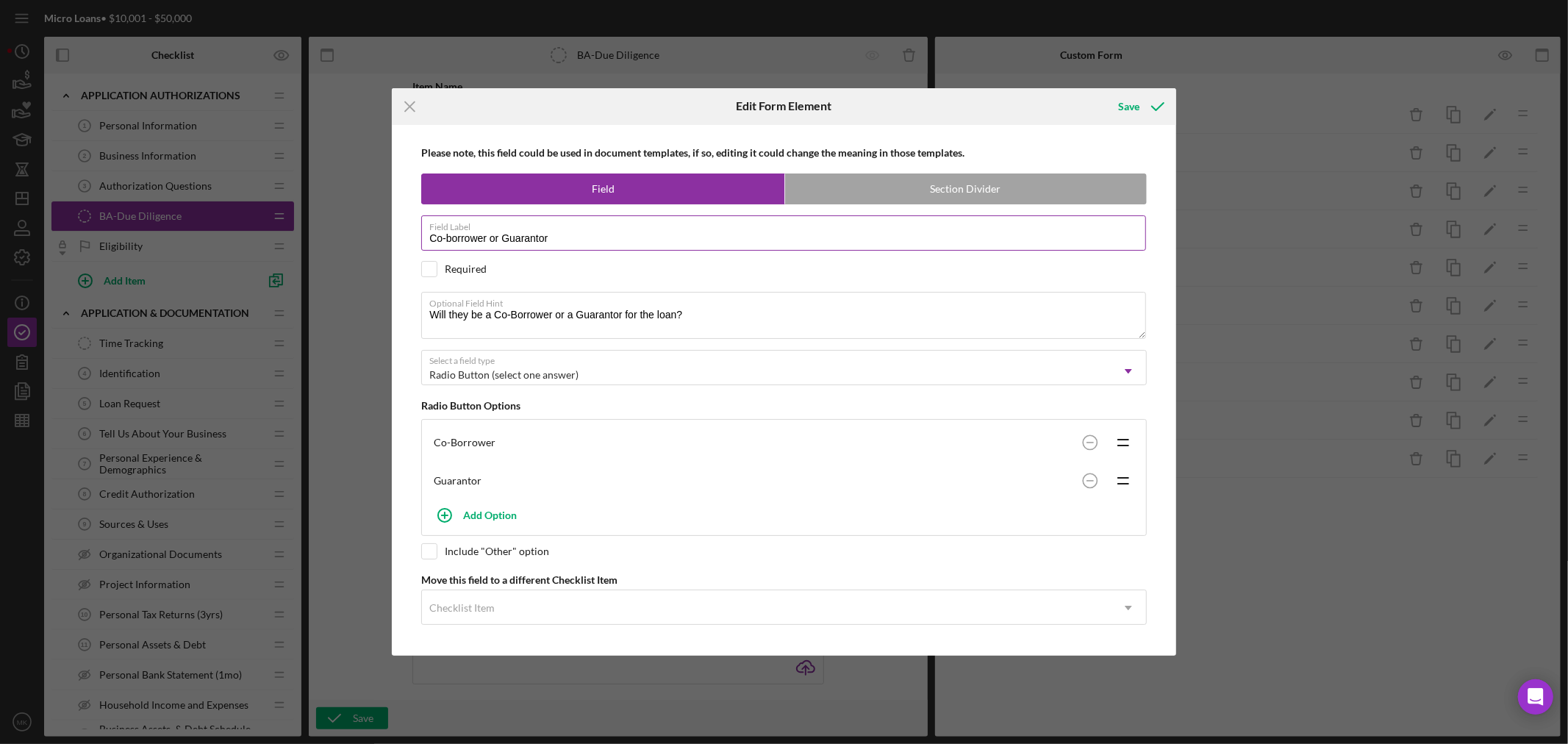
drag, startPoint x: 567, startPoint y: 234, endPoint x: 488, endPoint y: 243, distance: 79.5
click at [488, 243] on input "Co-borrower or Guarantor" at bounding box center [784, 233] width 725 height 36
type input "Co-borrower"
click at [733, 305] on label "Optional Field Hint" at bounding box center [788, 300] width 717 height 16
click at [733, 305] on textarea "Will they be a Co-Borrower or a Guarantor for the loan?" at bounding box center [784, 315] width 725 height 47
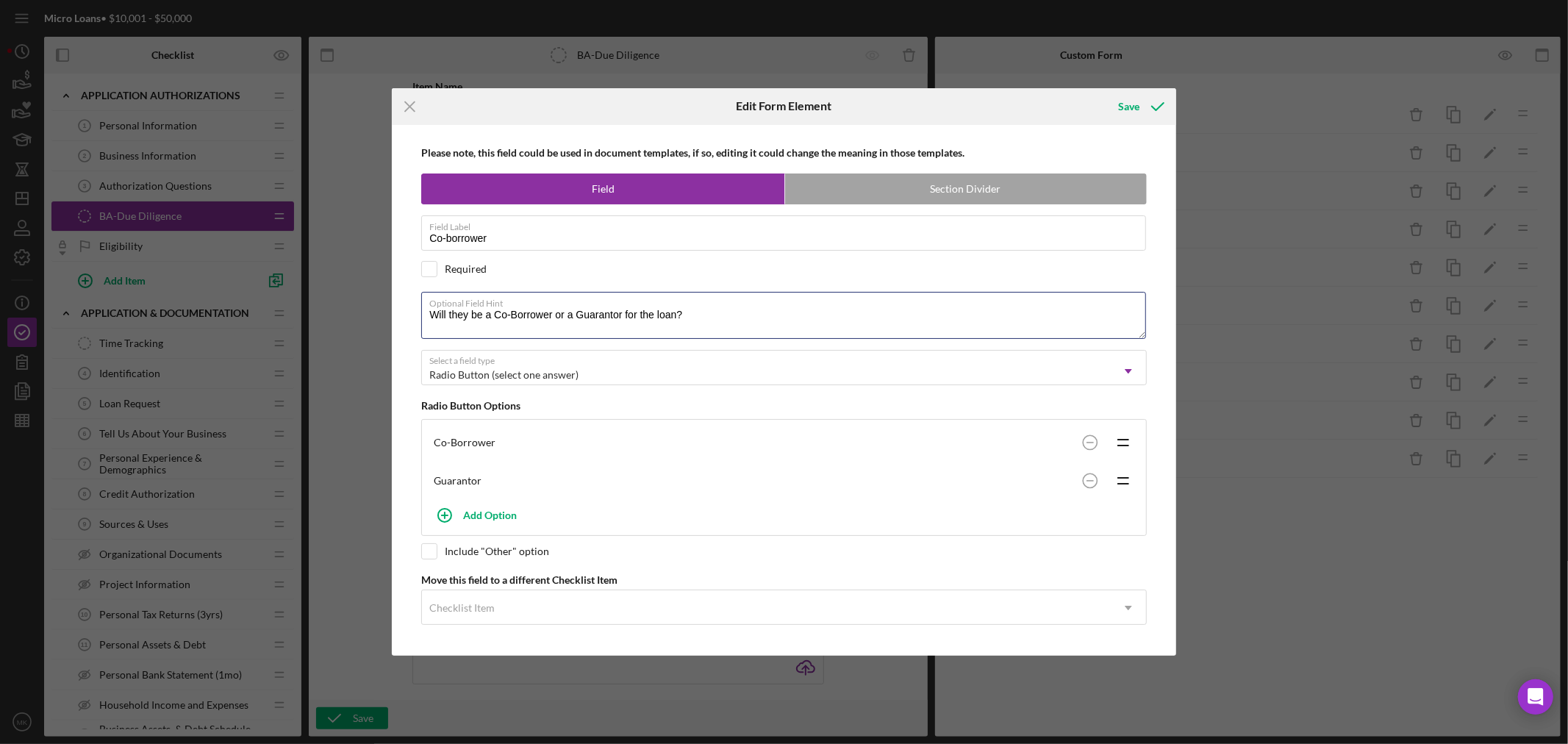
drag, startPoint x: 708, startPoint y: 310, endPoint x: 407, endPoint y: 342, distance: 302.7
click at [407, 342] on div "Please note, this field could be used in document templates, if so, editing it …" at bounding box center [784, 390] width 769 height 531
type textarea "Will the Operating Company be a Co-Borrower?"
click at [1091, 439] on circle at bounding box center [1089, 443] width 14 height 14
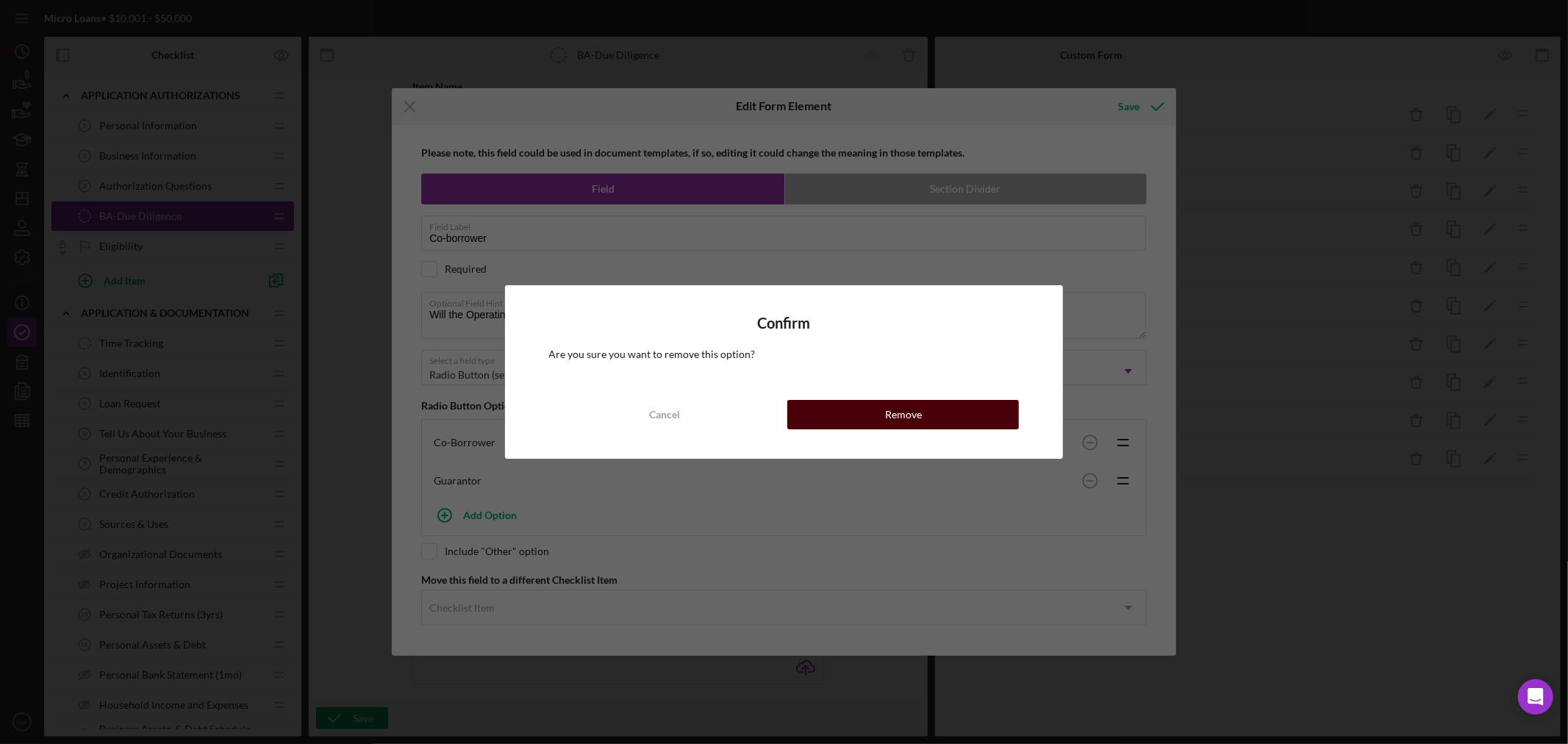
click at [926, 416] on button "Remove" at bounding box center [904, 415] width 232 height 29
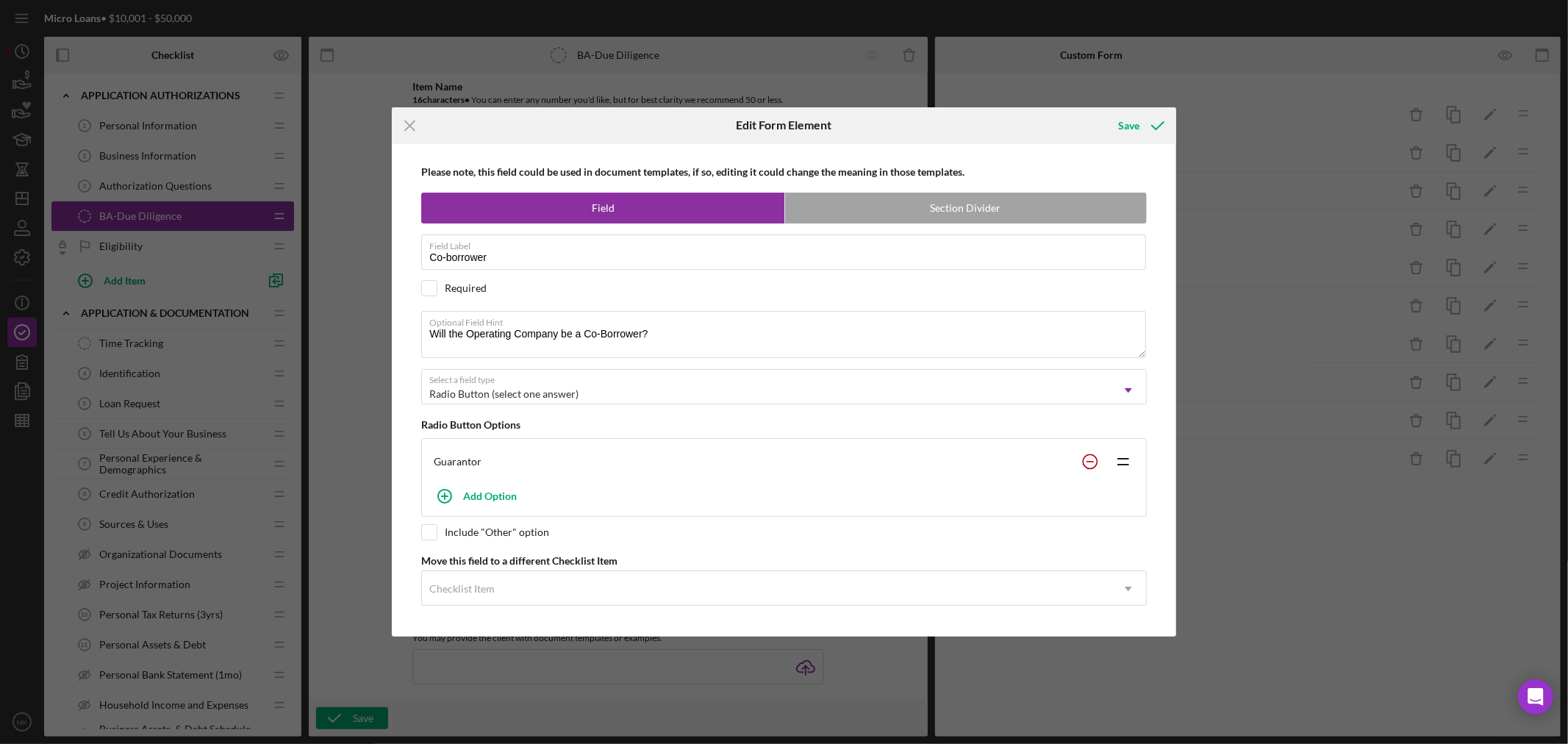
click at [1089, 461] on rect at bounding box center [1090, 462] width 8 height 2
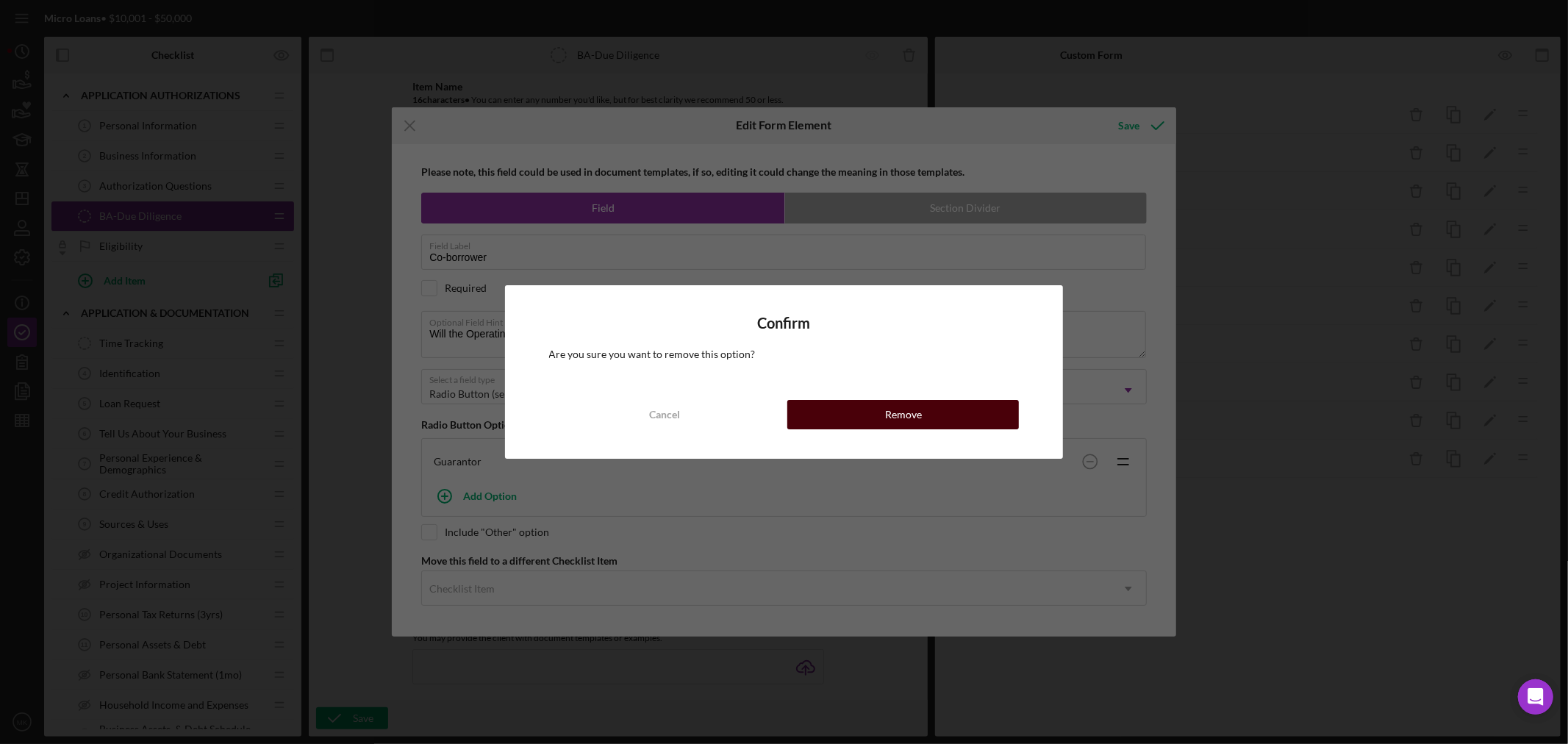
click at [903, 412] on div "Remove" at bounding box center [904, 415] width 37 height 29
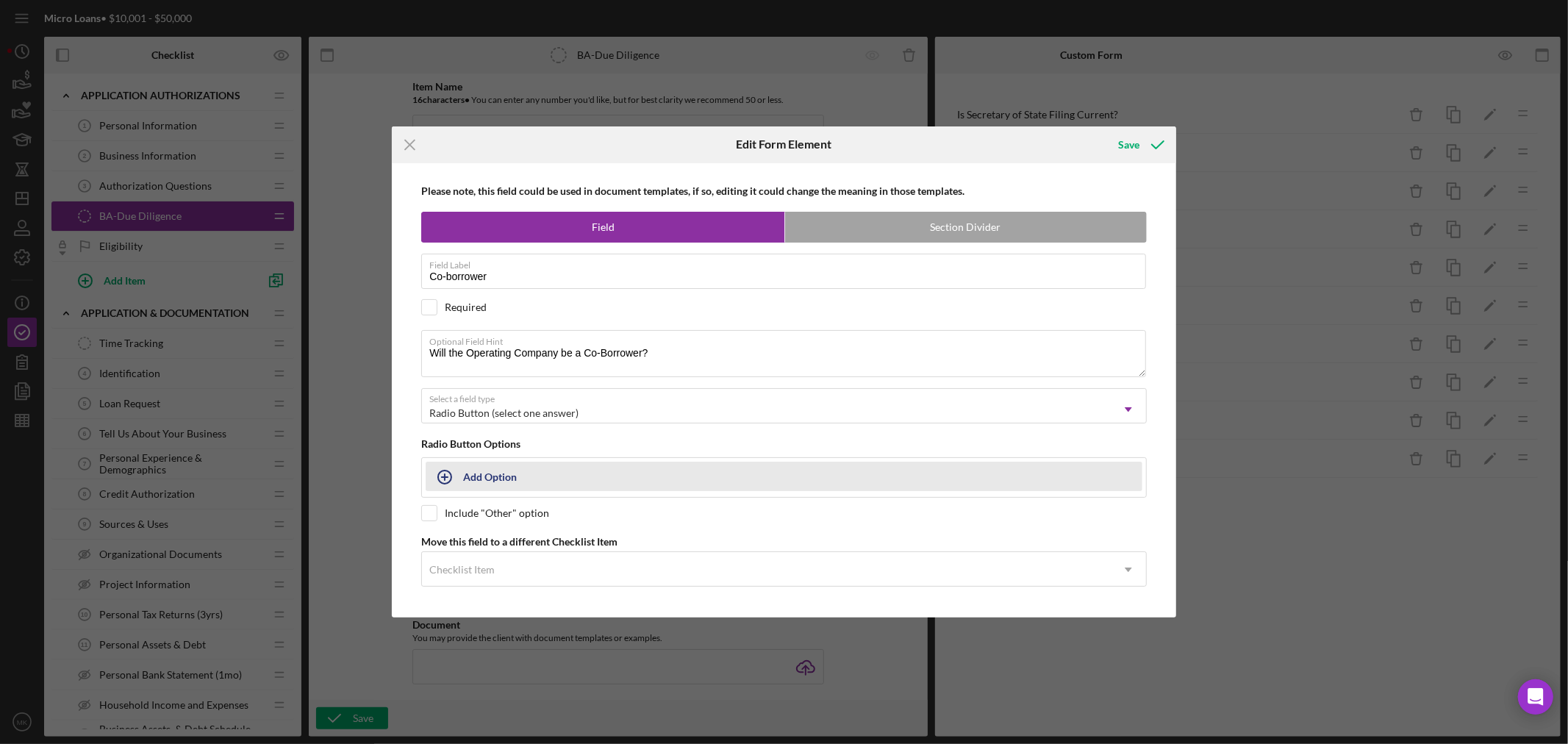
click at [502, 474] on div "Add Option" at bounding box center [490, 475] width 54 height 28
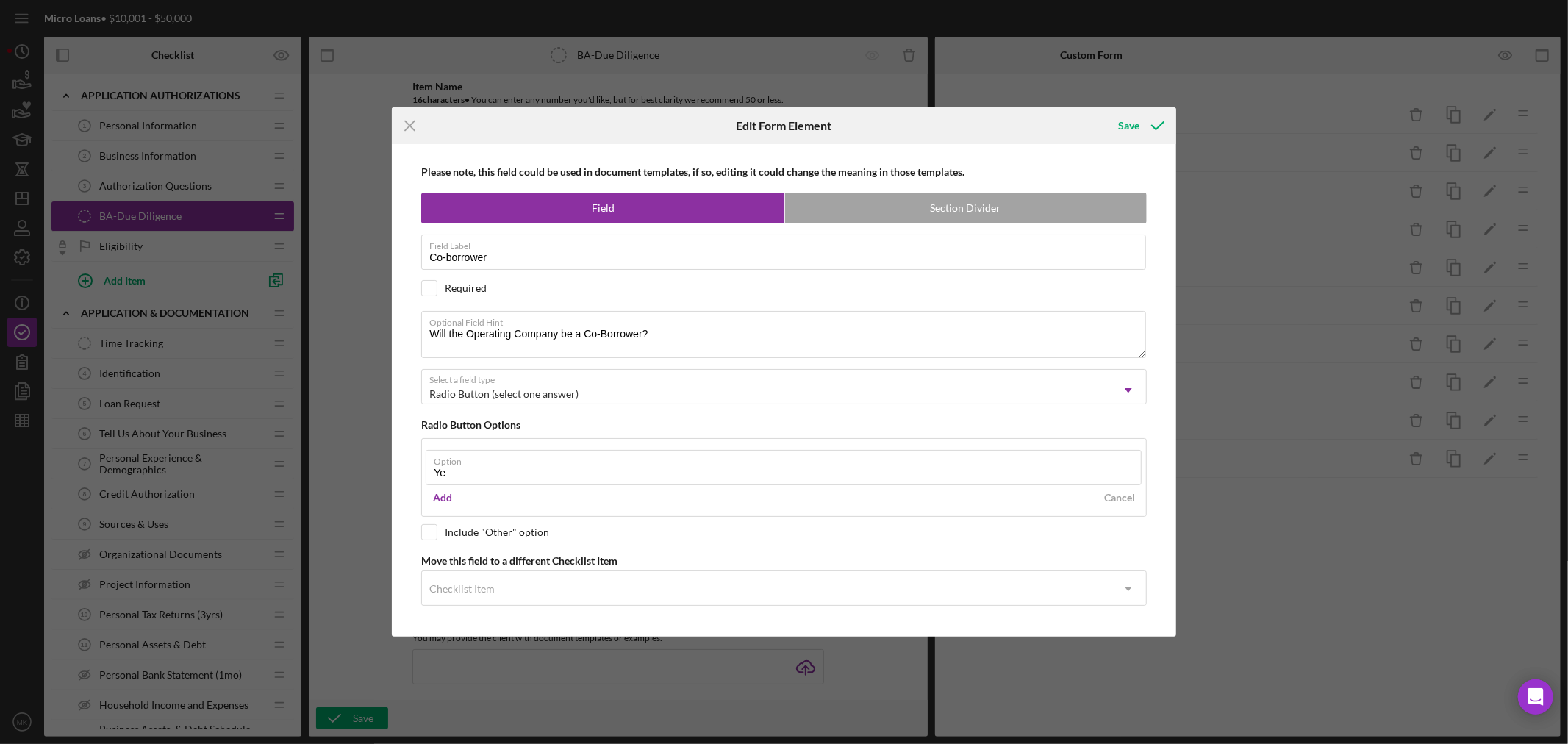
type input "Yes"
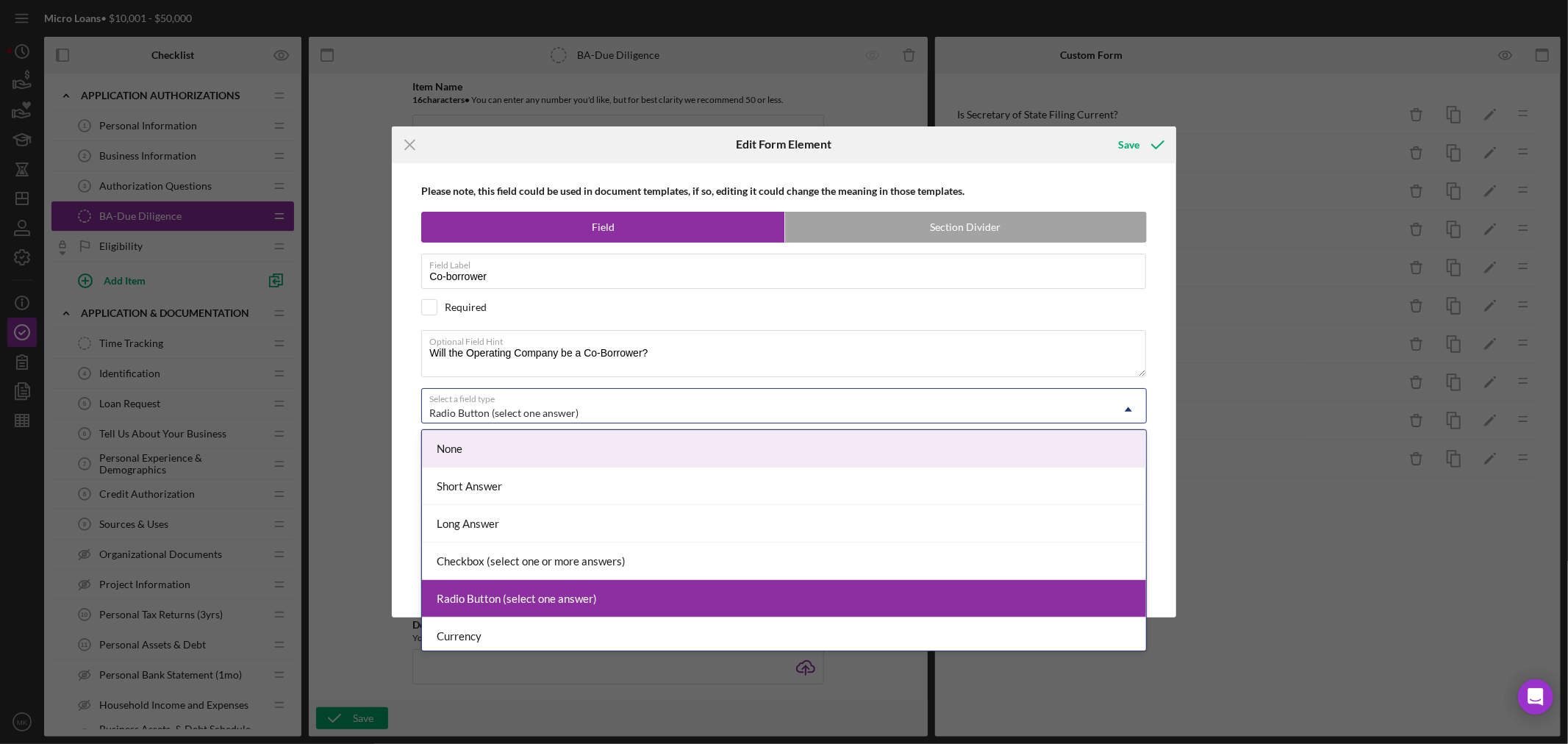
click at [1130, 386] on div "Please note, this field could be used in document templates, if so, editing it …" at bounding box center [784, 390] width 769 height 455
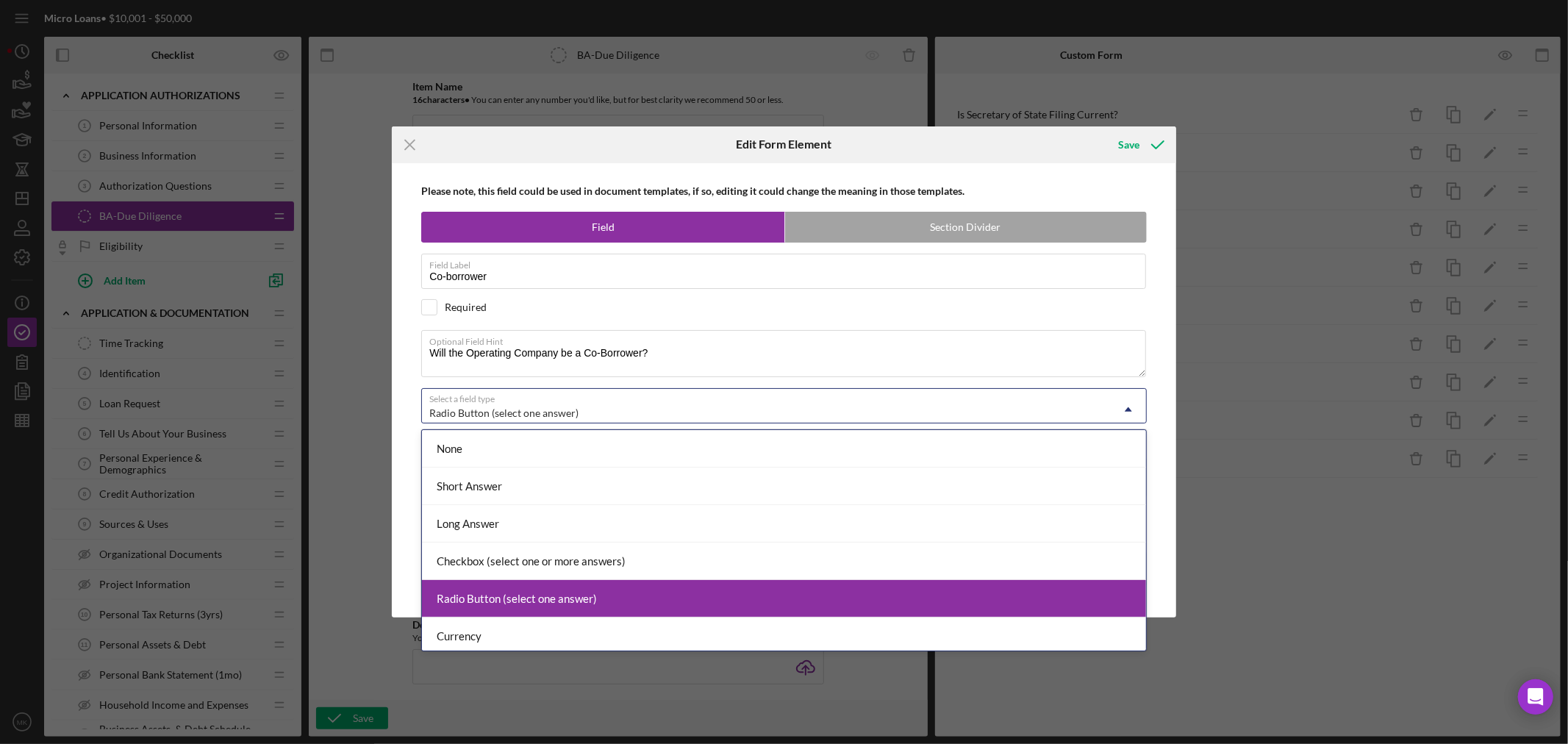
click at [1068, 600] on div "Radio Button (select one answer)" at bounding box center [784, 598] width 724 height 38
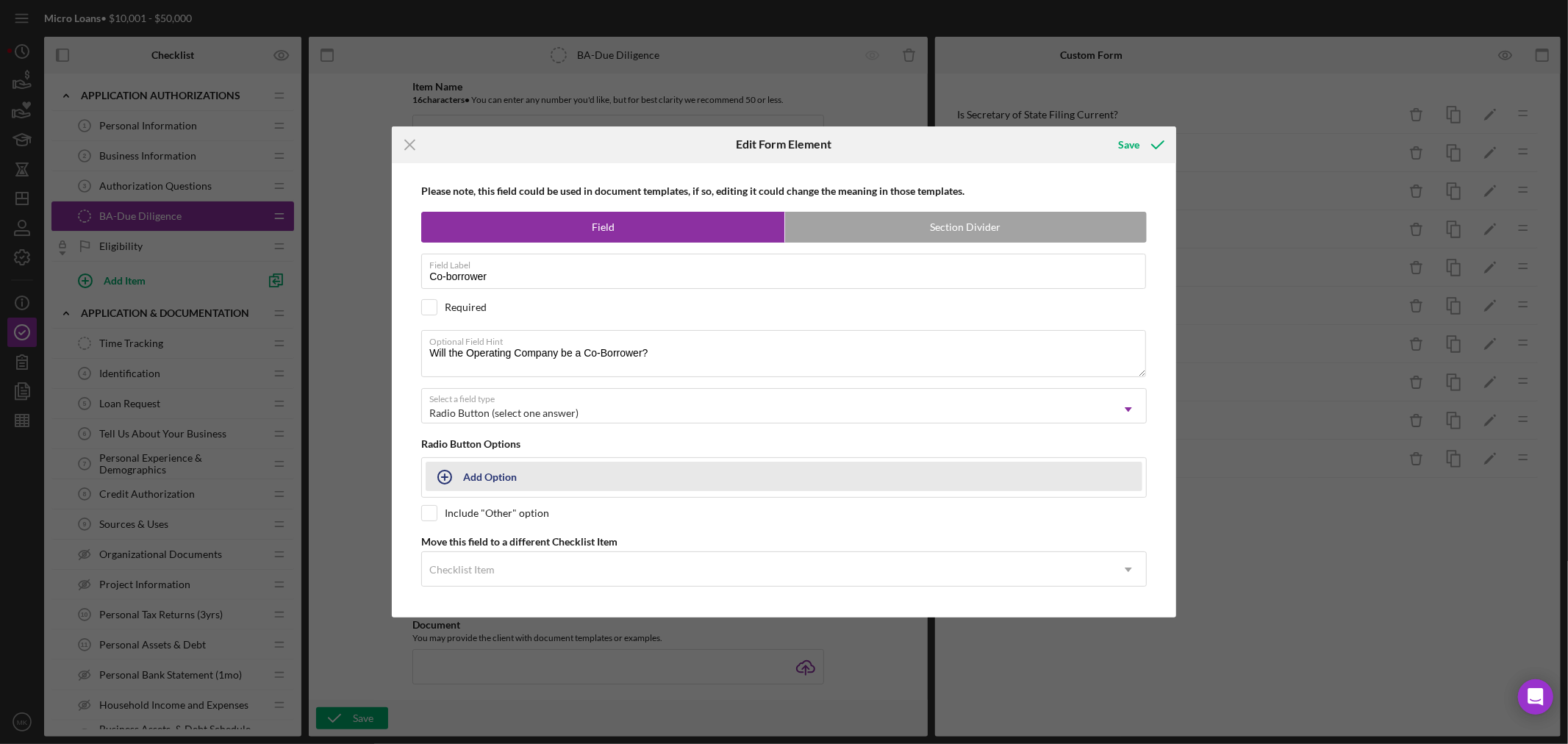
click at [446, 472] on icon "button" at bounding box center [445, 477] width 37 height 37
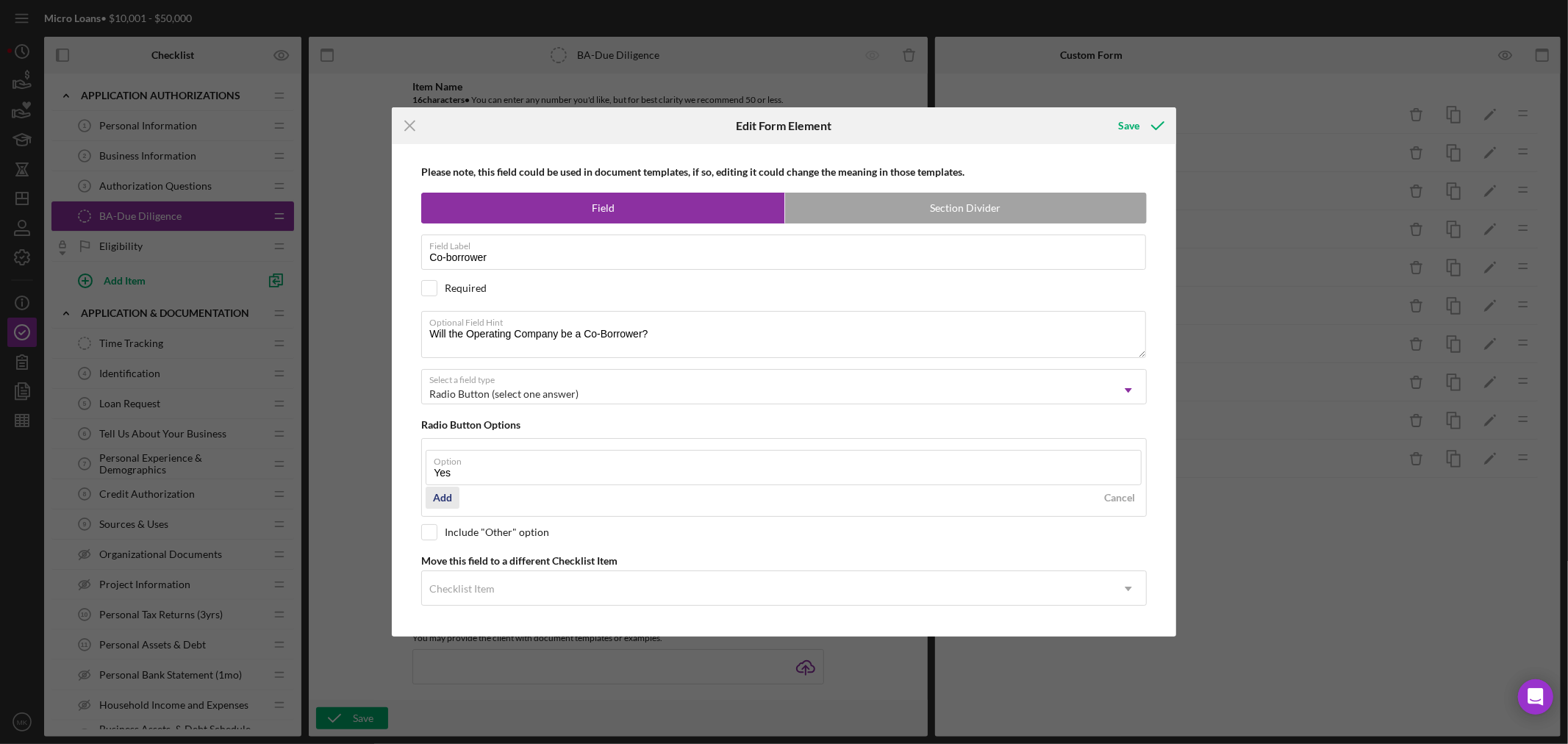
type input "Yes"
click at [447, 496] on div "Add" at bounding box center [443, 497] width 19 height 22
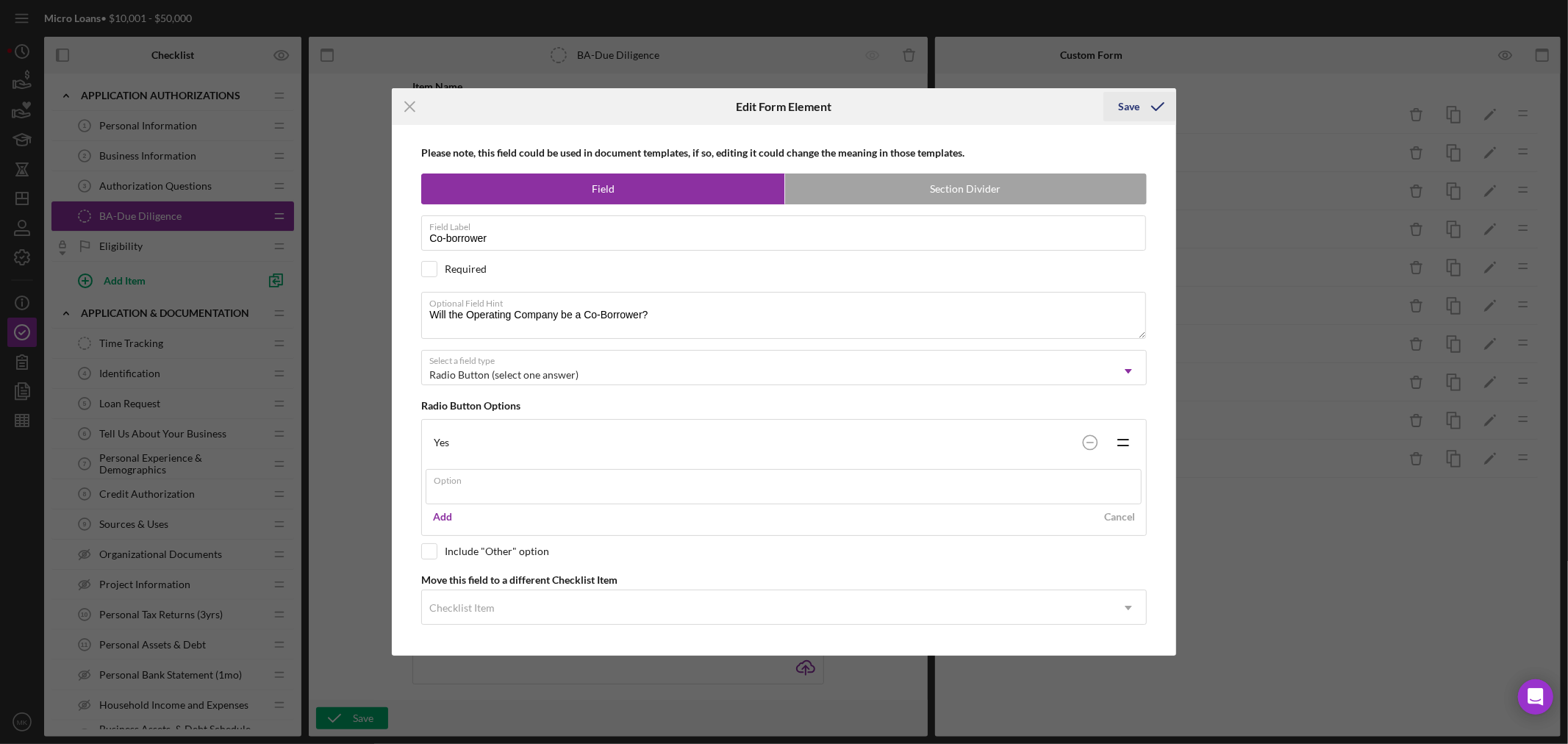
click at [1126, 103] on div "Icon/Menu Close Edit Form Element Save Please note, this field could be used in…" at bounding box center [784, 372] width 1568 height 744
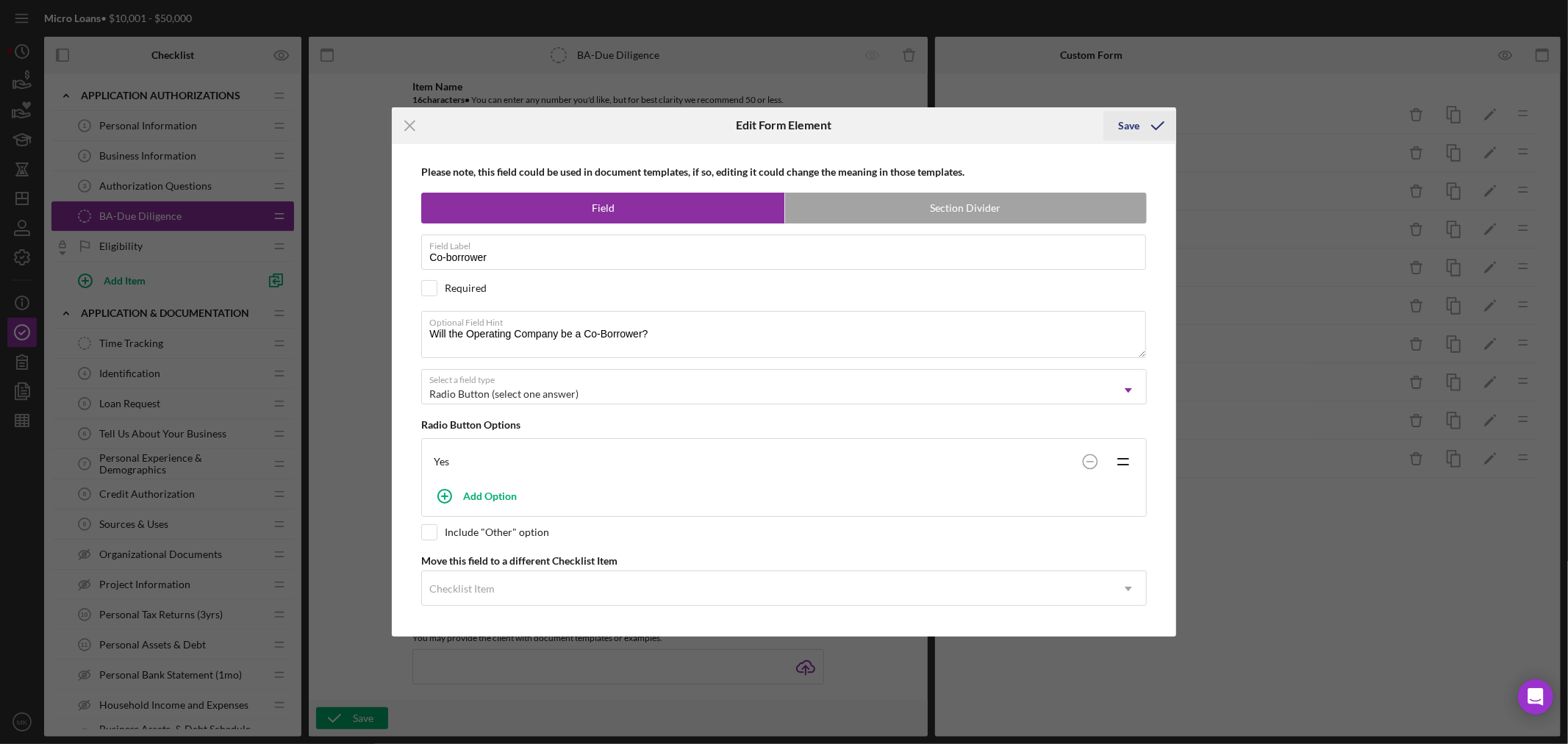
click at [1158, 123] on icon "submit" at bounding box center [1158, 126] width 37 height 37
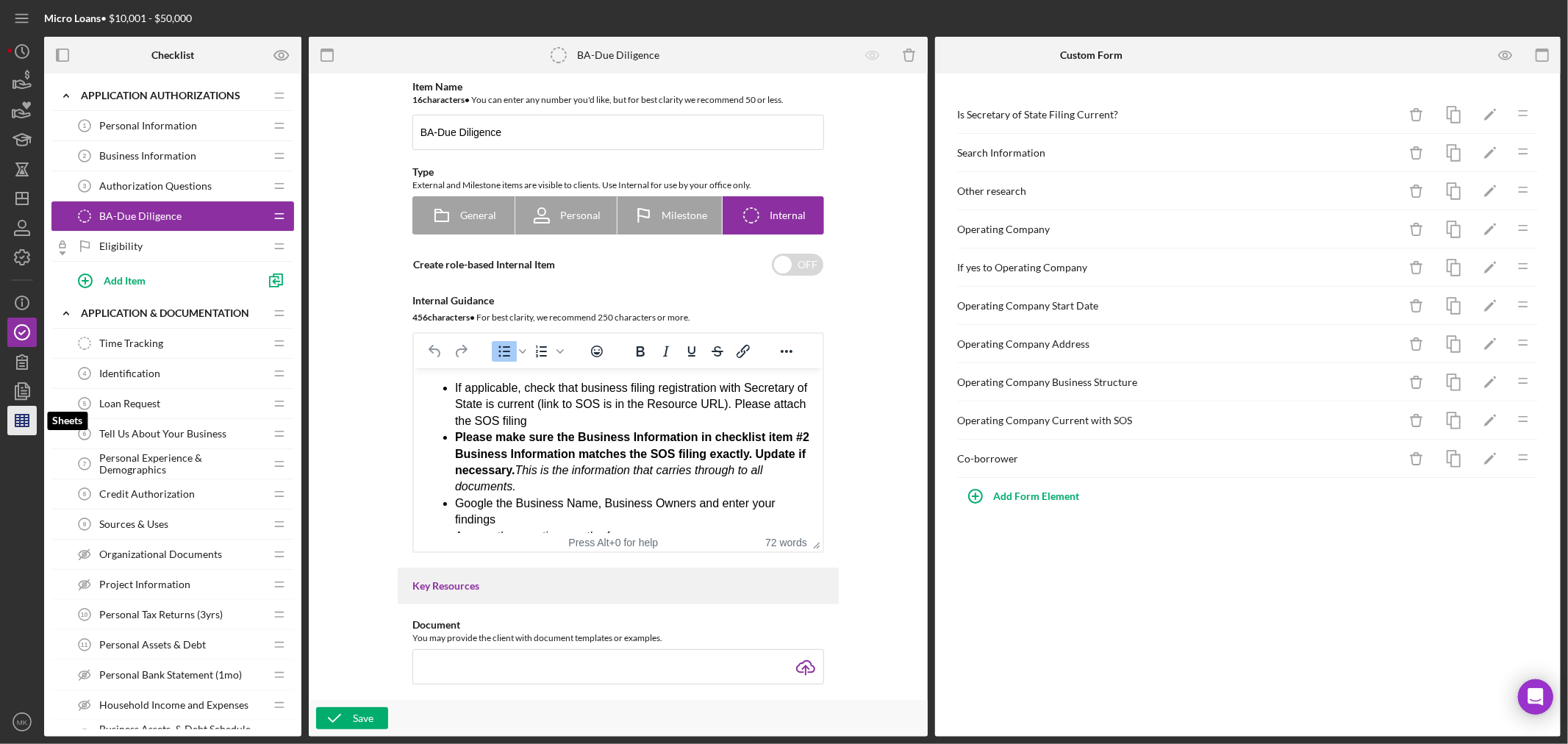
click at [23, 423] on line "button" at bounding box center [22, 423] width 14 height 0
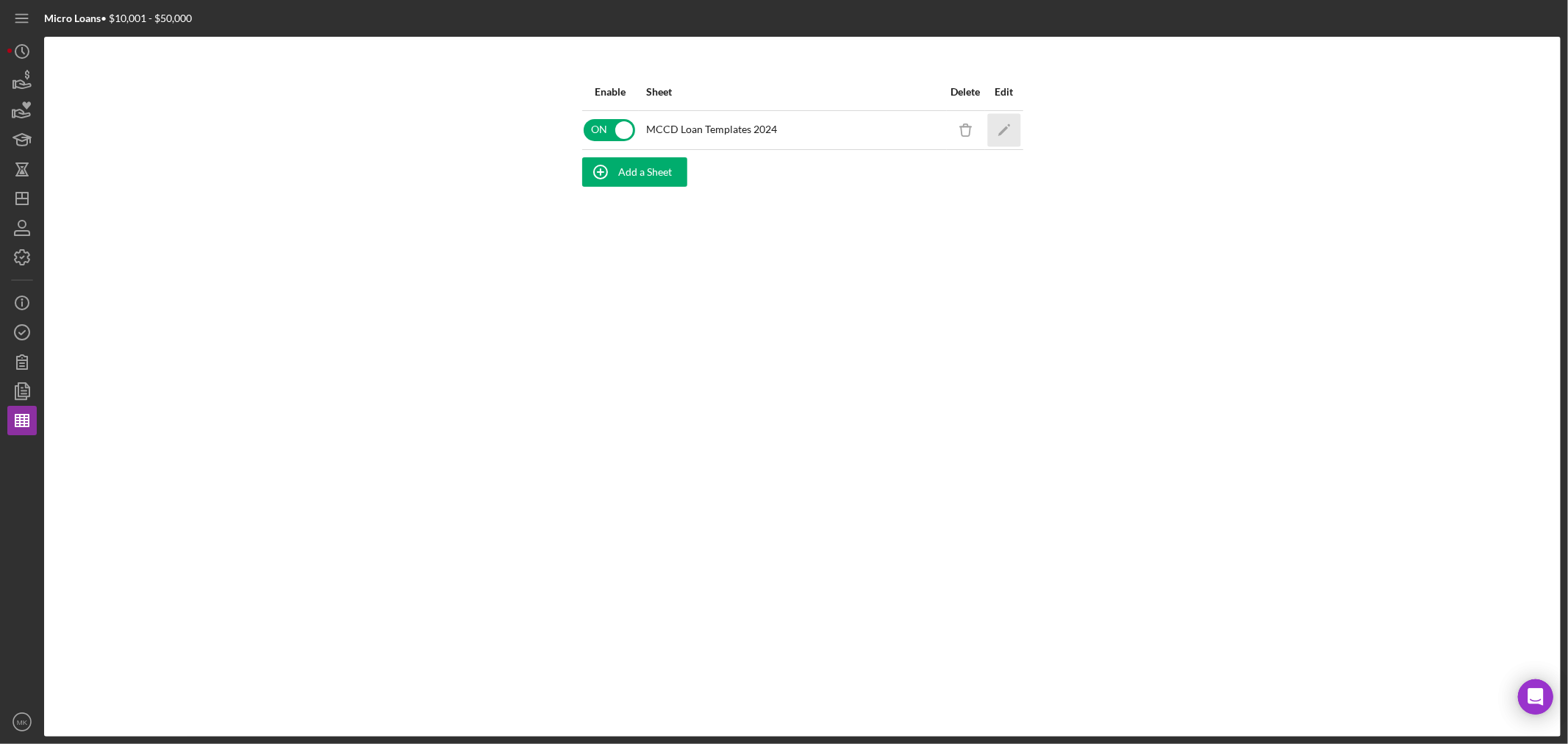
click at [1008, 127] on icon "Icon/Edit" at bounding box center [1003, 129] width 33 height 33
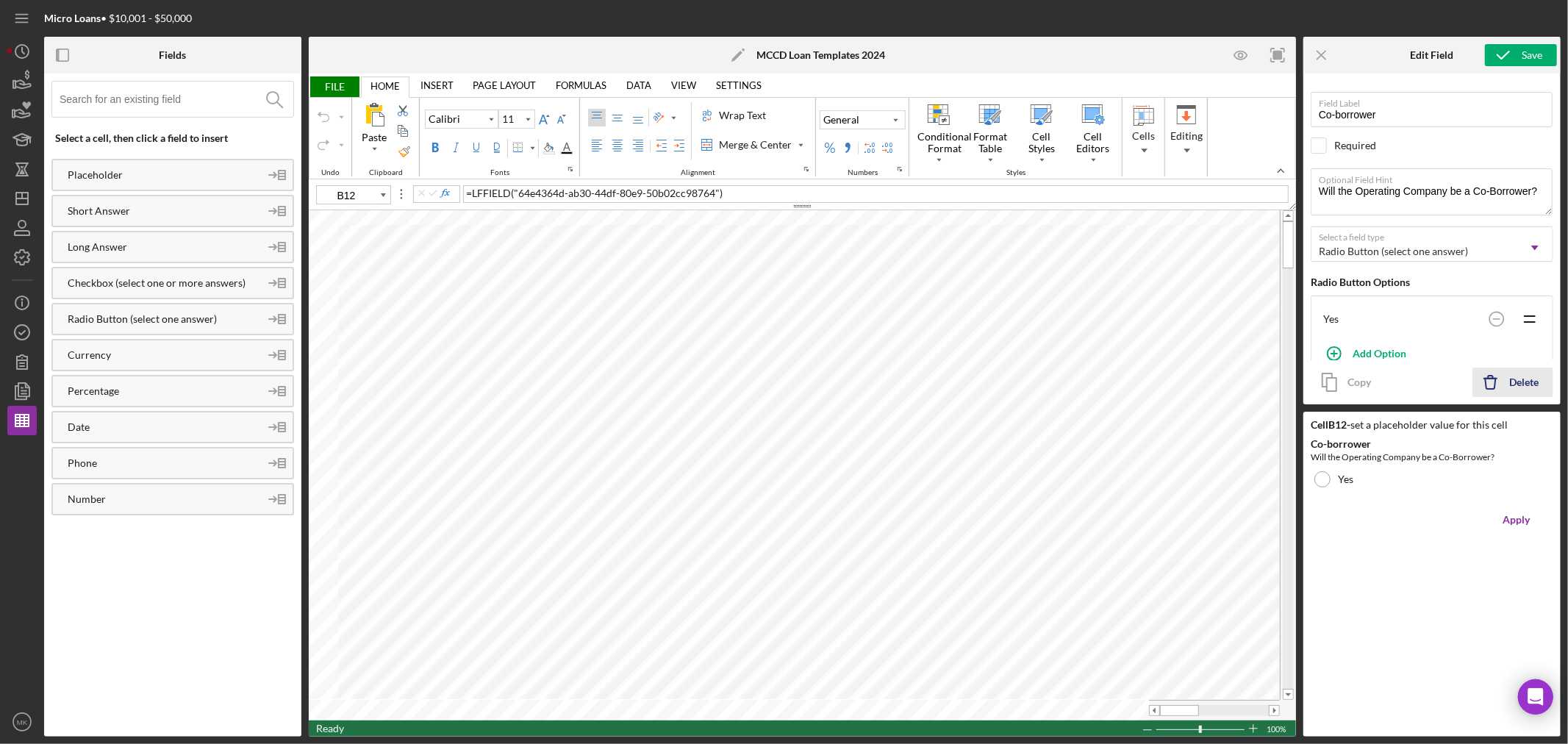
click at [1509, 381] on div "Delete" at bounding box center [1524, 382] width 29 height 29
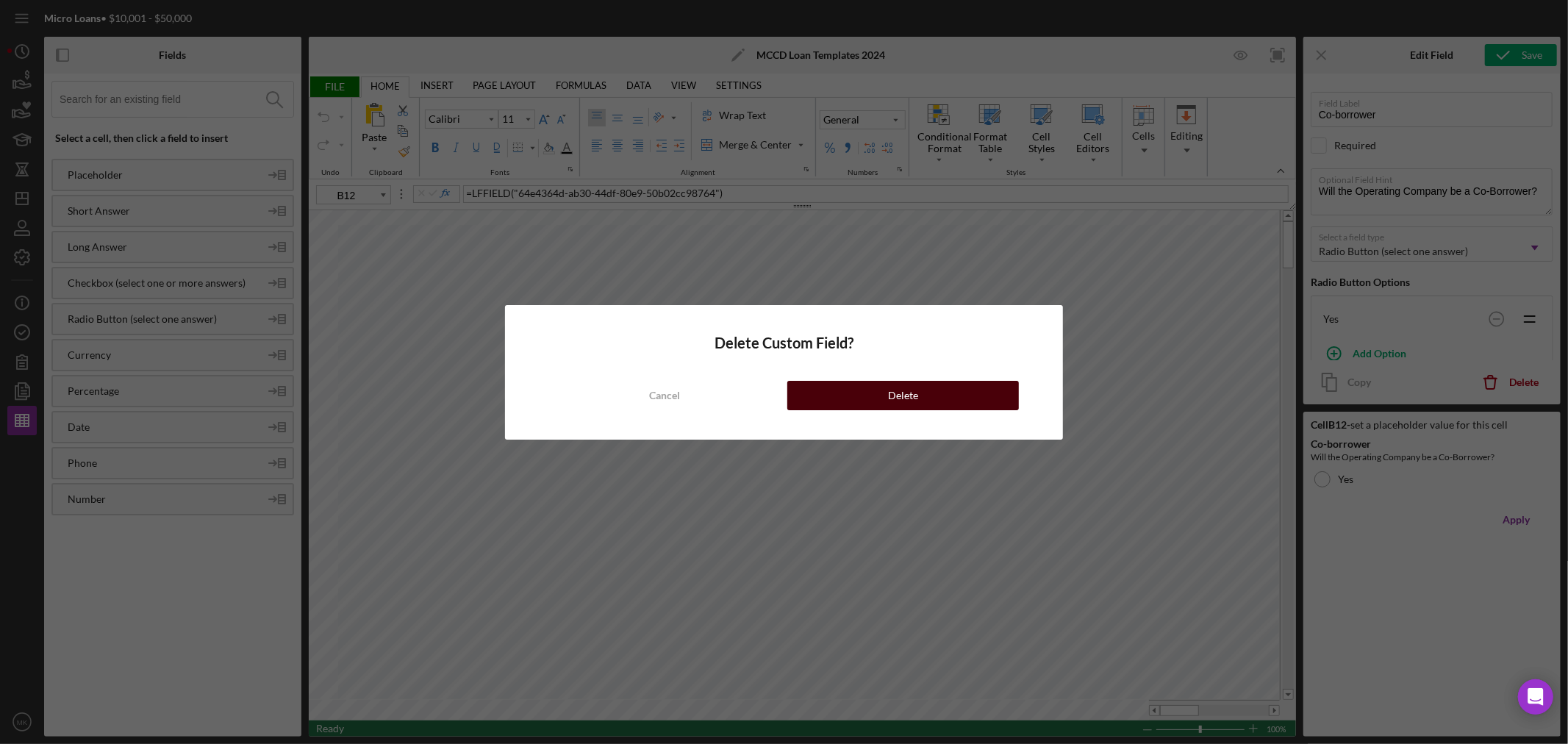
click at [921, 400] on button "Delete" at bounding box center [904, 395] width 232 height 29
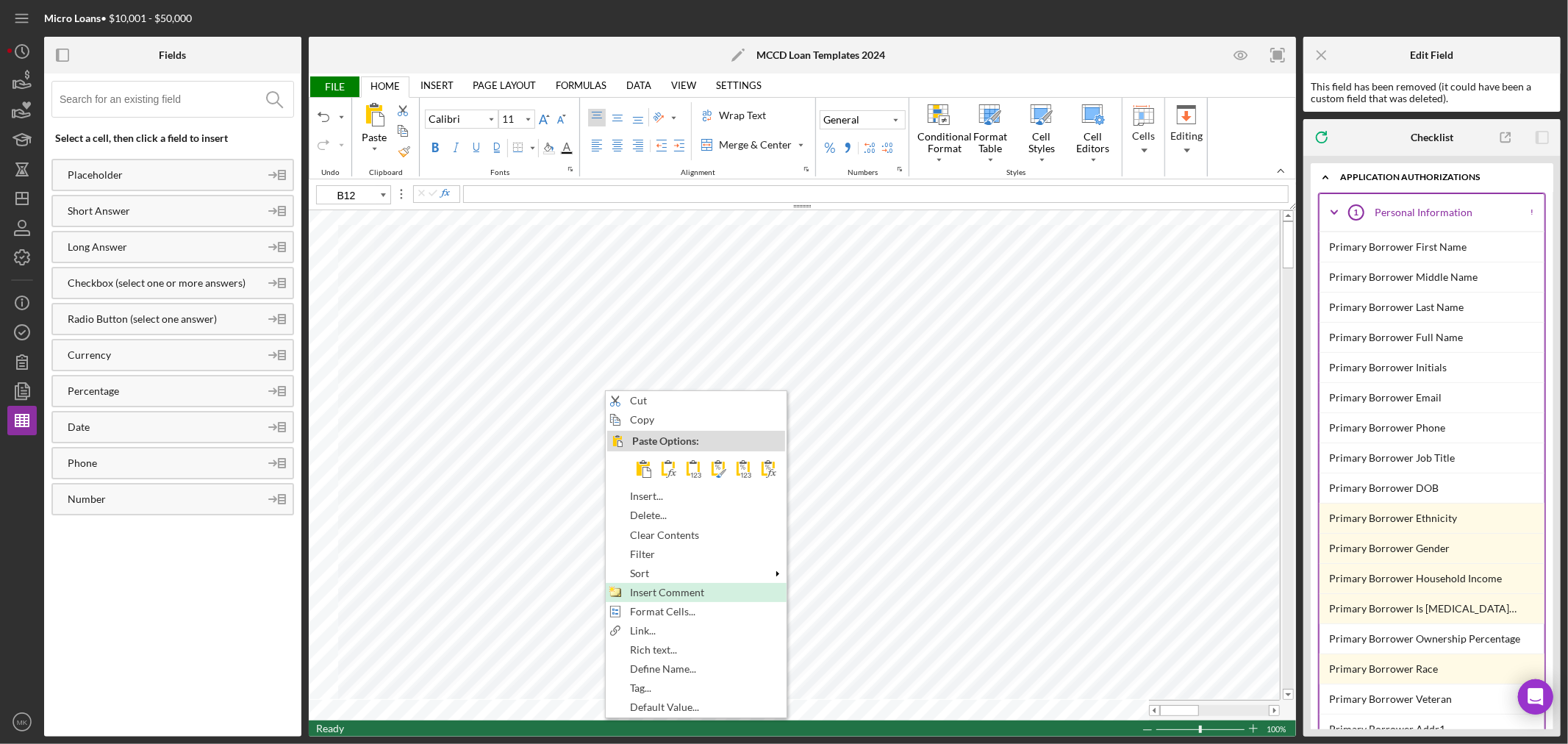
click at [699, 590] on span "Insert Comment" at bounding box center [676, 592] width 91 height 12
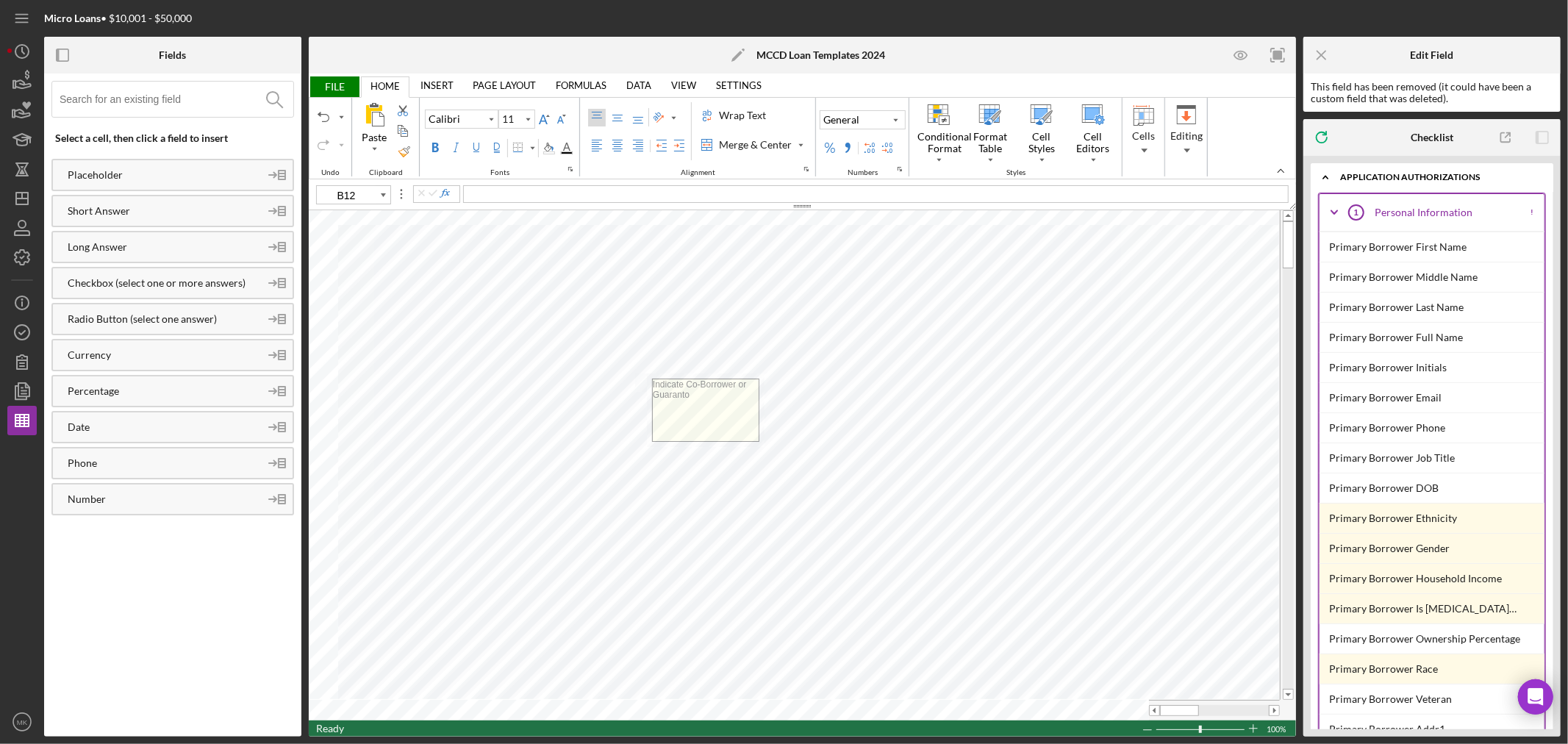
type textarea "Indicate Co-Borrower or Guarantor"
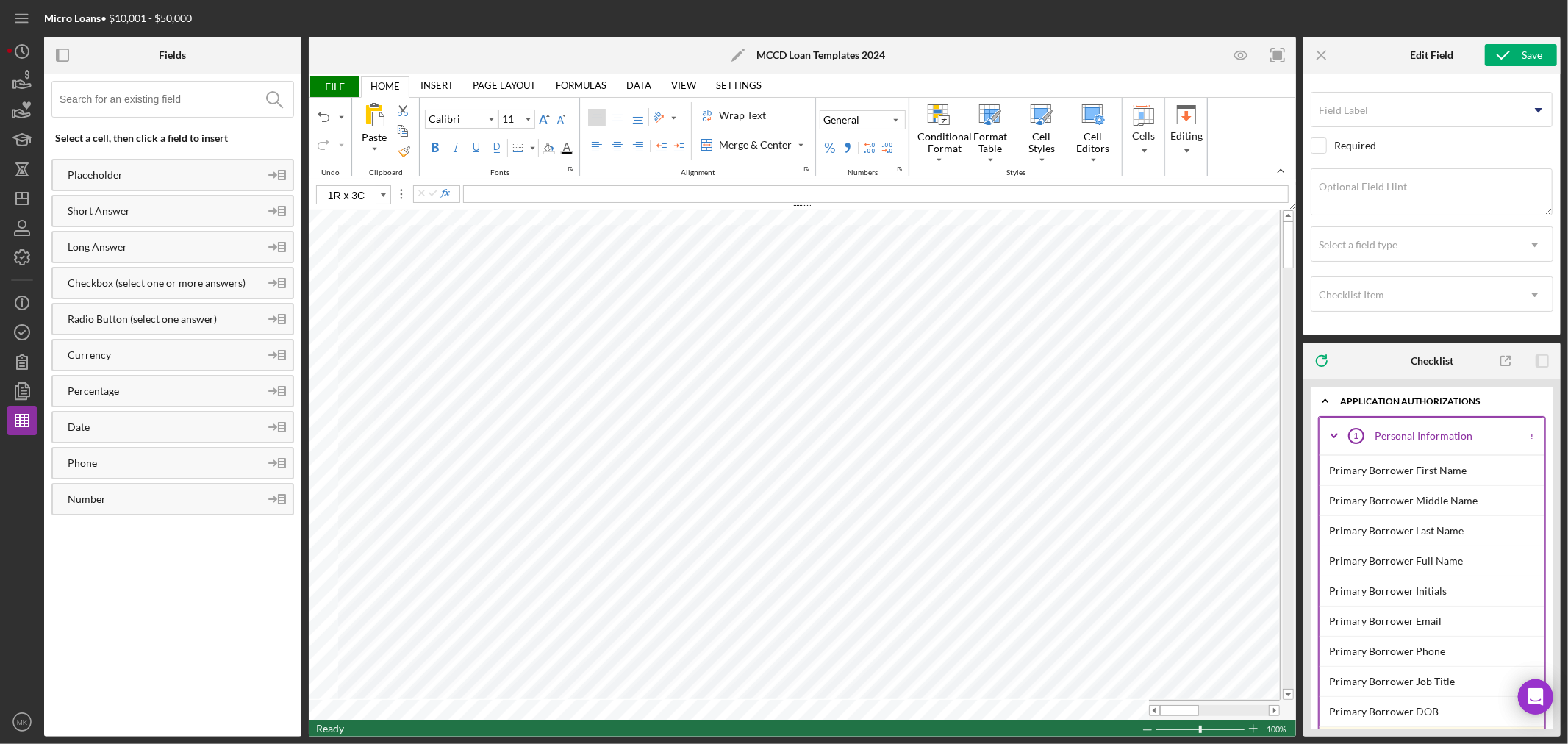
type input "E13"
click at [757, 142] on div "Merge & Center" at bounding box center [755, 144] width 78 height 14
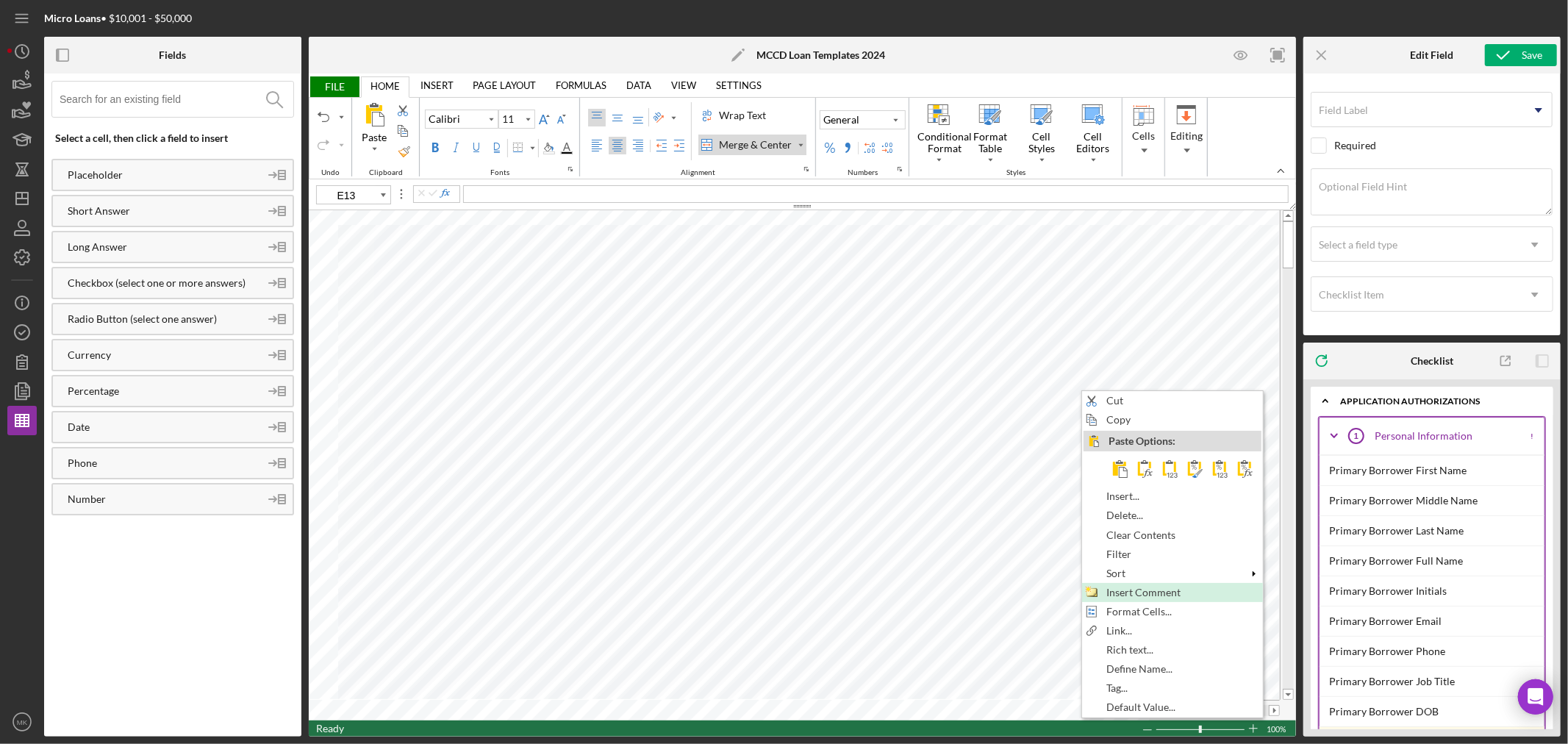
click at [1166, 587] on span "Insert Comment" at bounding box center [1152, 592] width 91 height 12
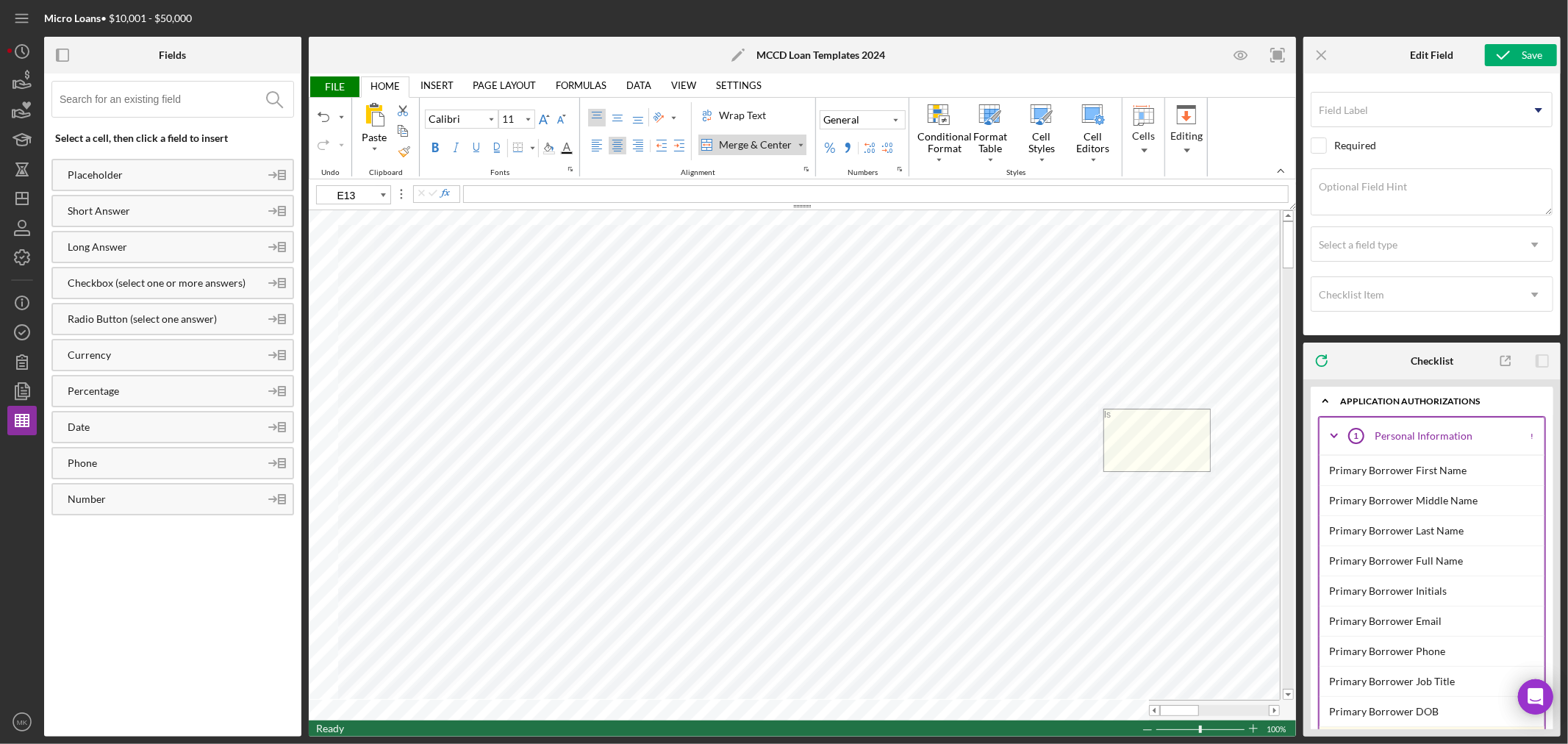
type textarea "I"
type textarea "Please enter project address if different than business address"
click at [343, 83] on span "FILE" at bounding box center [334, 86] width 50 height 20
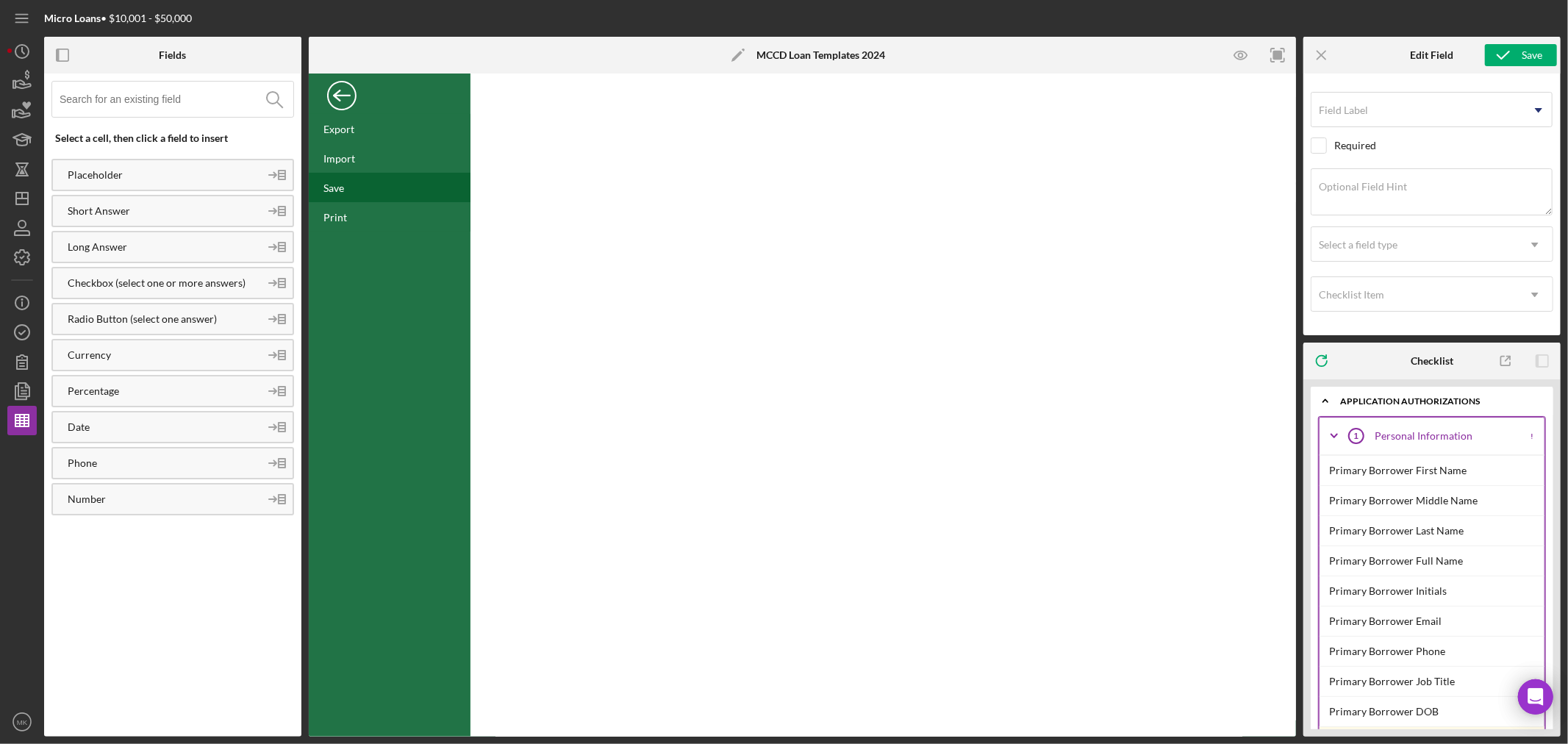
click at [342, 192] on div "Save" at bounding box center [334, 187] width 20 height 13
click at [339, 94] on div "Back" at bounding box center [341, 92] width 29 height 29
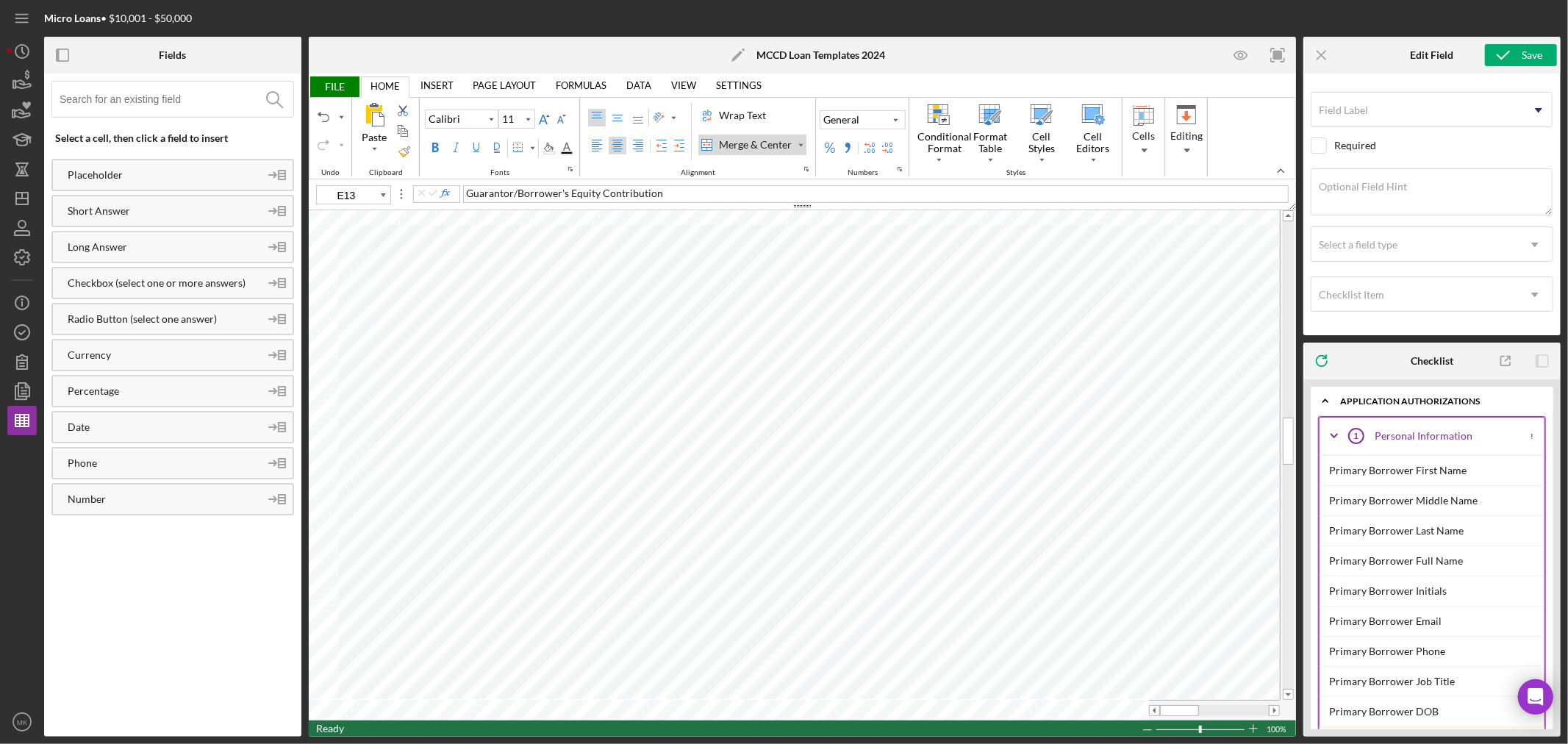
type input "10"
type input "A116"
type input "11"
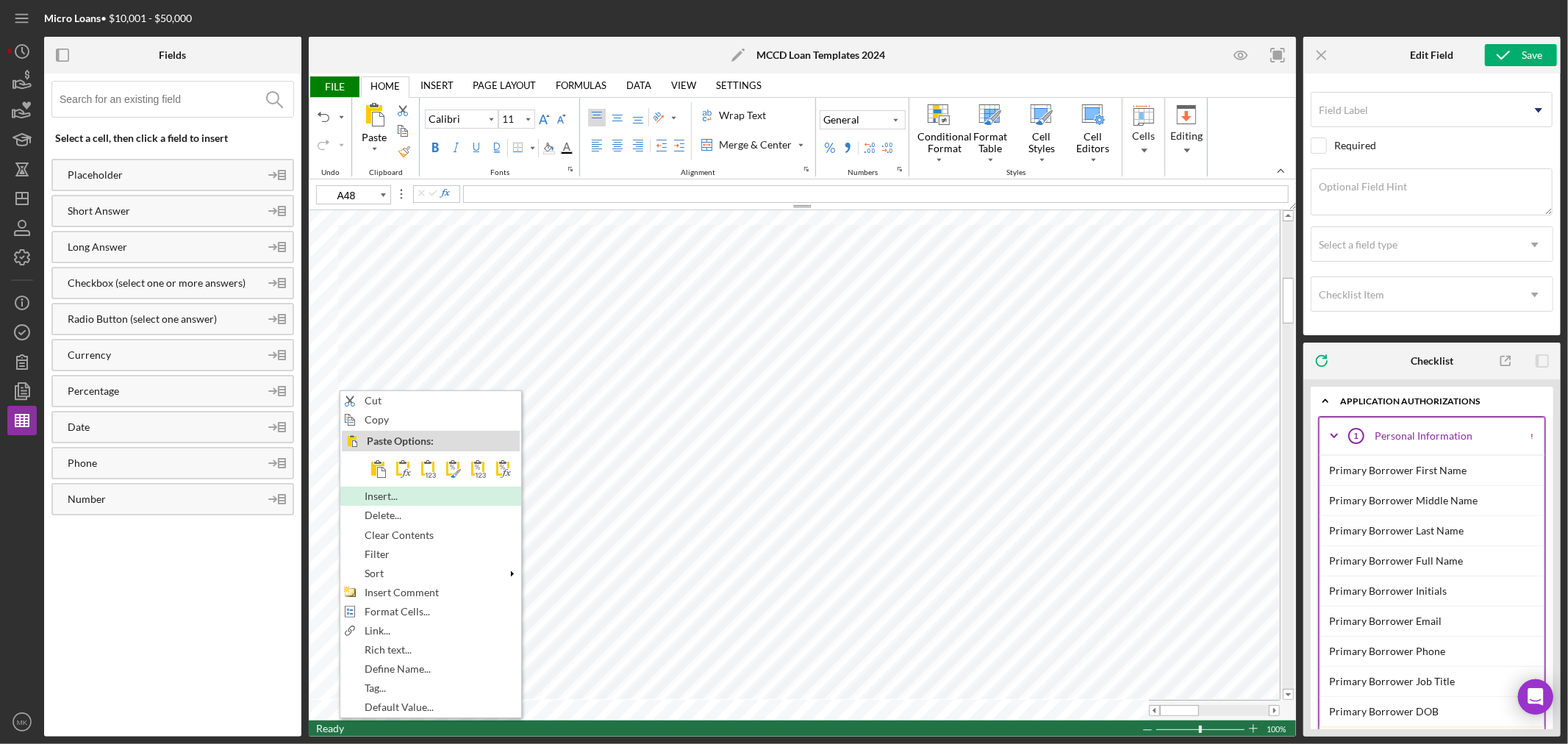
click at [472, 497] on div "Insert..." at bounding box center [431, 496] width 178 height 16
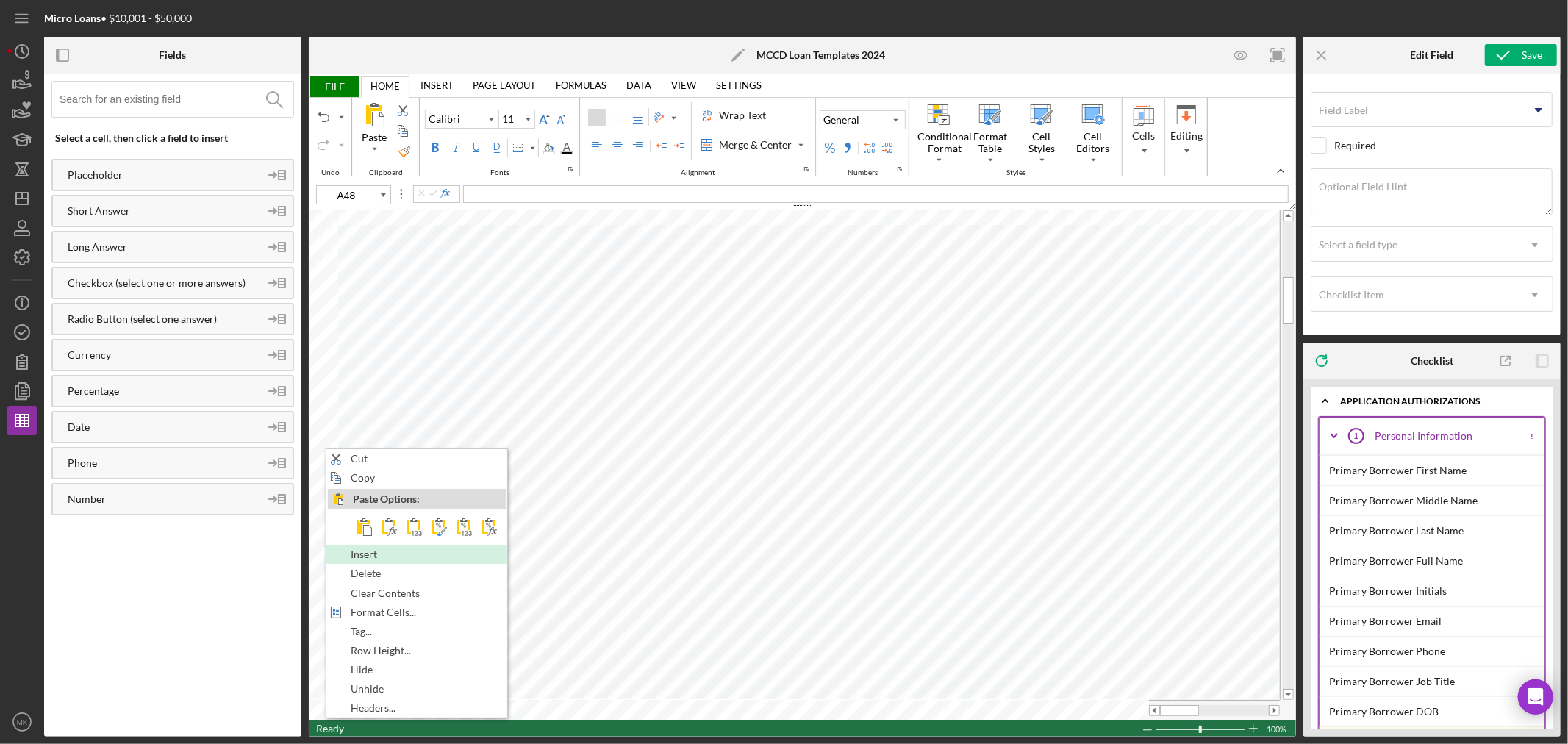
click at [439, 557] on div "Insert" at bounding box center [417, 554] width 178 height 16
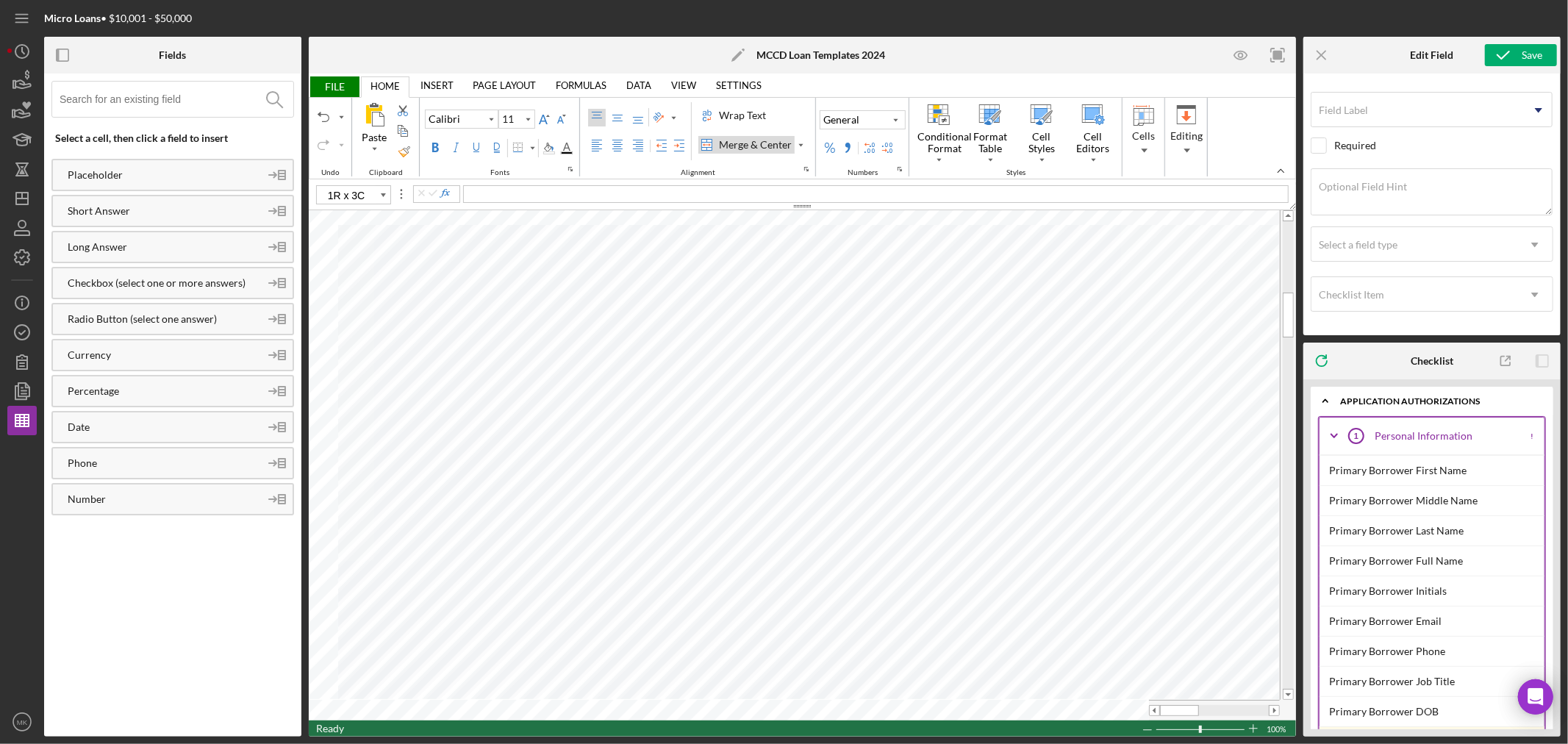
click at [772, 142] on div "Merge & Center" at bounding box center [755, 144] width 78 height 14
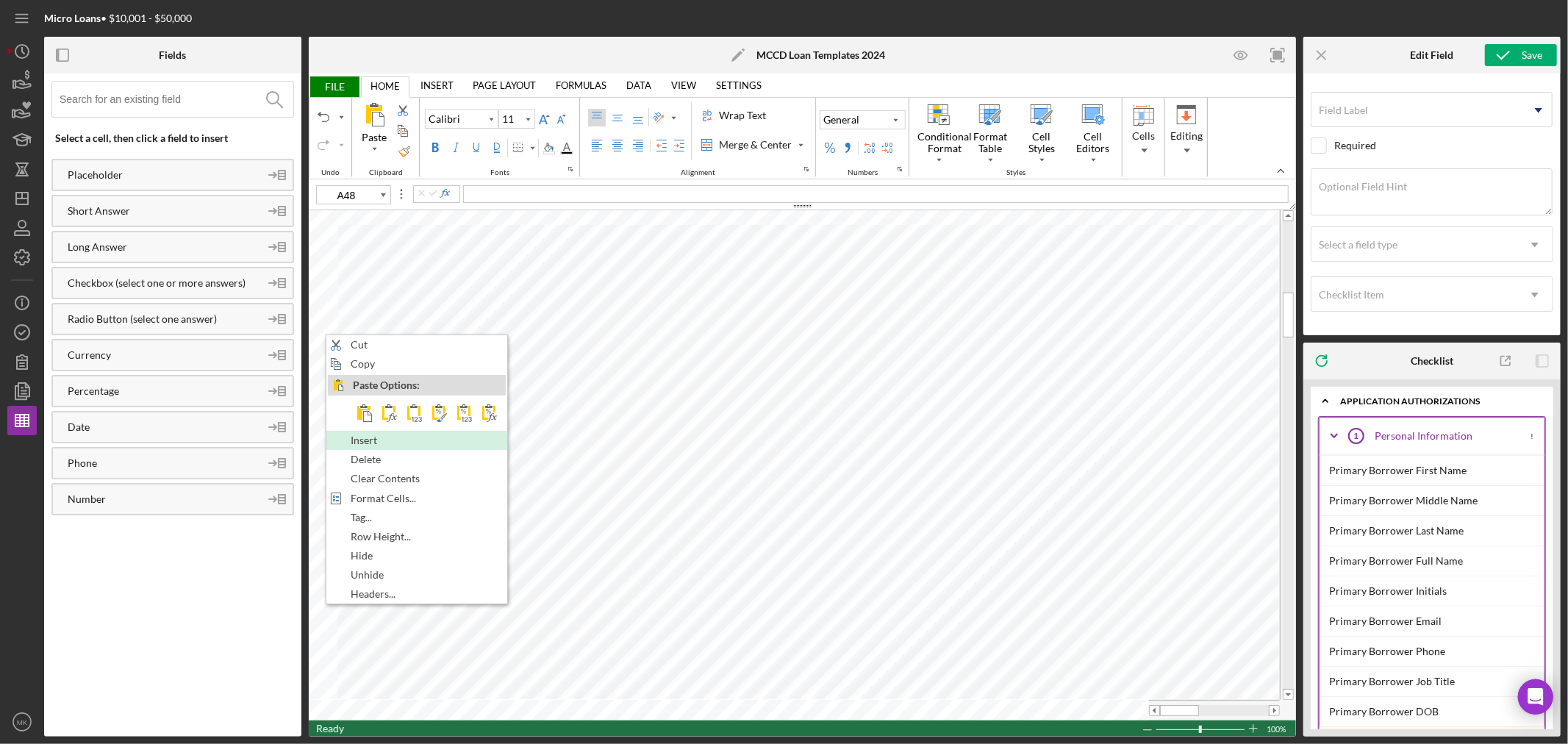
click at [397, 439] on div "Insert" at bounding box center [417, 440] width 178 height 16
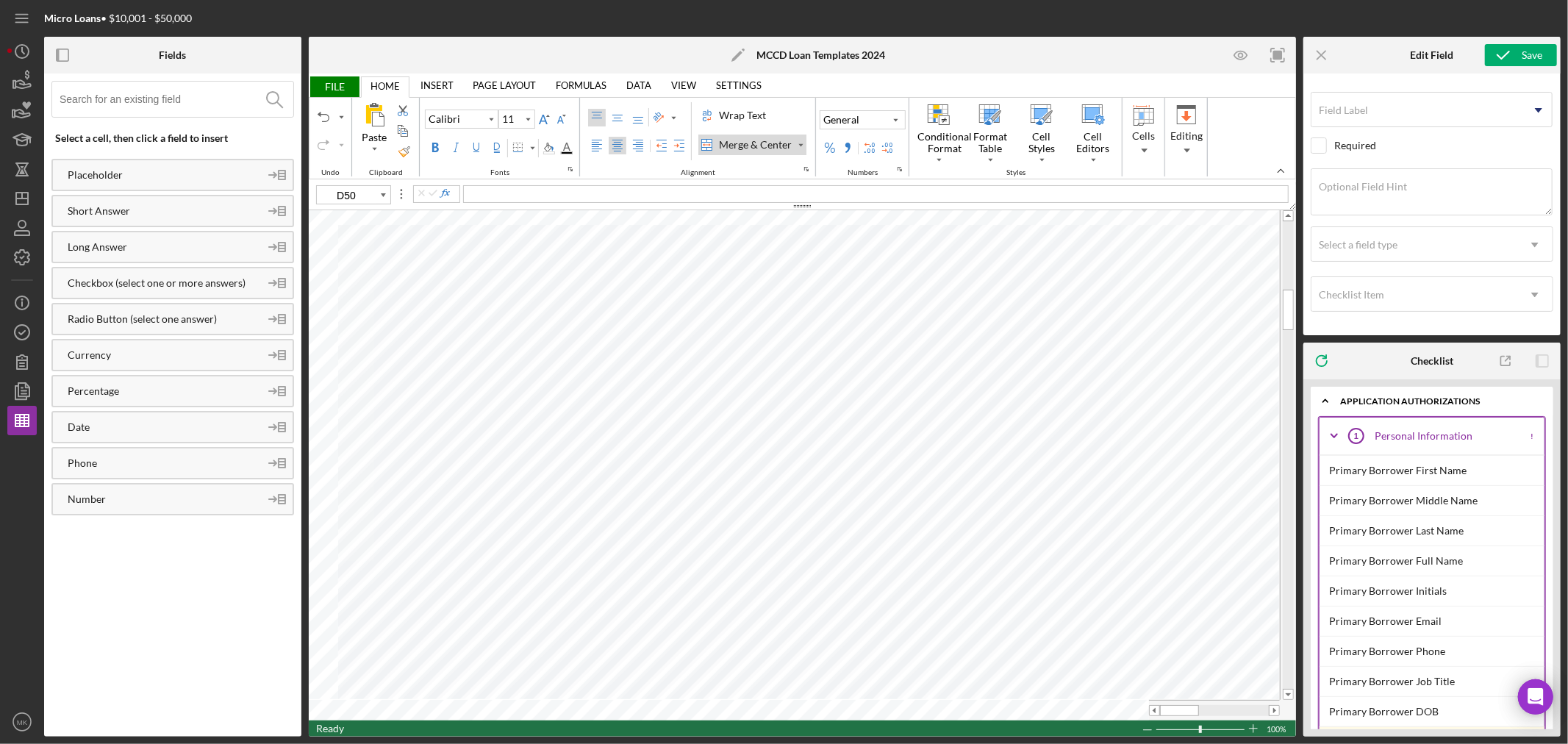
type input "D49"
click at [531, 146] on div "Border" at bounding box center [533, 147] width 8 height 20
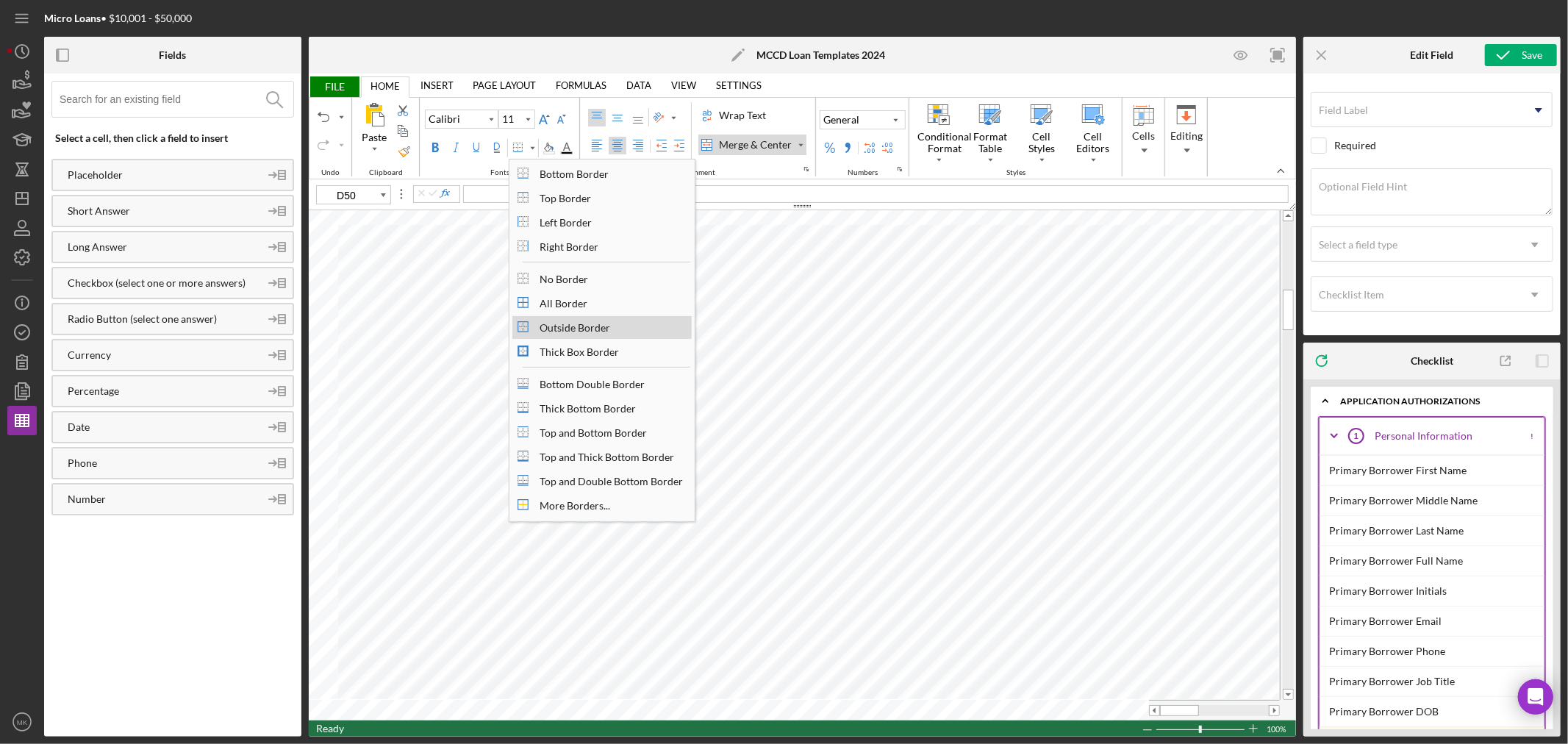
click at [667, 324] on div "Outside Border" at bounding box center [602, 328] width 180 height 23
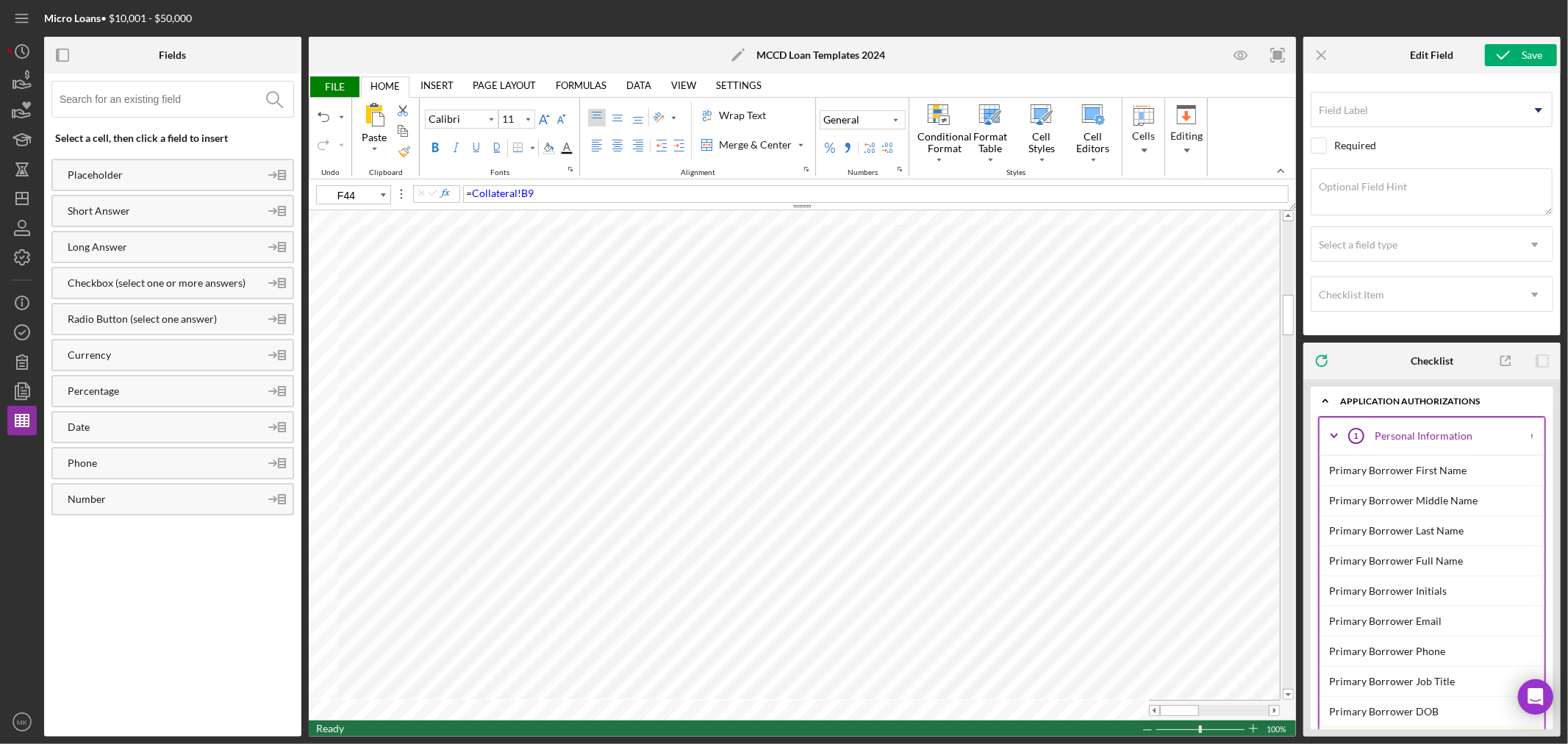
type input "F46"
click at [414, 425] on span "Insert Cut Cells" at bounding box center [395, 429] width 88 height 12
click at [332, 84] on span "FILE" at bounding box center [334, 86] width 50 height 20
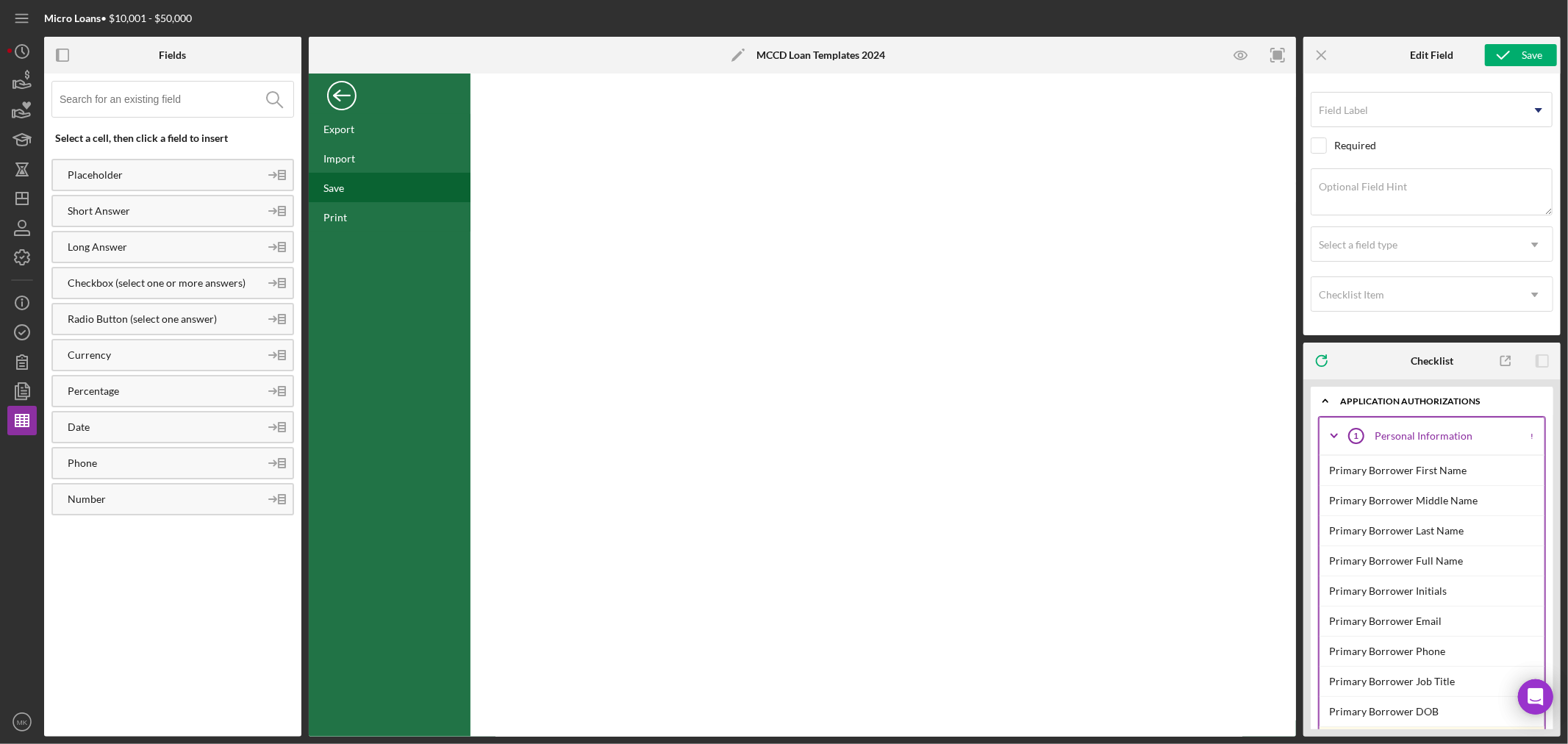
click at [342, 186] on div "Save" at bounding box center [334, 187] width 20 height 13
click at [341, 94] on div "Back" at bounding box center [341, 92] width 29 height 29
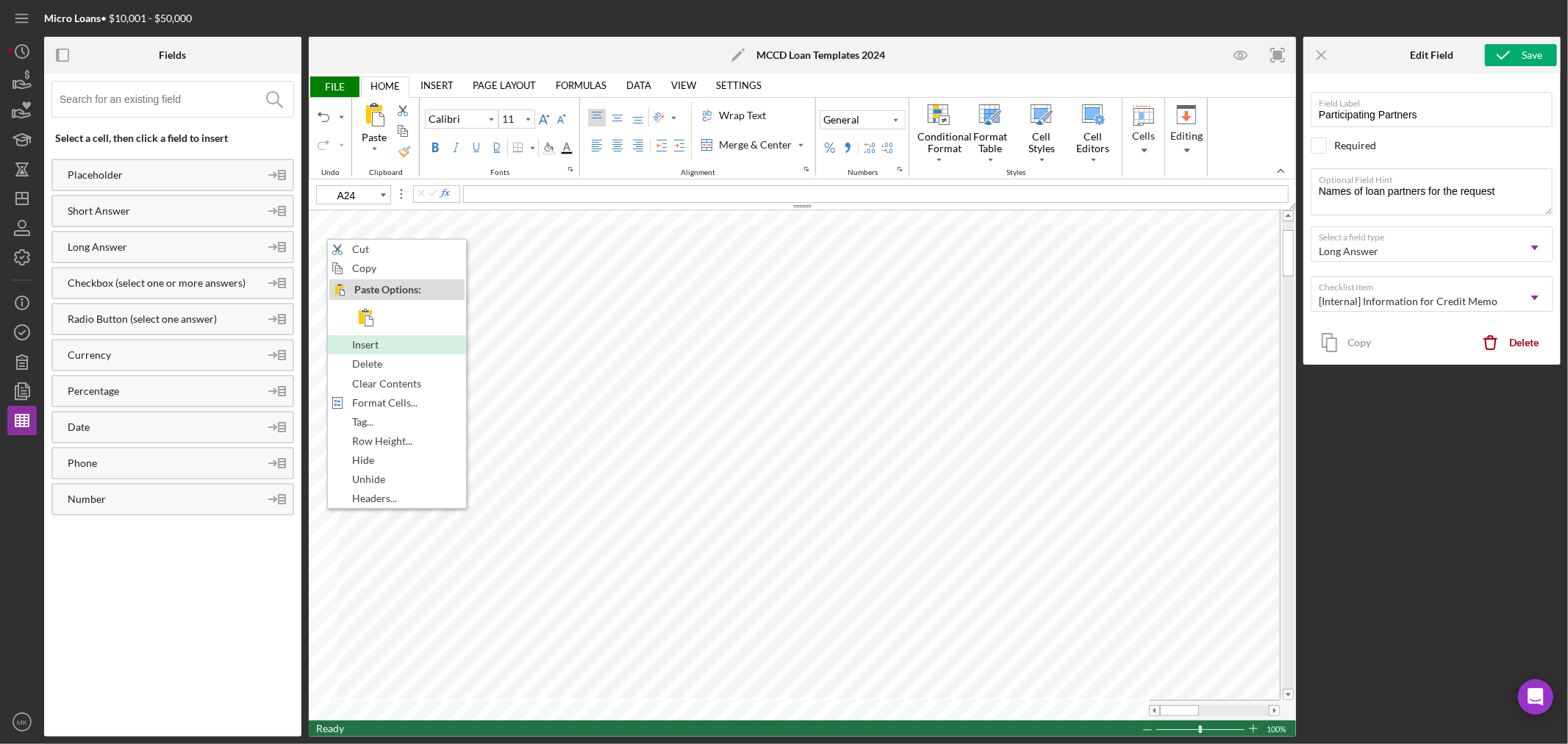
click at [426, 345] on div "Insert" at bounding box center [397, 344] width 135 height 16
type input "A24"
click at [418, 340] on div "Insert" at bounding box center [397, 345] width 135 height 16
